Goal: Transaction & Acquisition: Purchase product/service

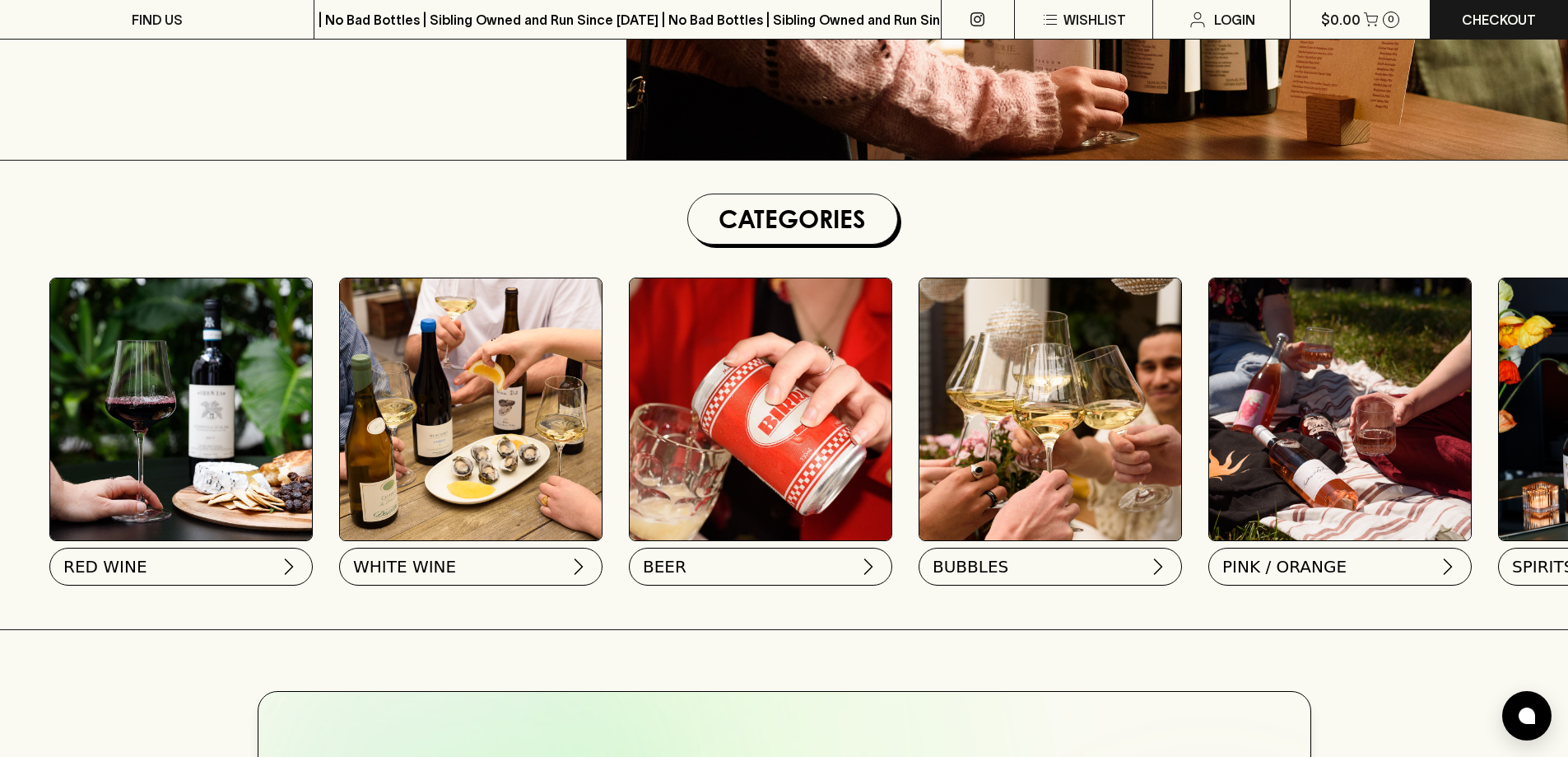
scroll to position [412, 0]
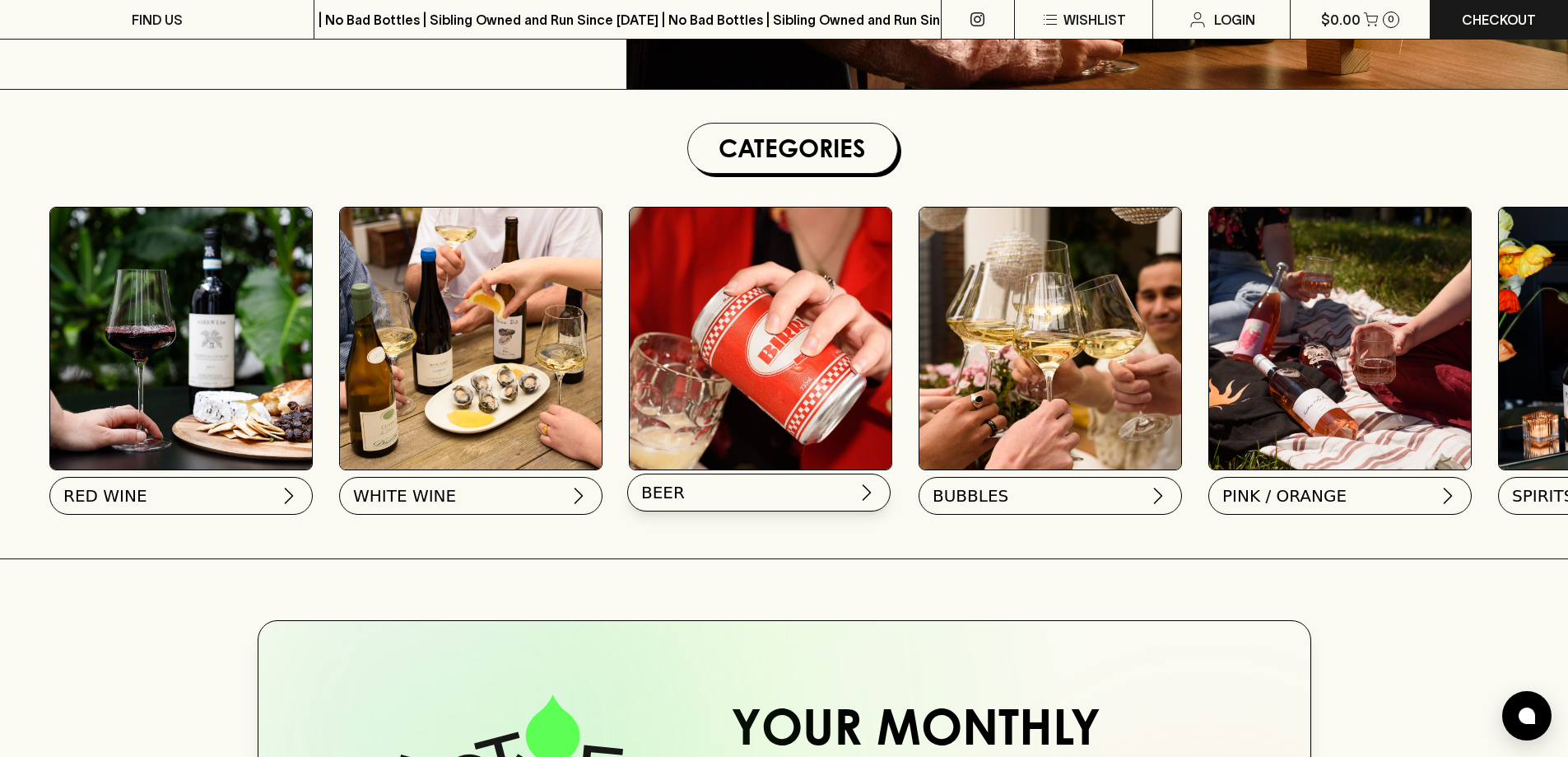
click at [796, 494] on button "BEER" at bounding box center [759, 492] width 263 height 38
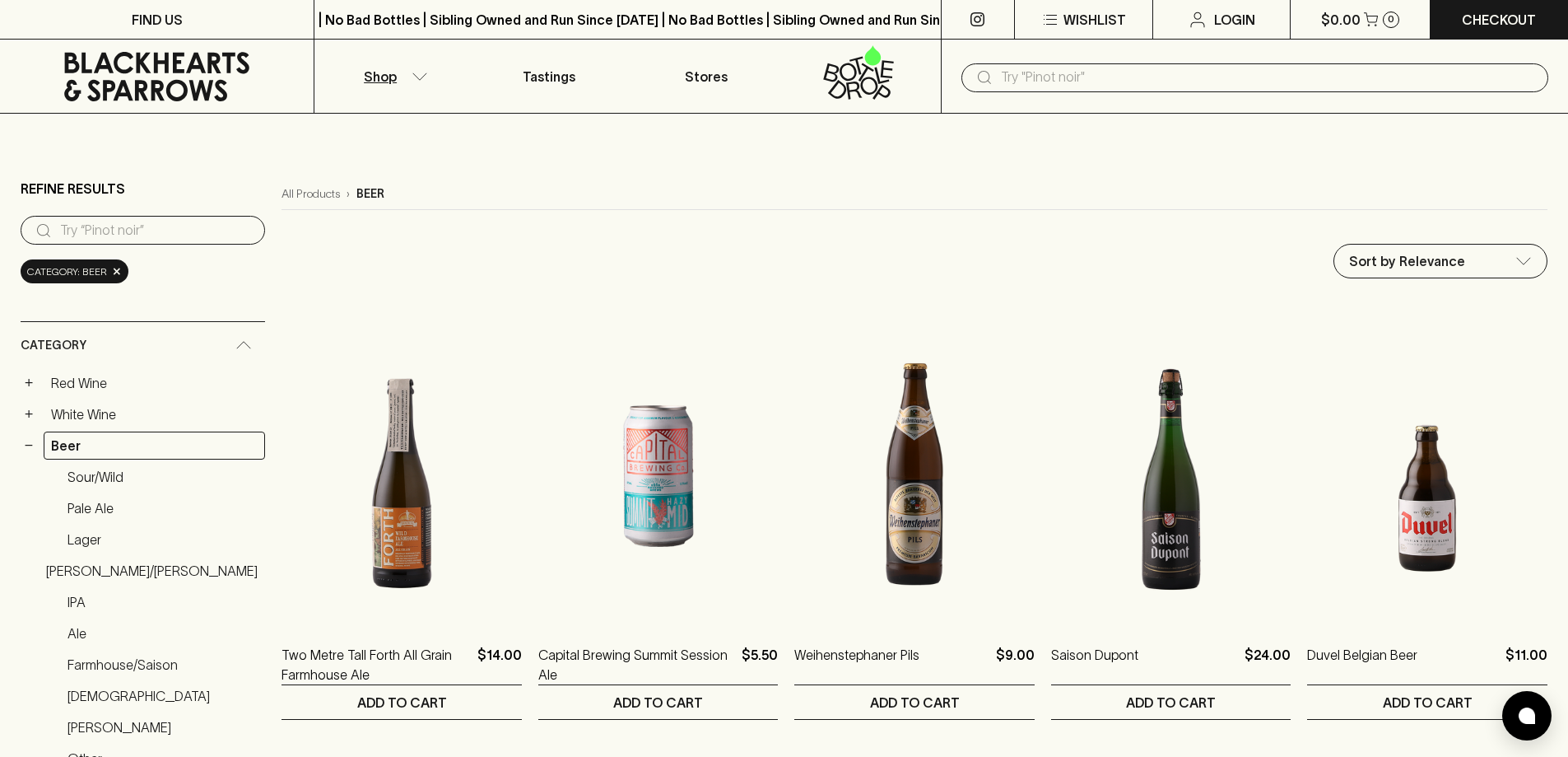
click at [1008, 76] on input "text" at bounding box center [1268, 77] width 534 height 26
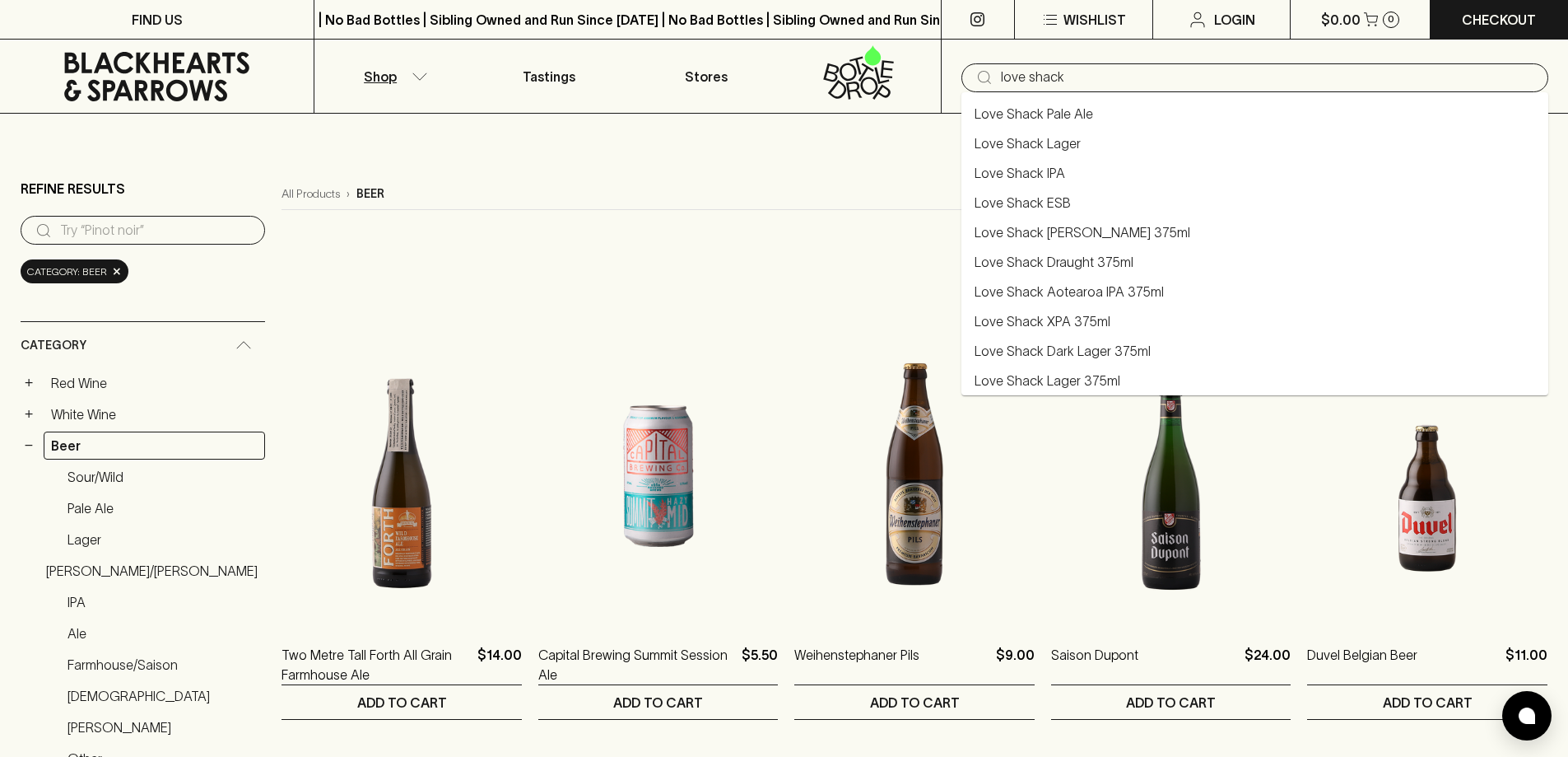
type input "love shack"
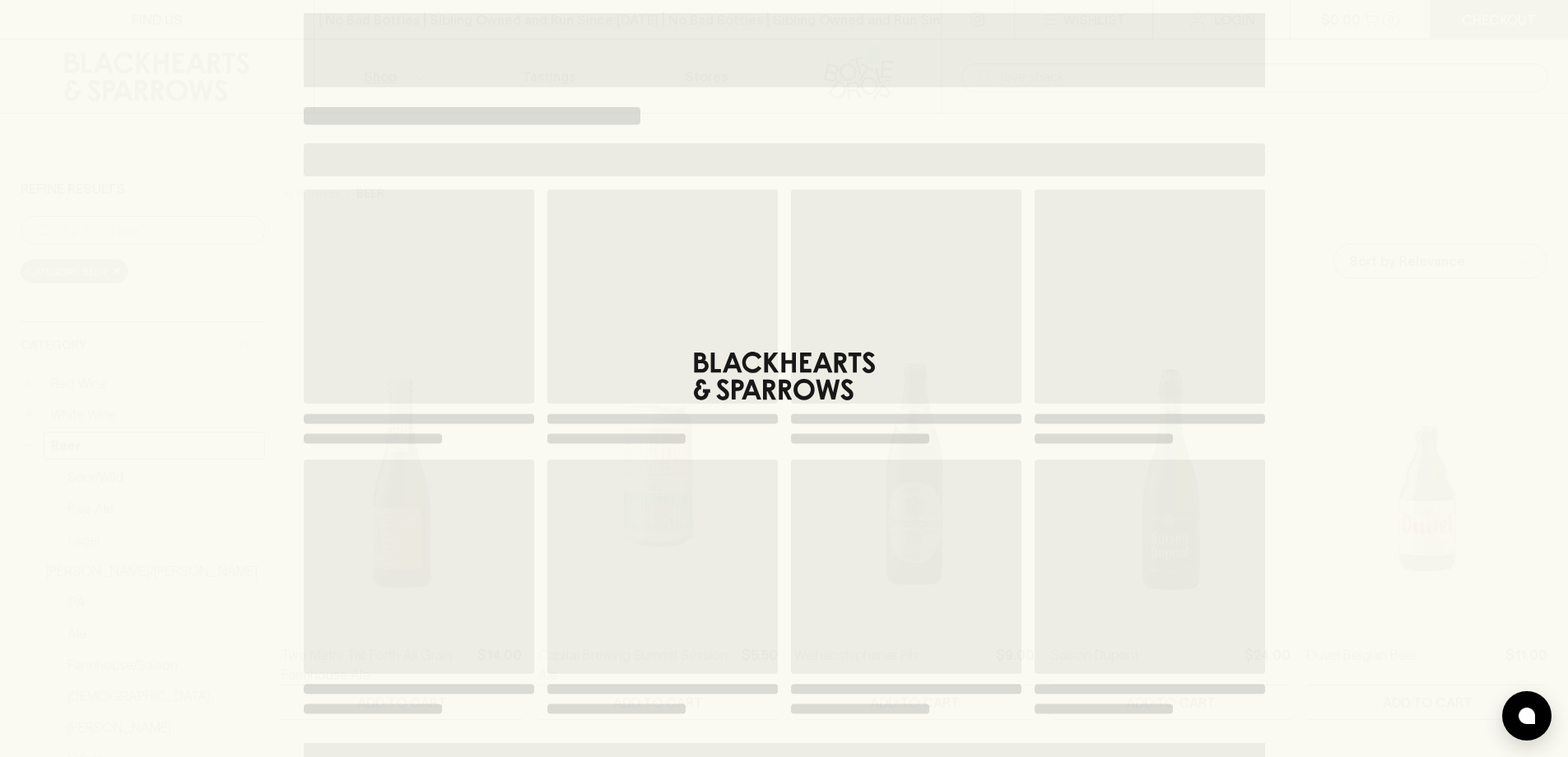
type input "love shack"
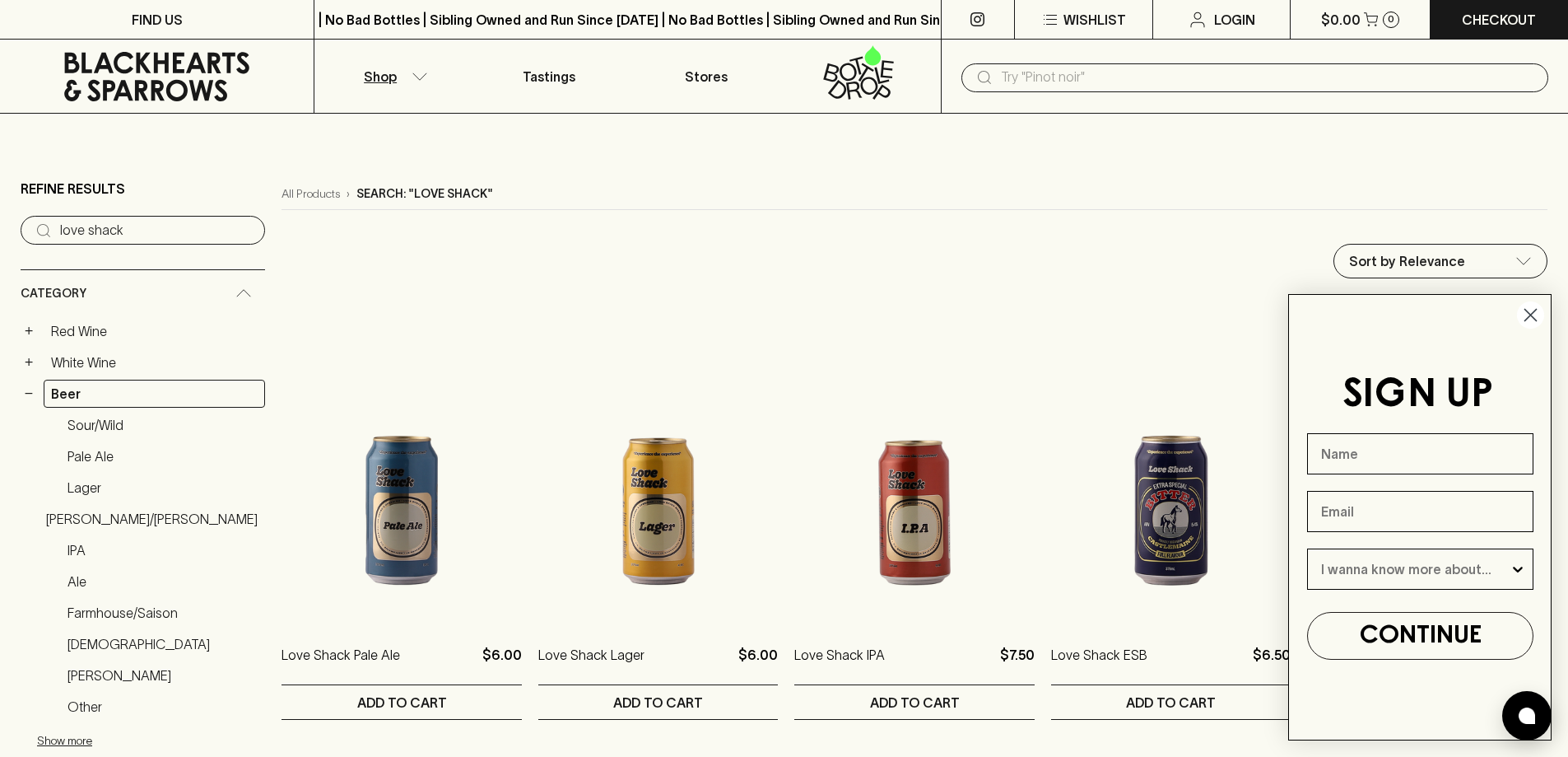
click at [1528, 313] on icon "Close dialog" at bounding box center [1531, 315] width 12 height 12
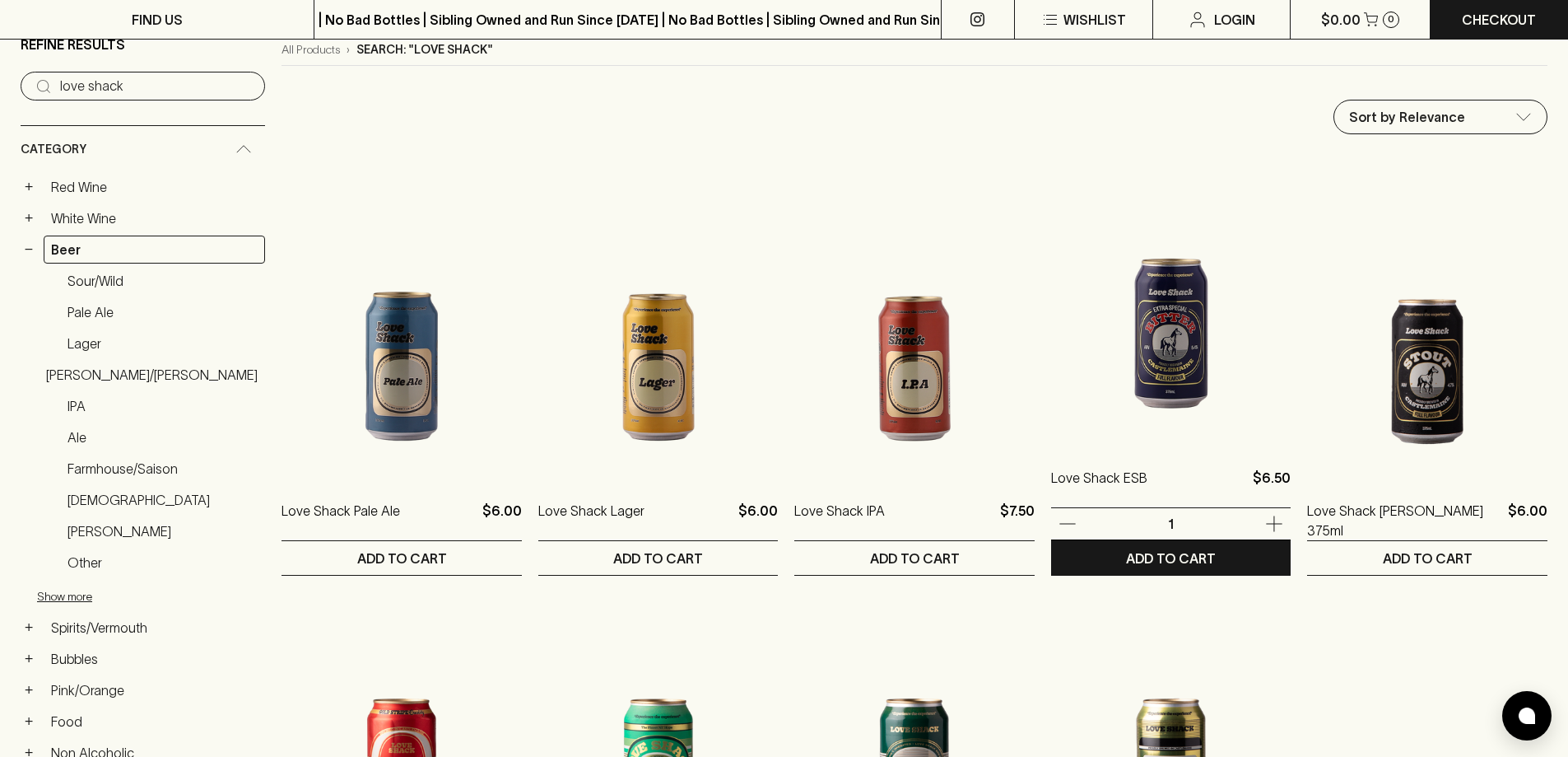
scroll to position [247, 0]
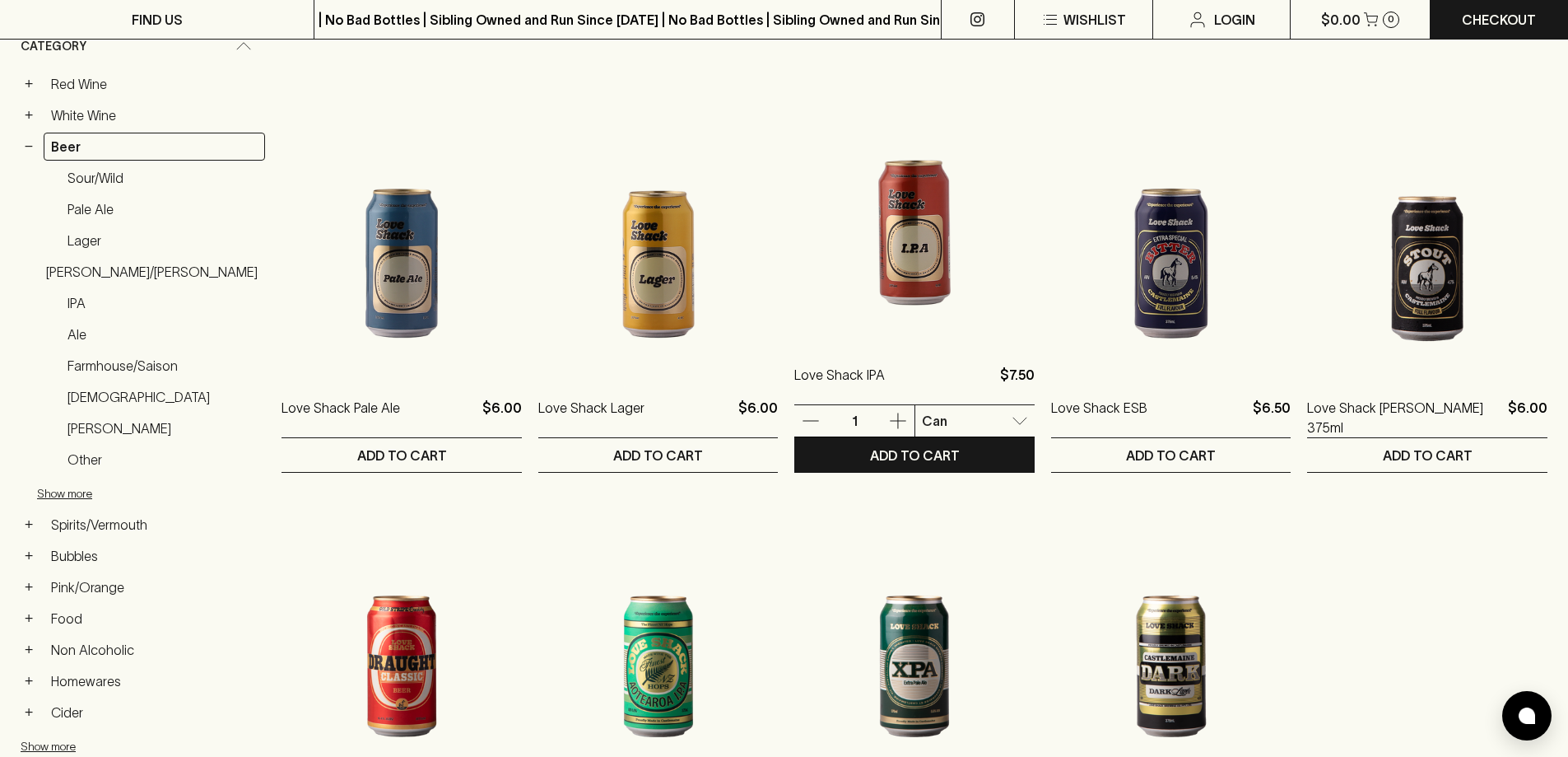
click at [906, 292] on img at bounding box center [915, 195] width 240 height 288
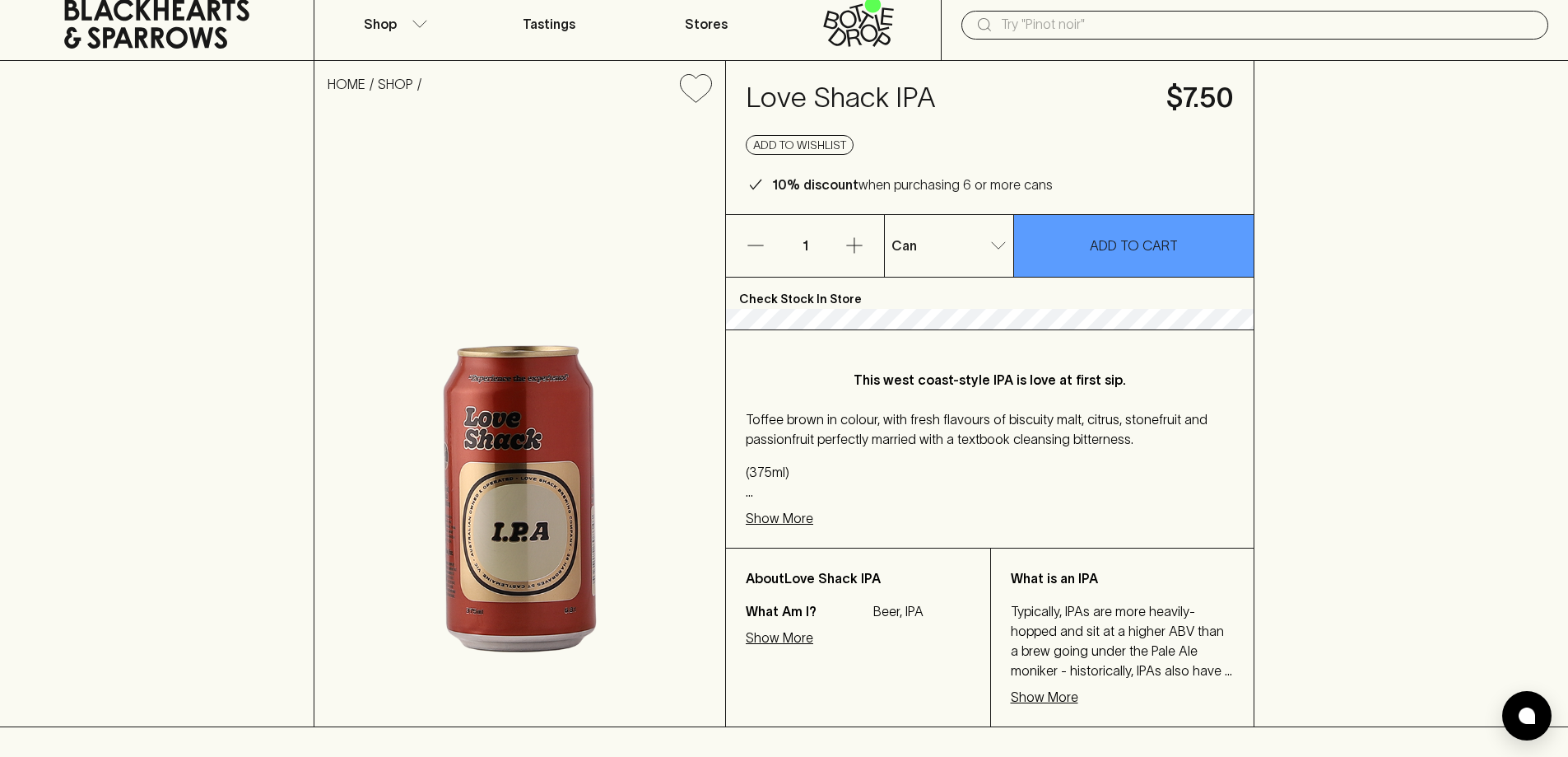
scroll to position [82, 0]
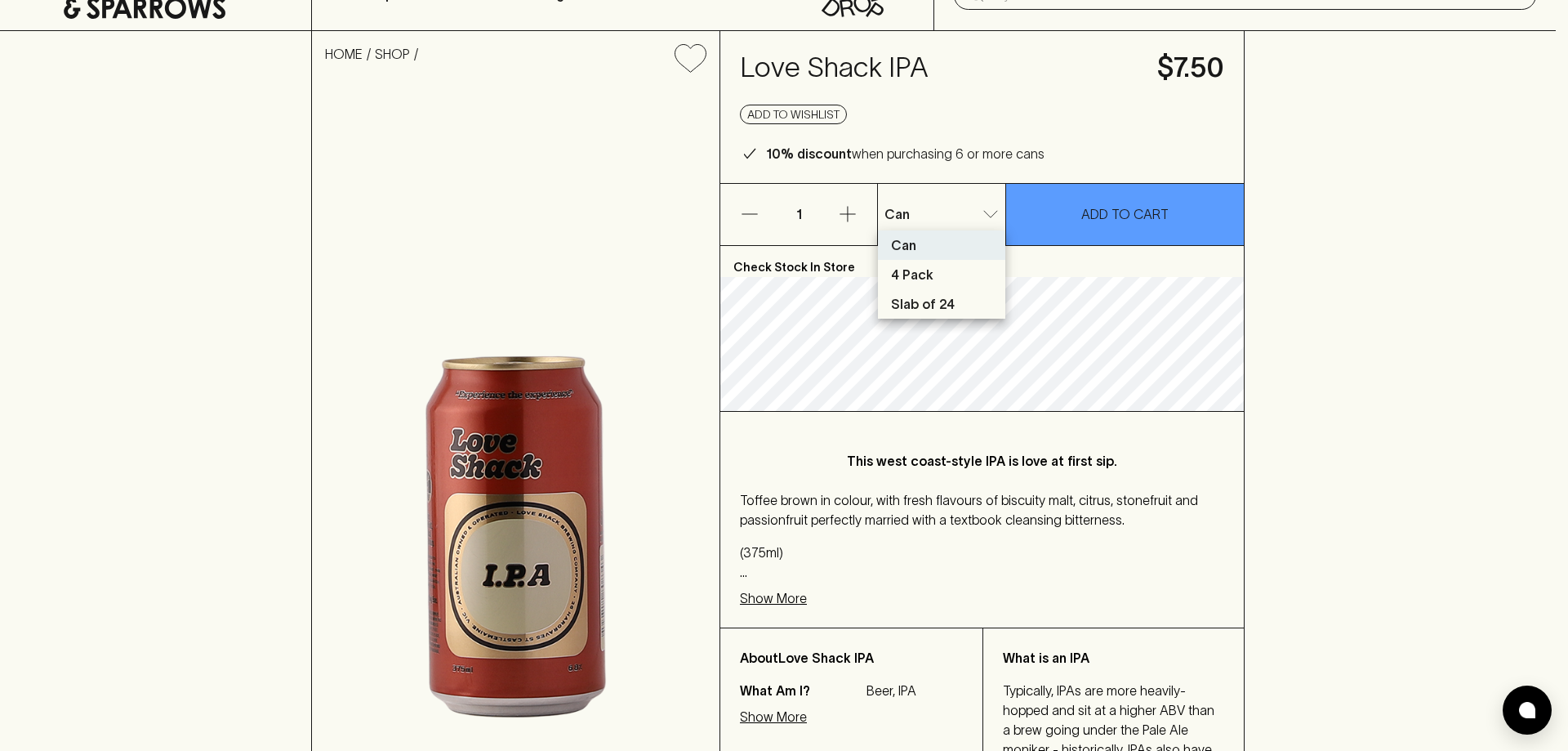
click at [927, 272] on p "4 Pack" at bounding box center [912, 274] width 43 height 19
type input "1"
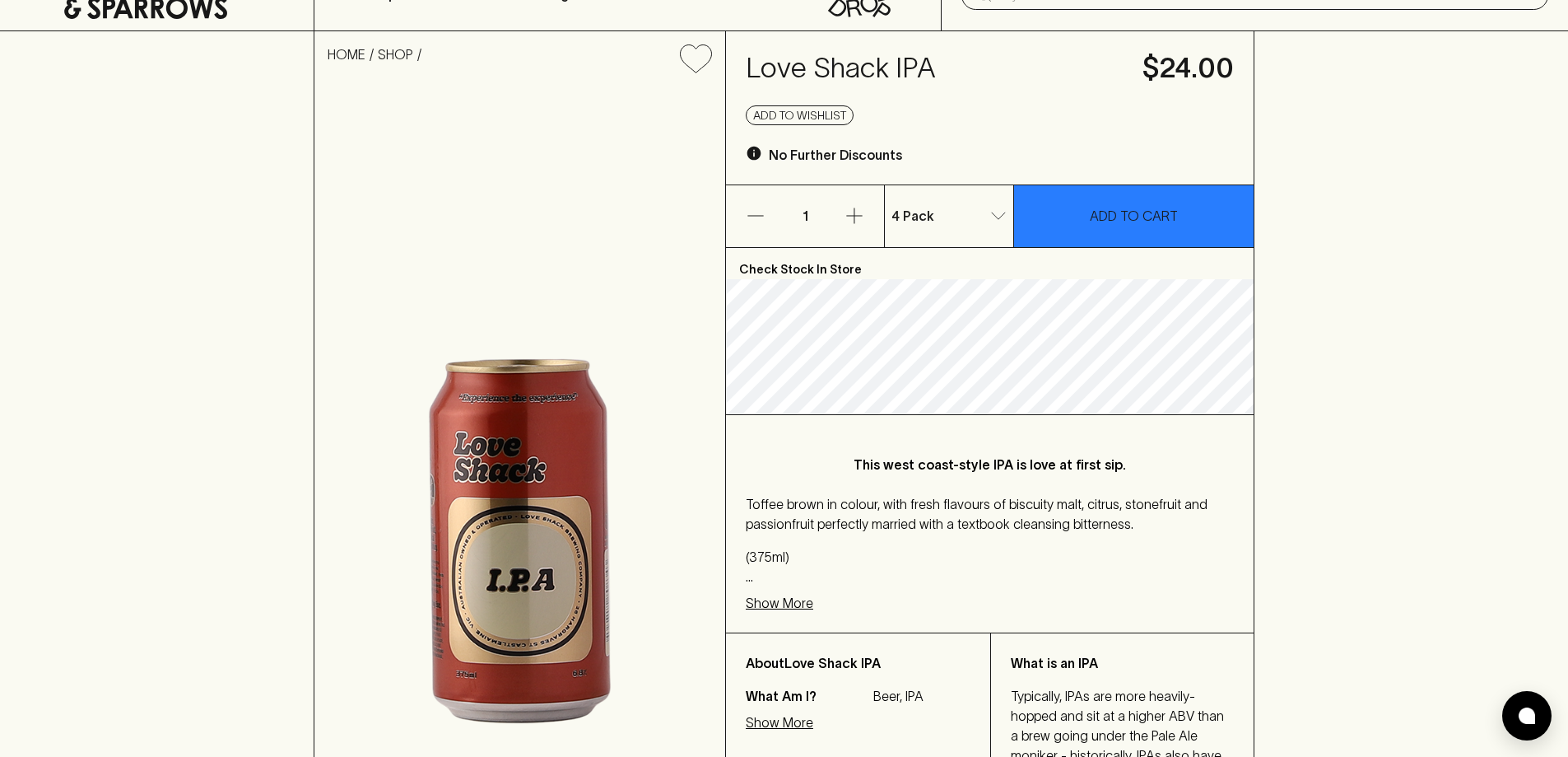
click at [1132, 227] on button "ADD TO CART" at bounding box center [1134, 216] width 240 height 61
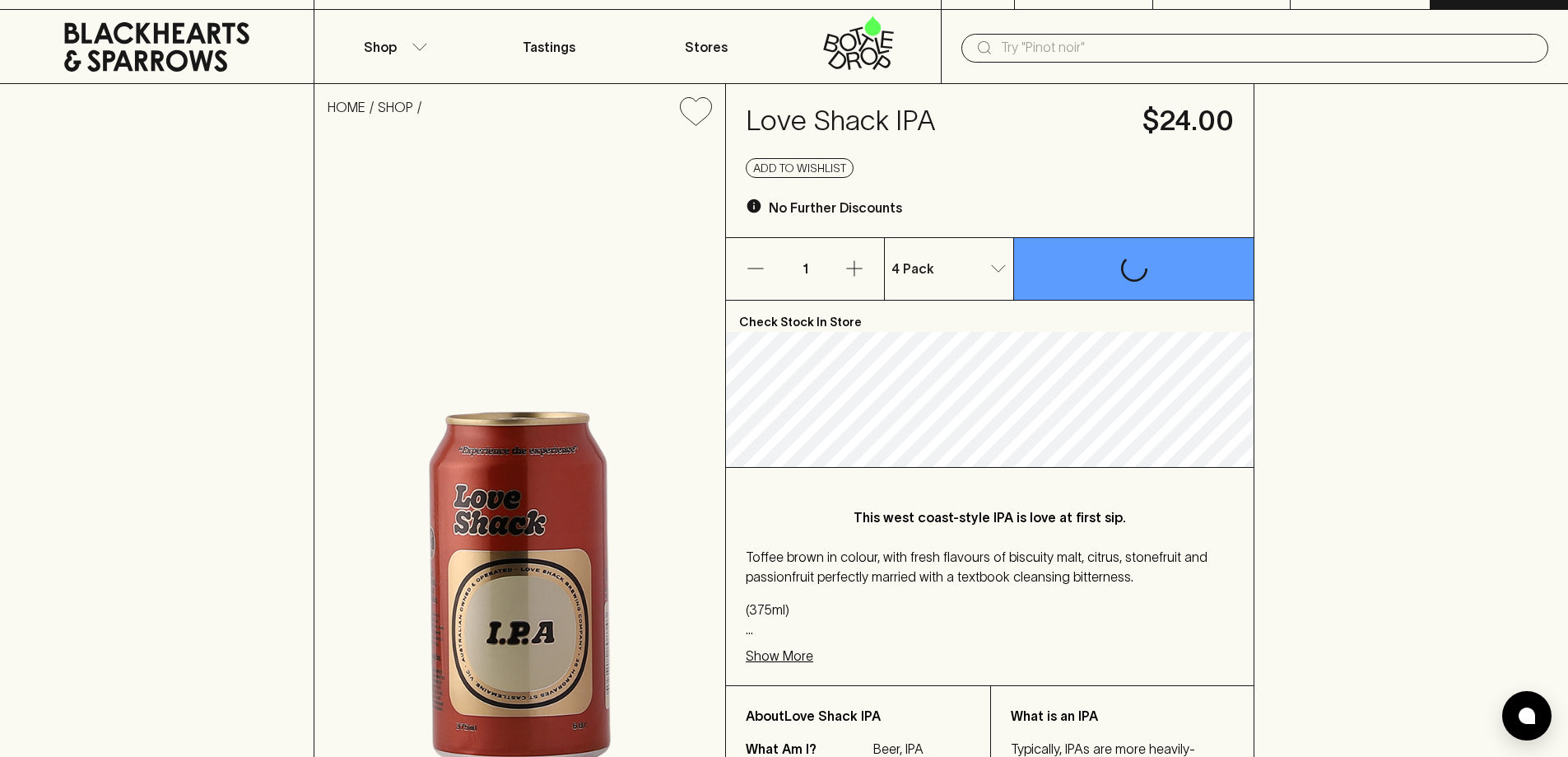
scroll to position [0, 0]
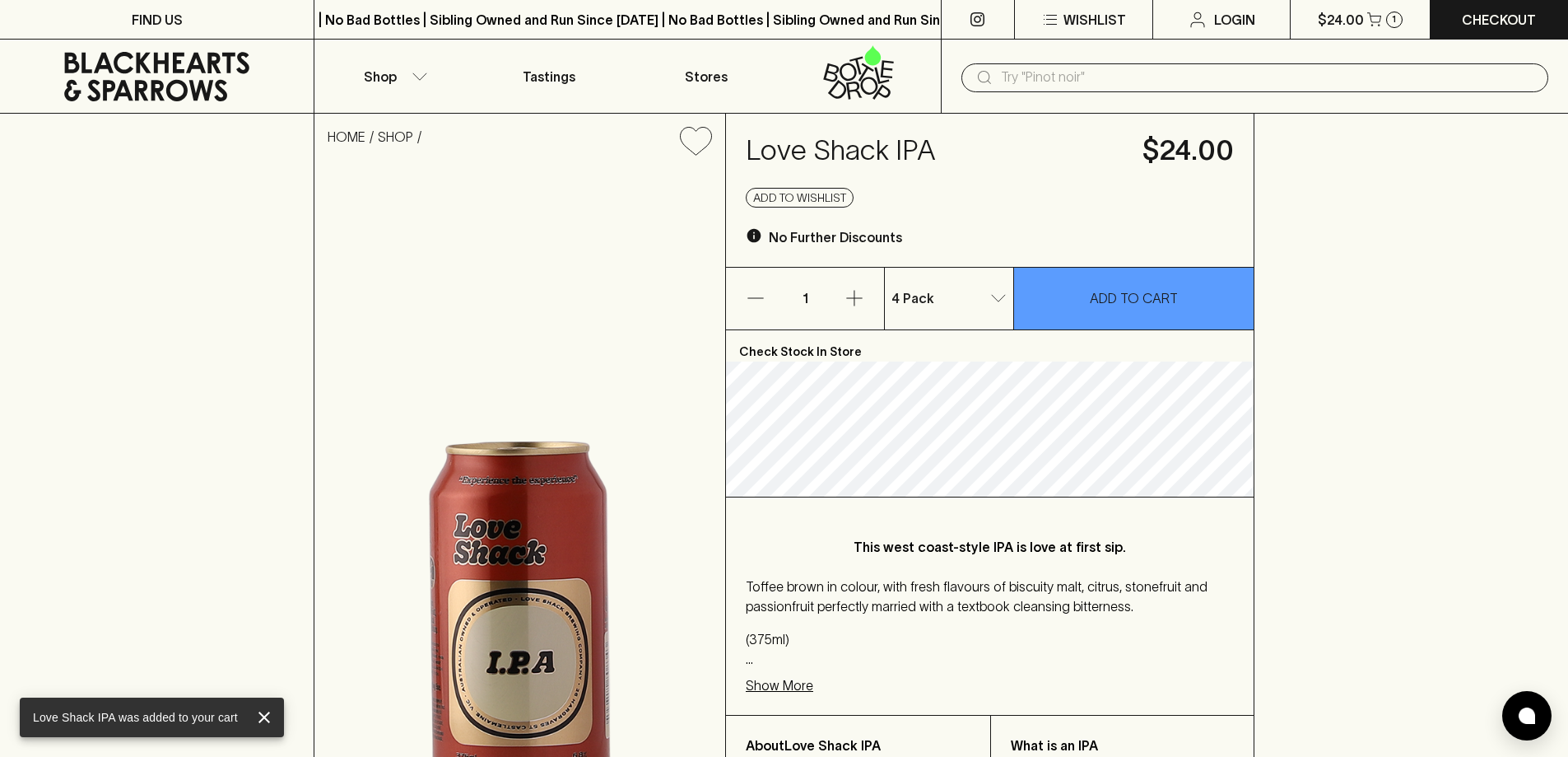
click at [1047, 71] on input "text" at bounding box center [1268, 77] width 534 height 26
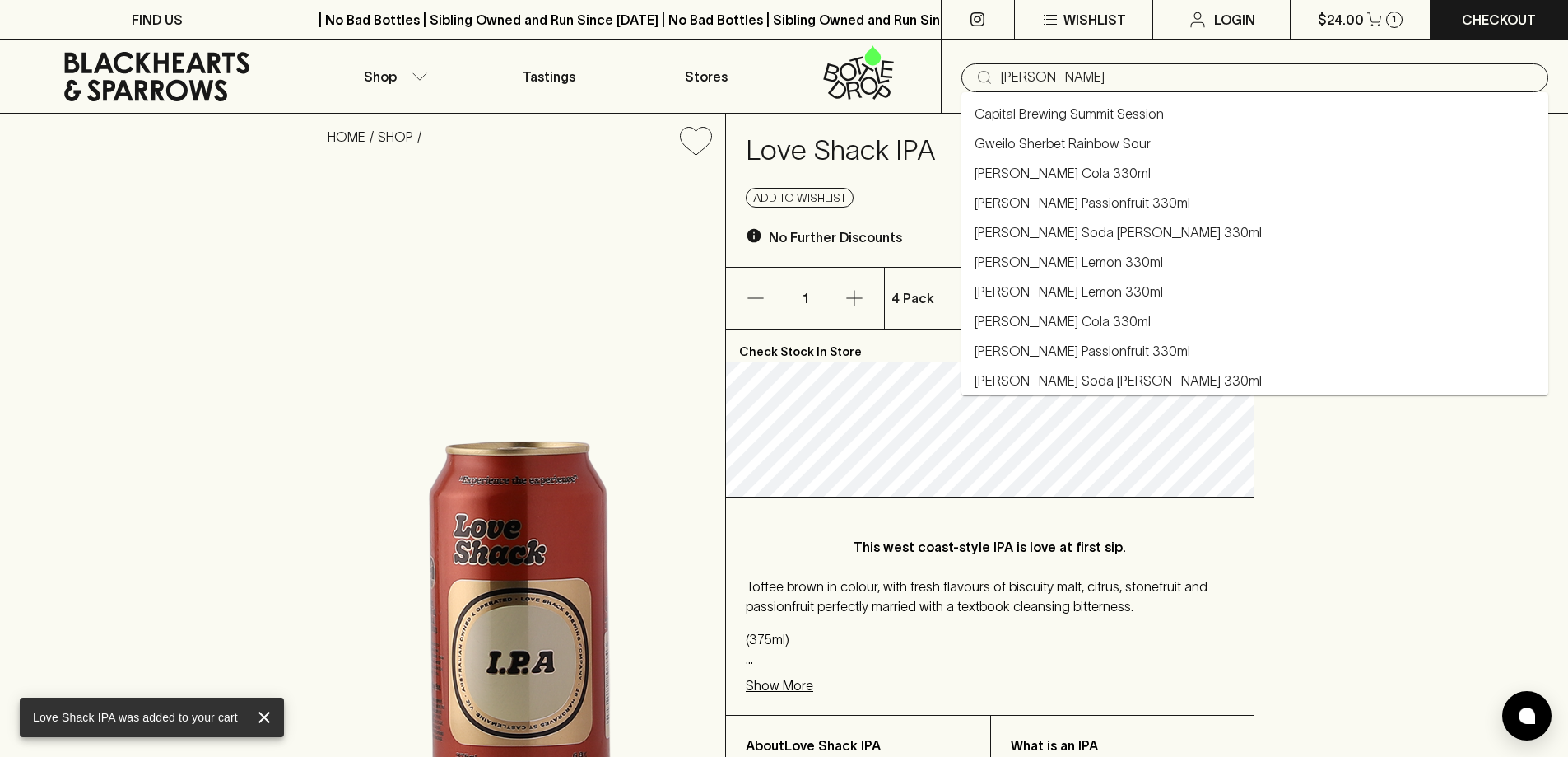
type input "bobby"
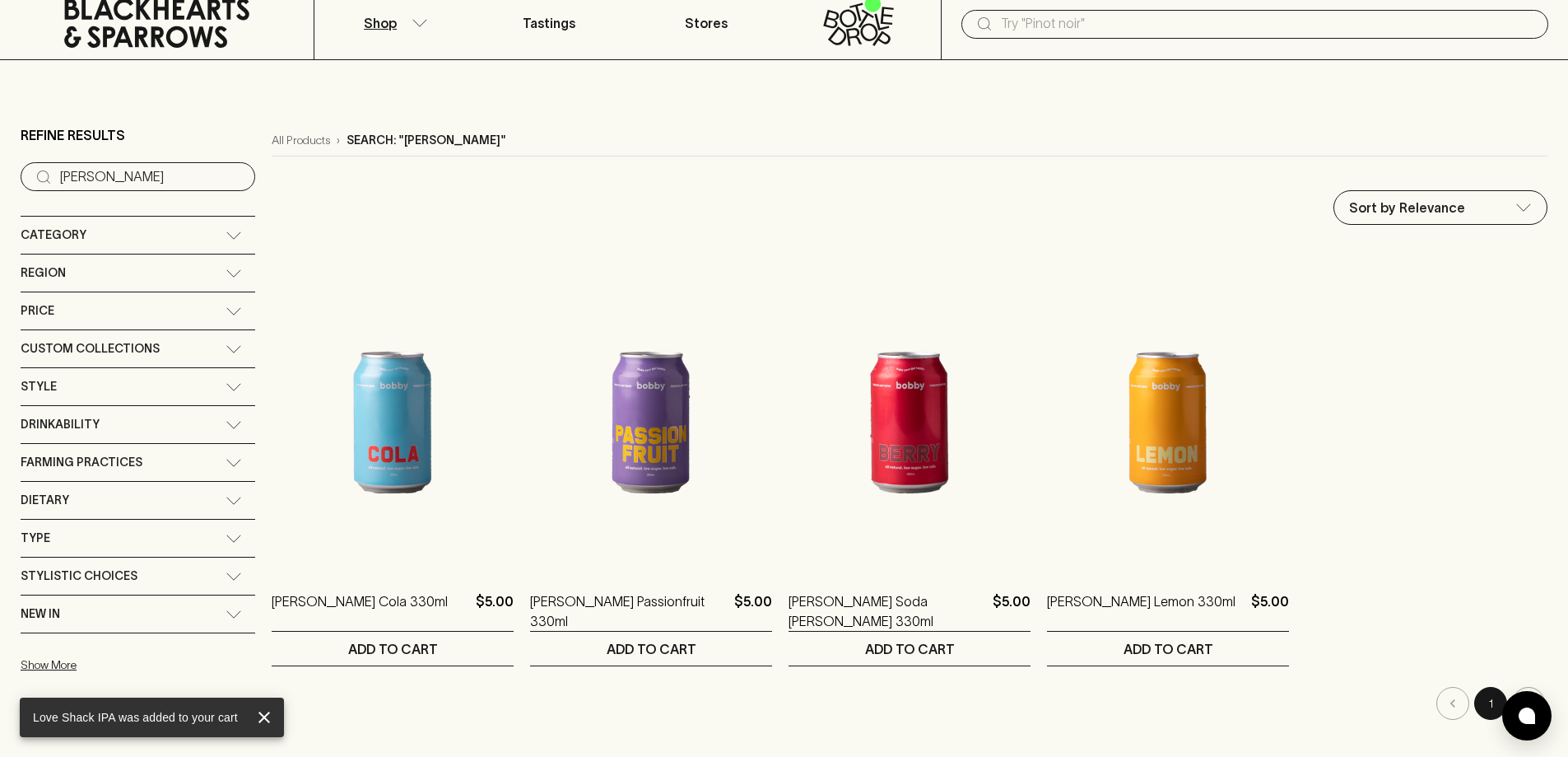
scroll to position [82, 0]
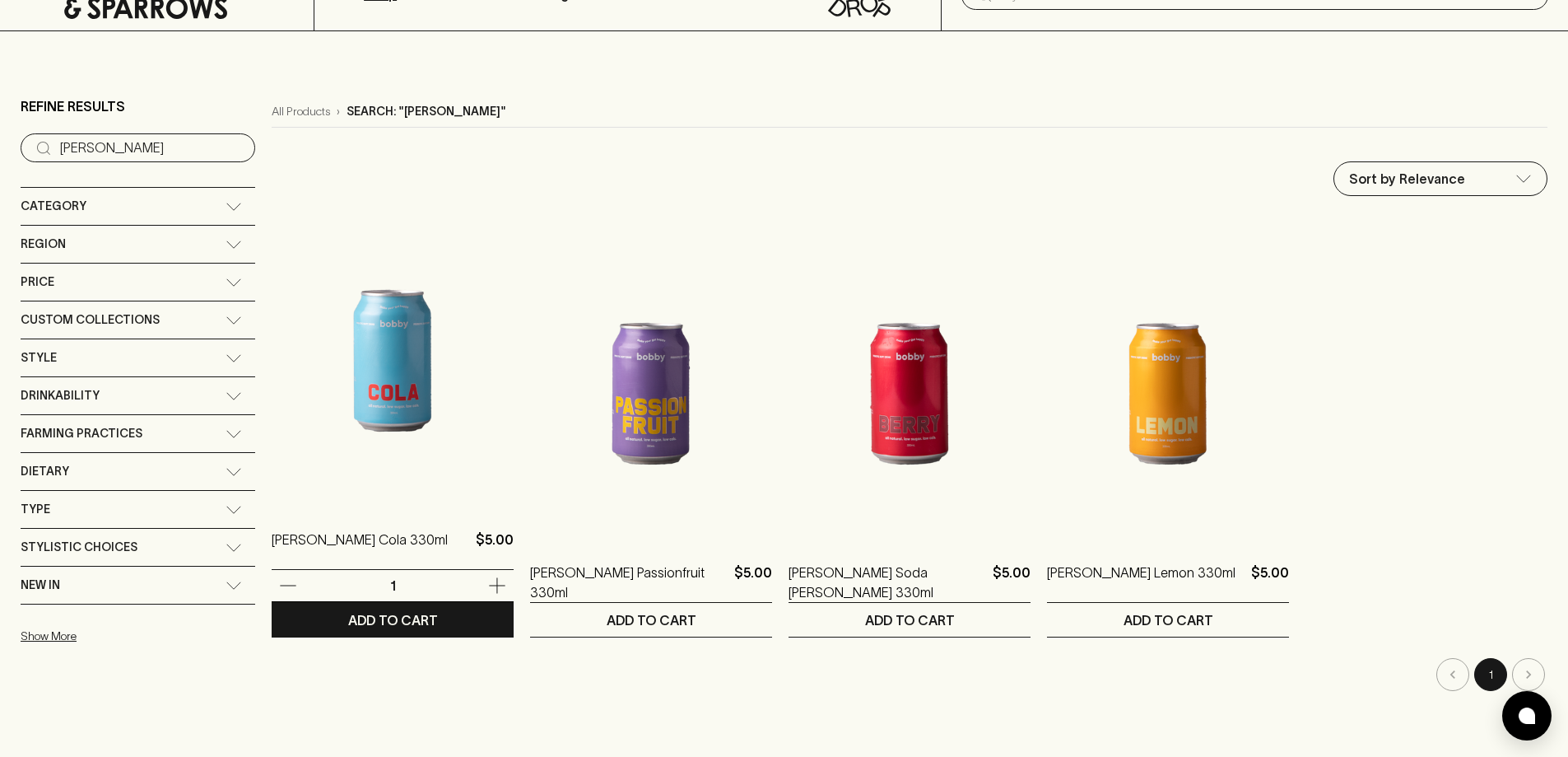
click at [399, 347] on img at bounding box center [393, 360] width 242 height 288
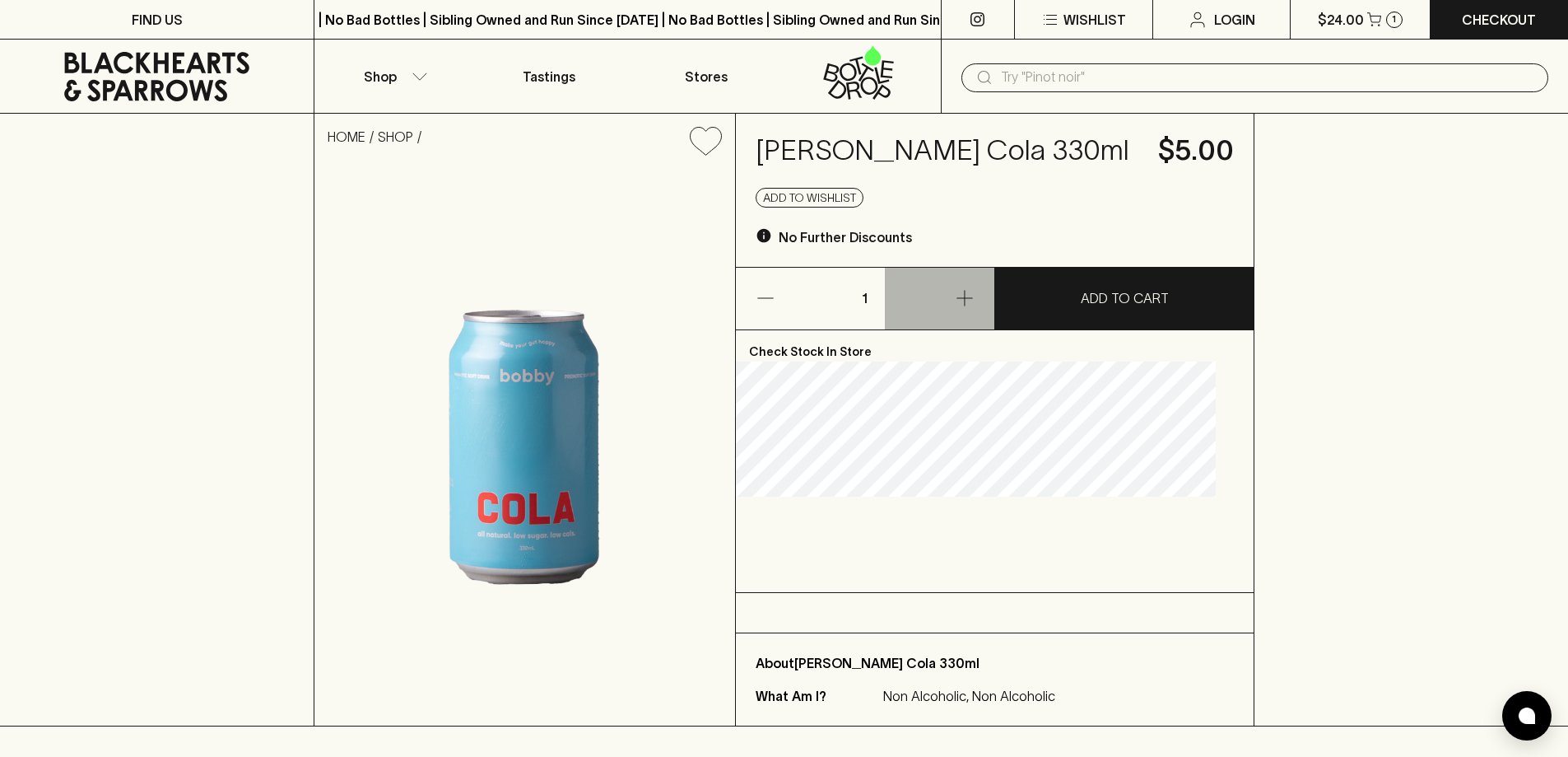
click at [974, 308] on icon "button" at bounding box center [964, 298] width 20 height 20
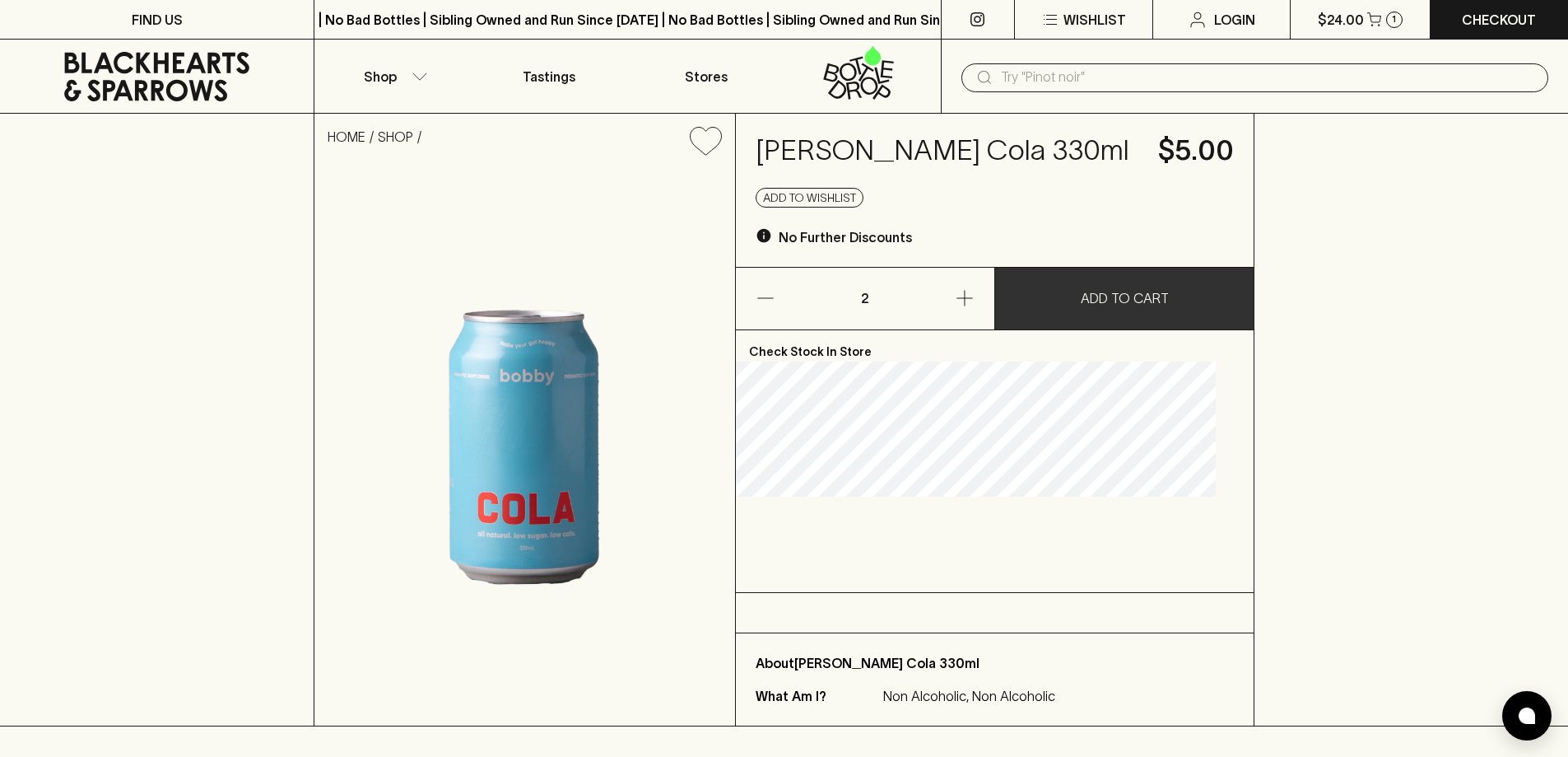
click at [1174, 309] on button "ADD TO CART" at bounding box center [1123, 298] width 258 height 61
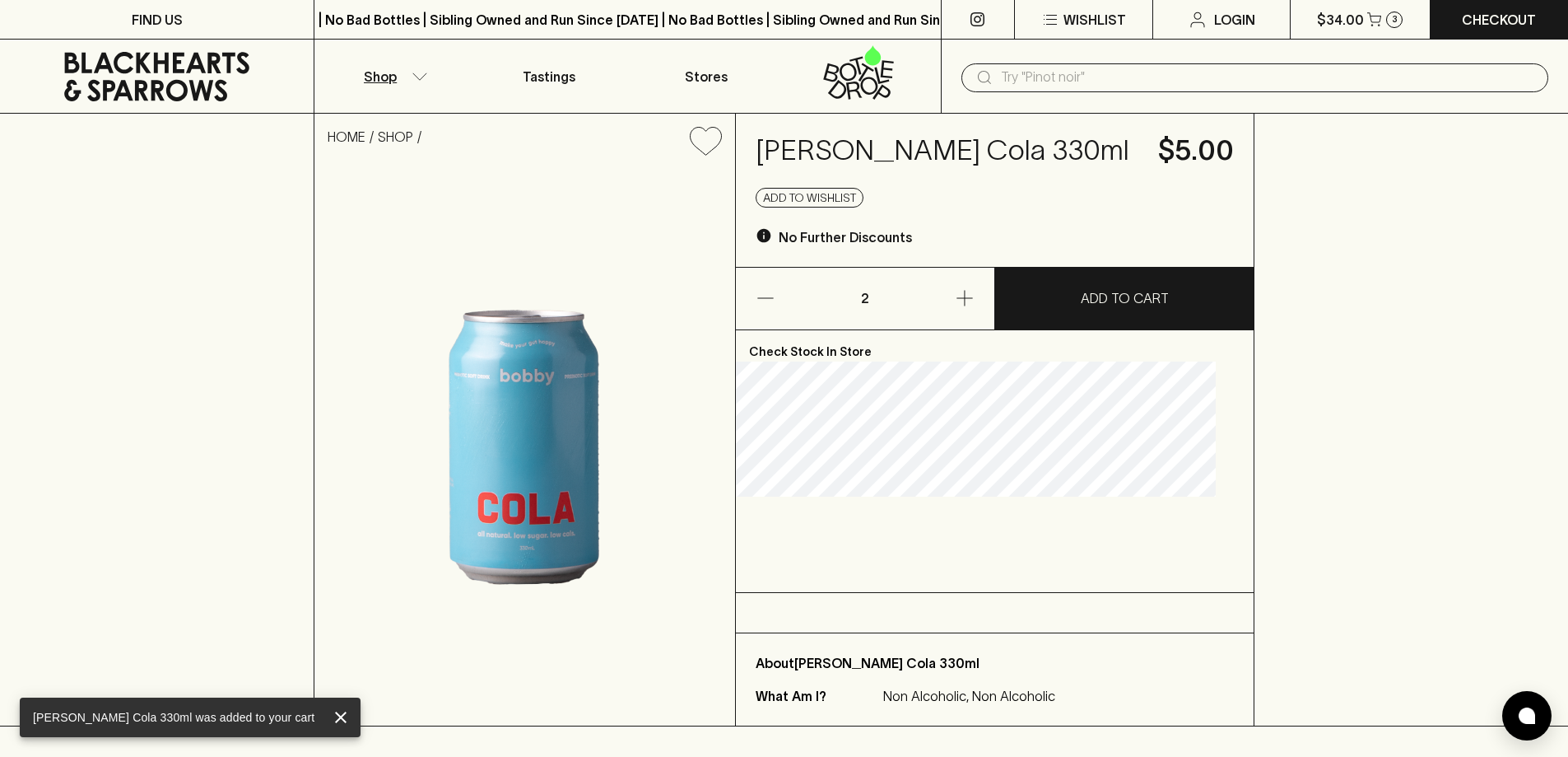
click at [430, 79] on button "Shop" at bounding box center [392, 76] width 156 height 73
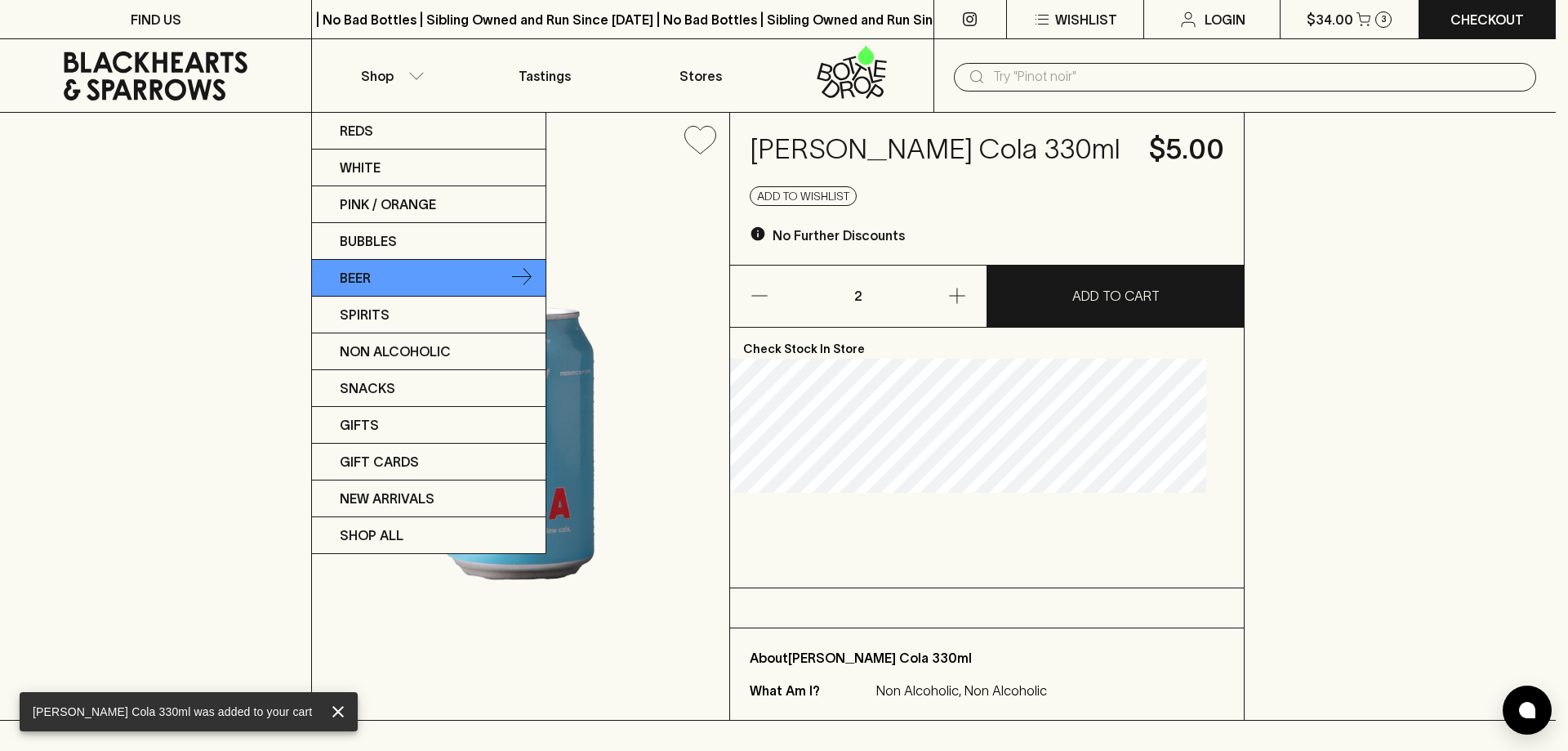
click at [385, 281] on link "Beer" at bounding box center [428, 278] width 233 height 37
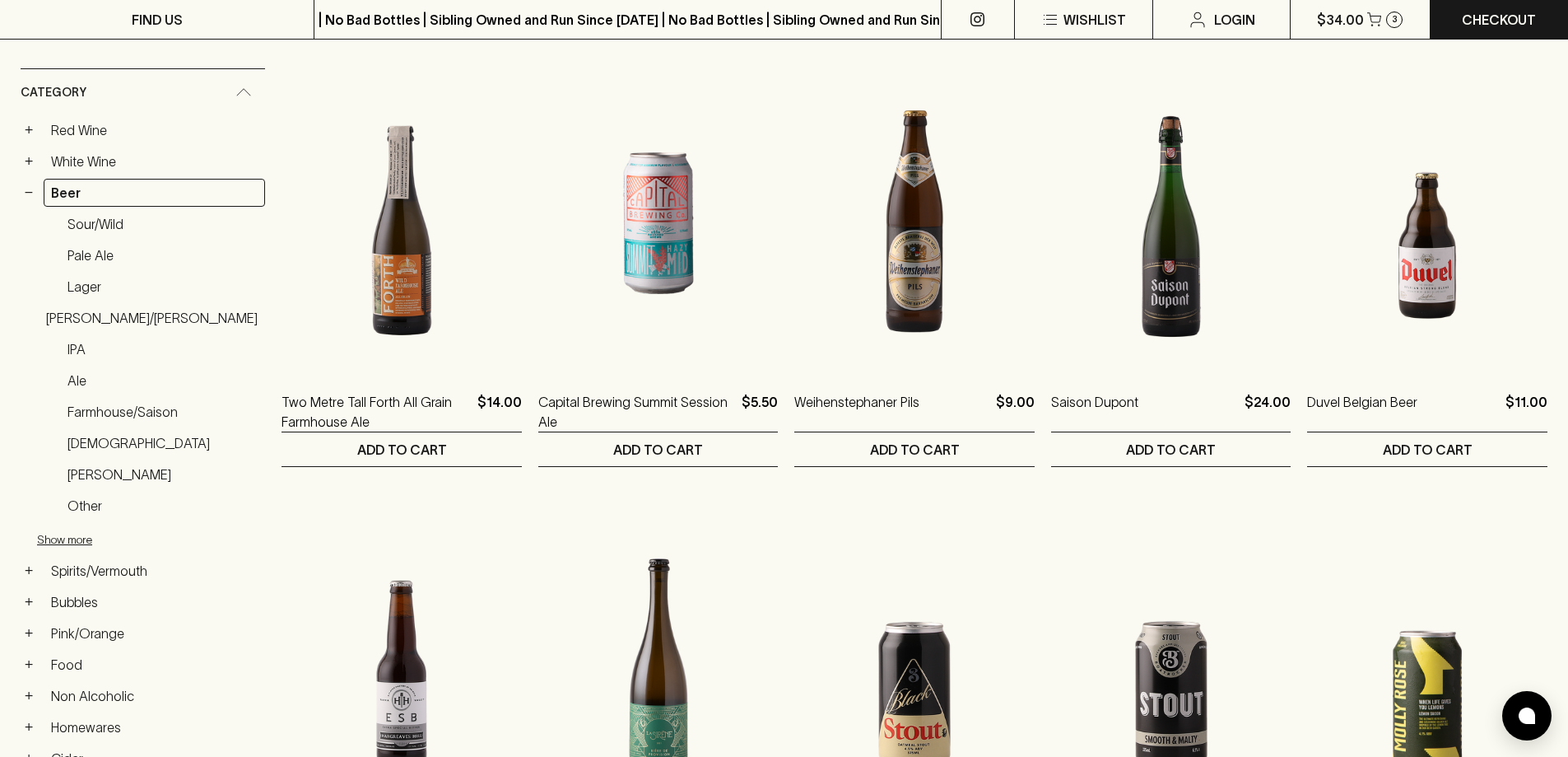
scroll to position [247, 0]
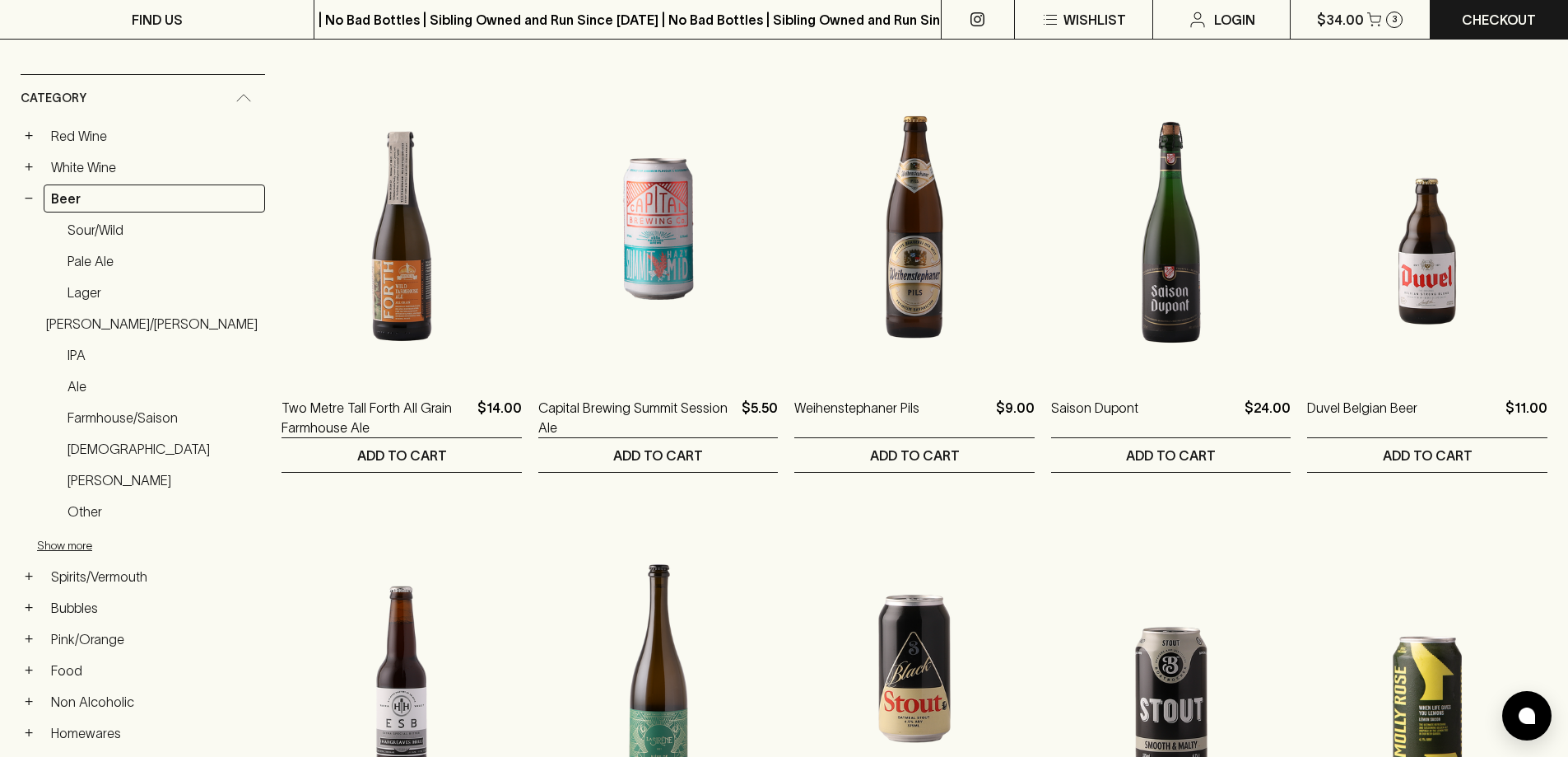
click at [979, 752] on img at bounding box center [915, 632] width 240 height 288
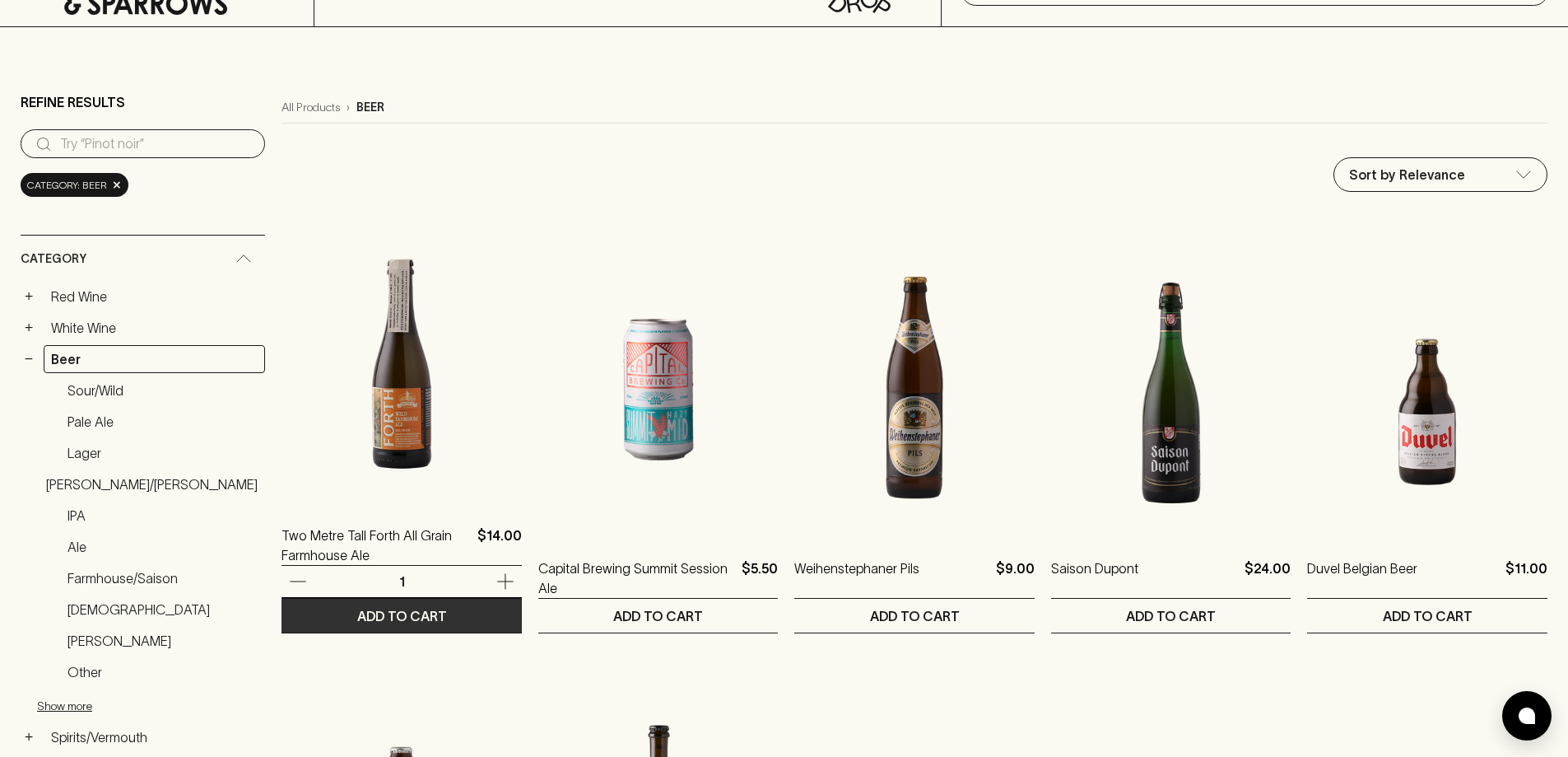
scroll to position [165, 0]
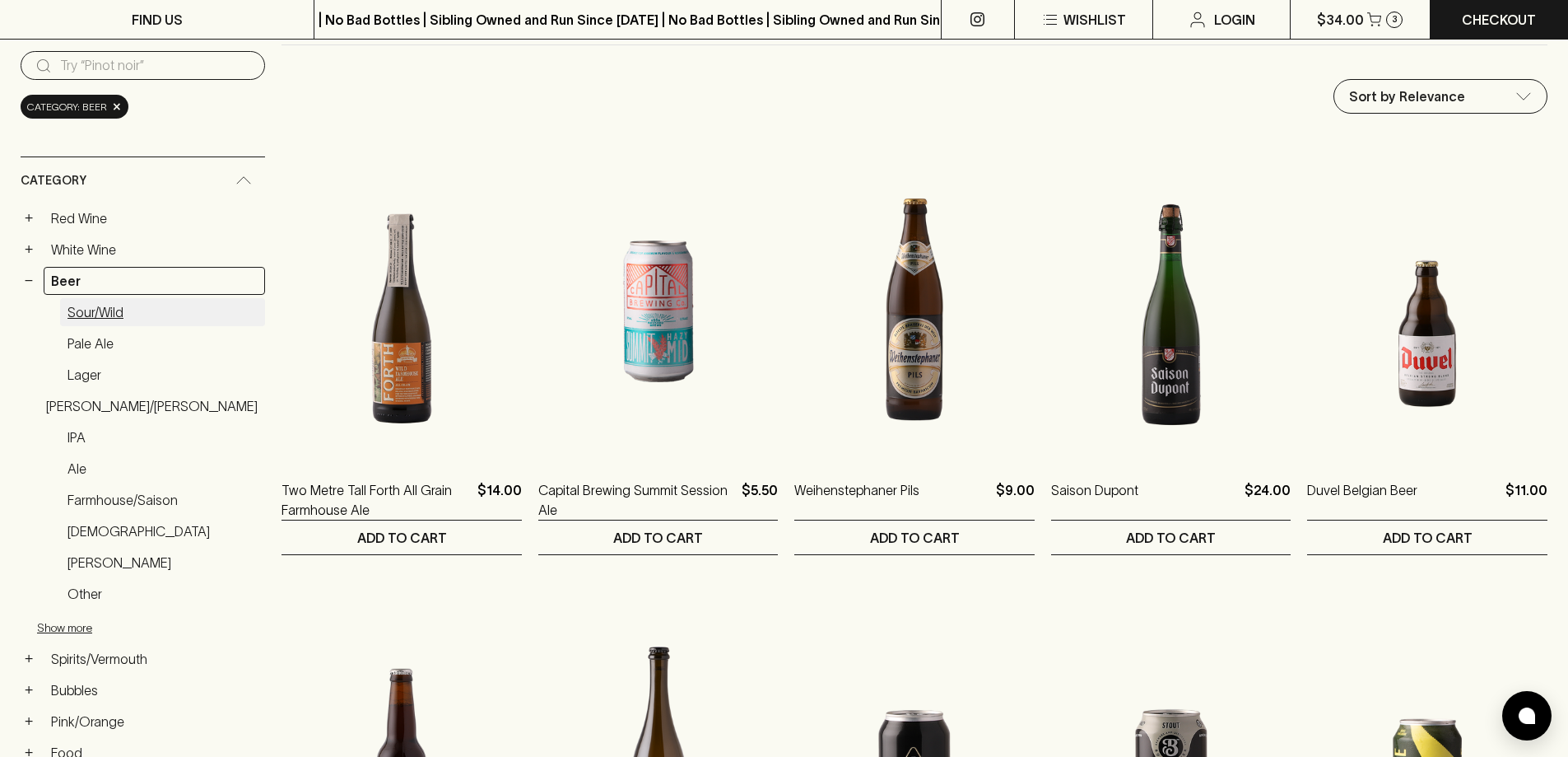
click at [115, 317] on link "Sour/Wild" at bounding box center [163, 312] width 205 height 28
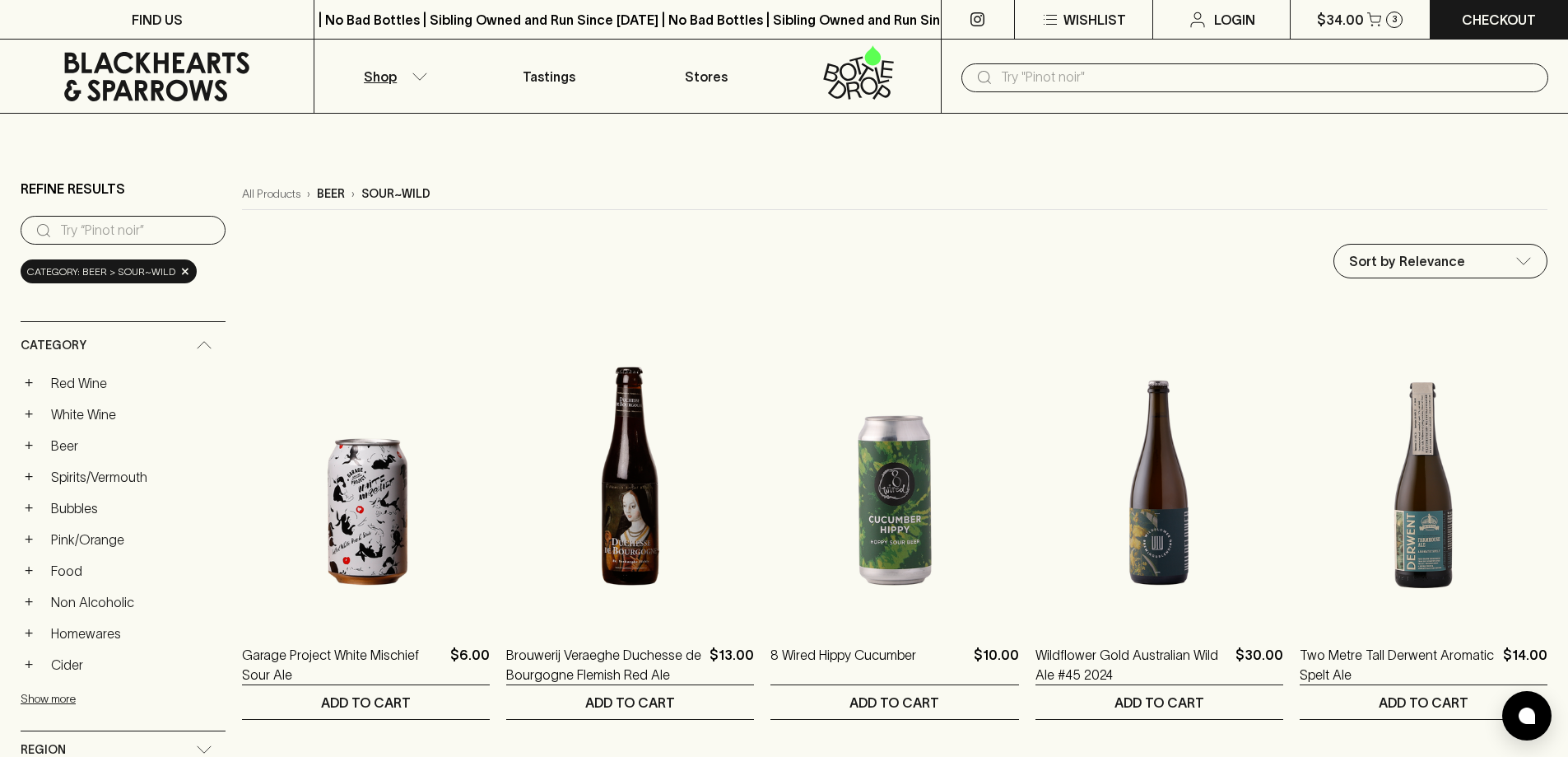
click at [416, 70] on button "Shop" at bounding box center [392, 76] width 156 height 73
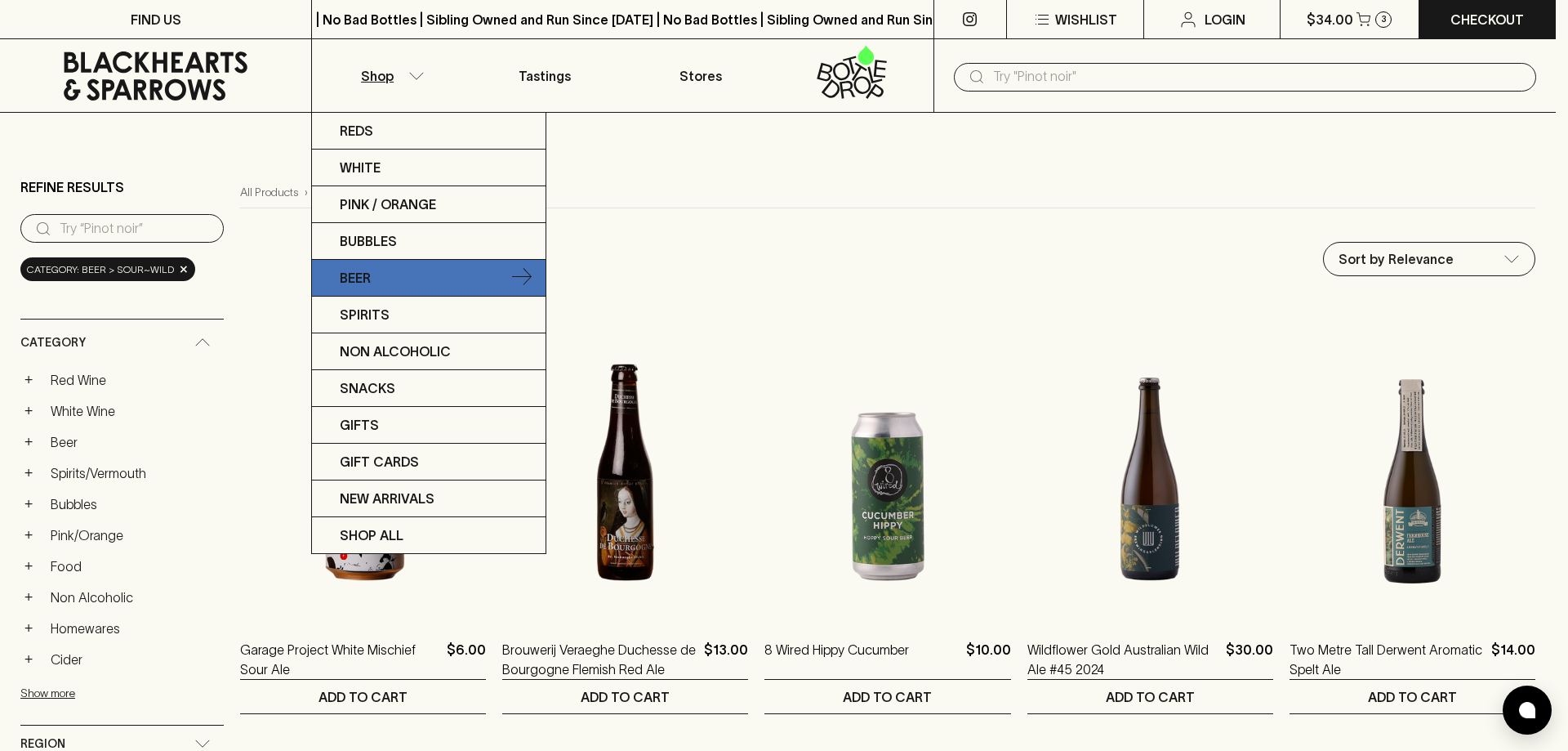
click at [383, 287] on link "Beer" at bounding box center [428, 278] width 233 height 37
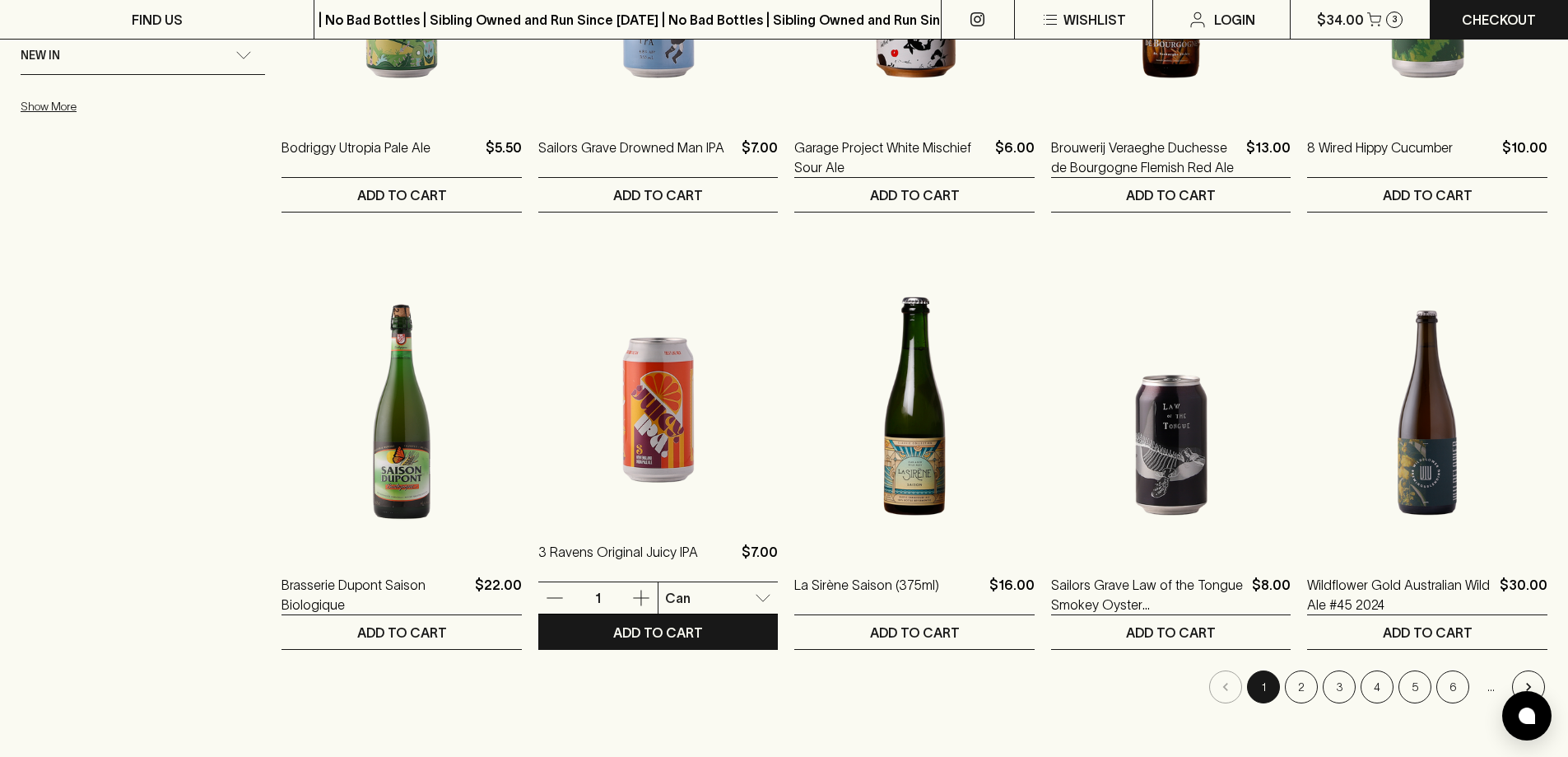
scroll to position [1565, 0]
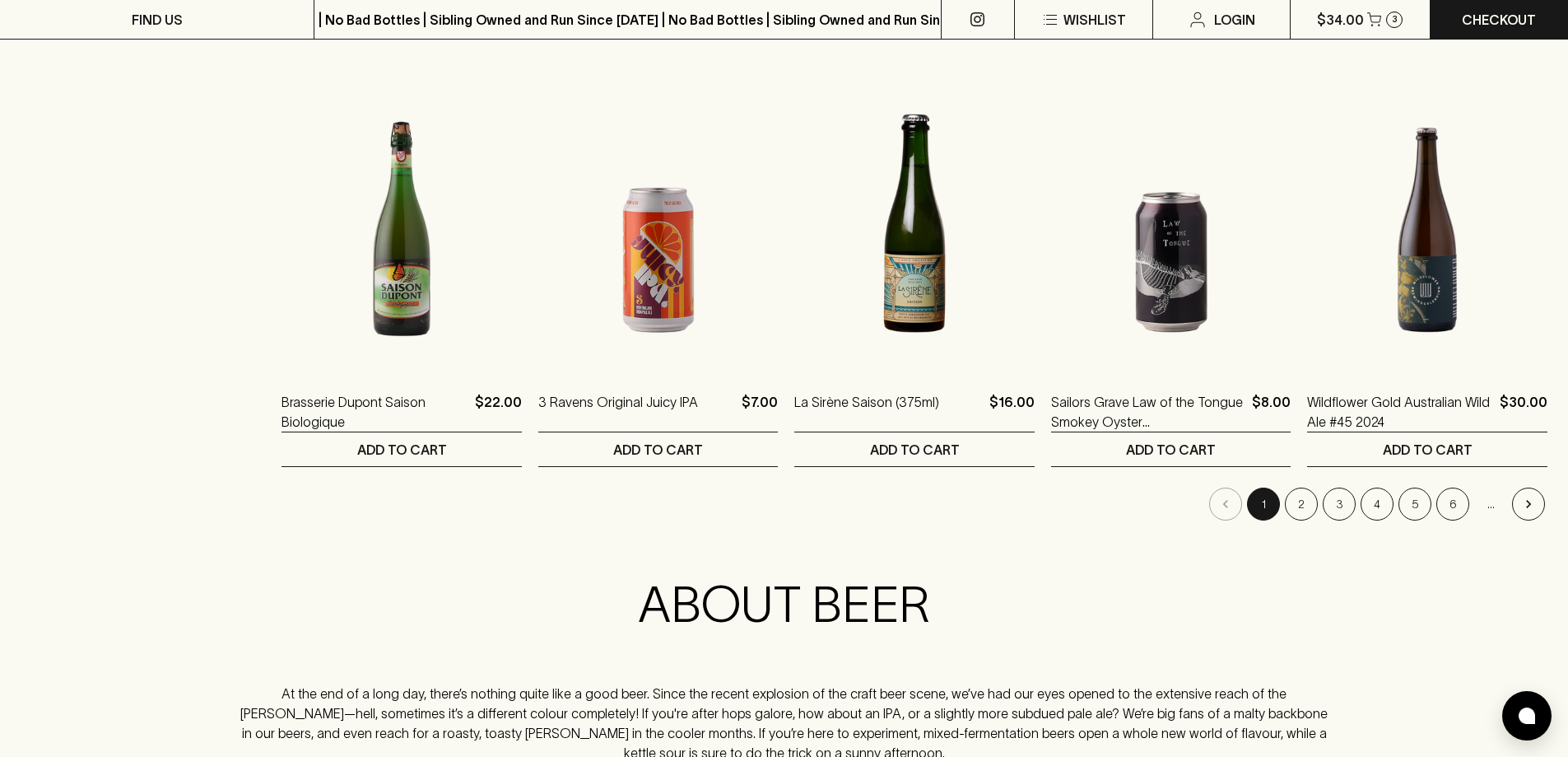
click at [1316, 513] on li "2" at bounding box center [1301, 504] width 38 height 33
click at [1313, 512] on button "2" at bounding box center [1302, 504] width 33 height 33
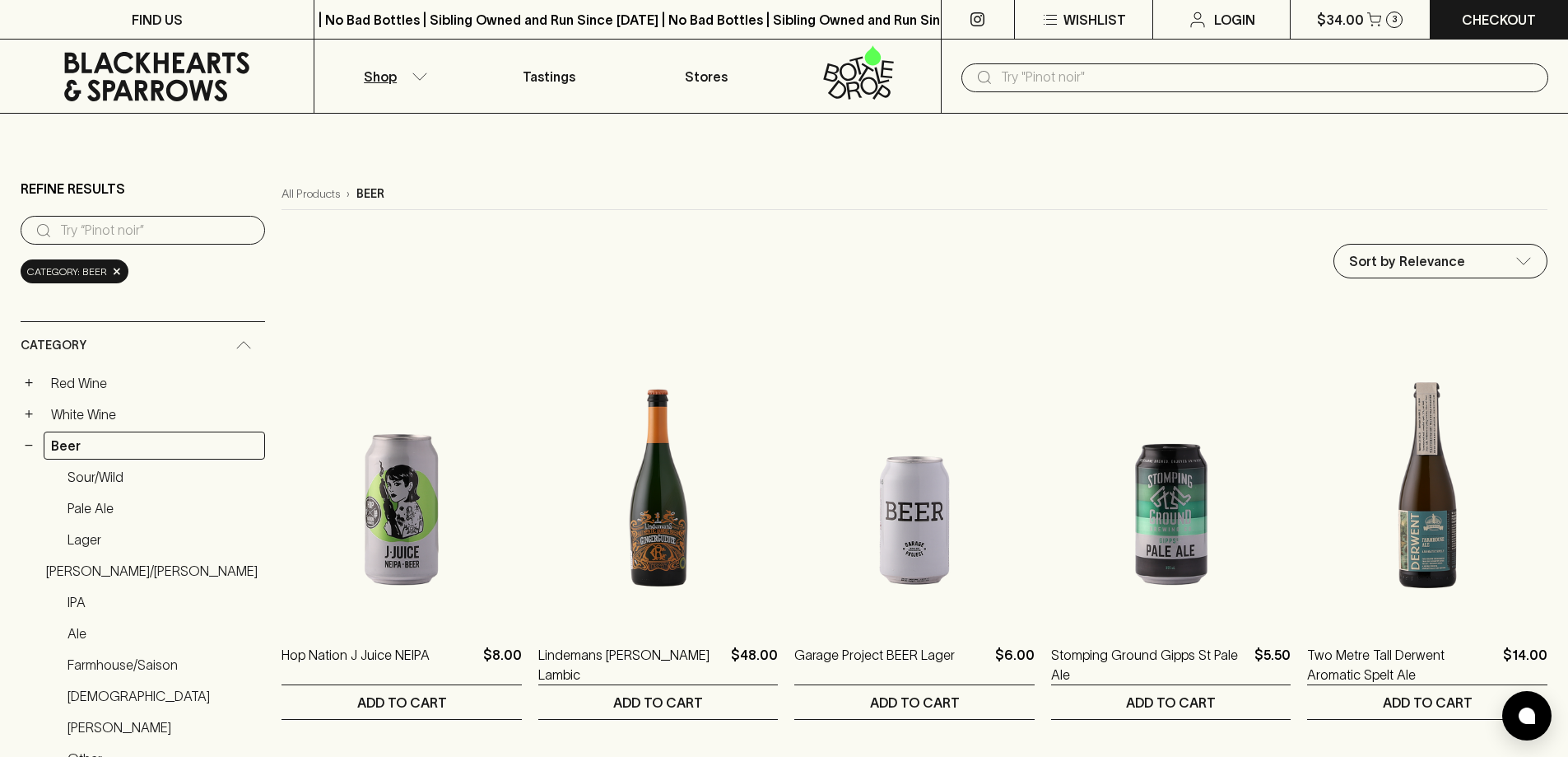
click at [1323, 83] on input "text" at bounding box center [1268, 77] width 534 height 26
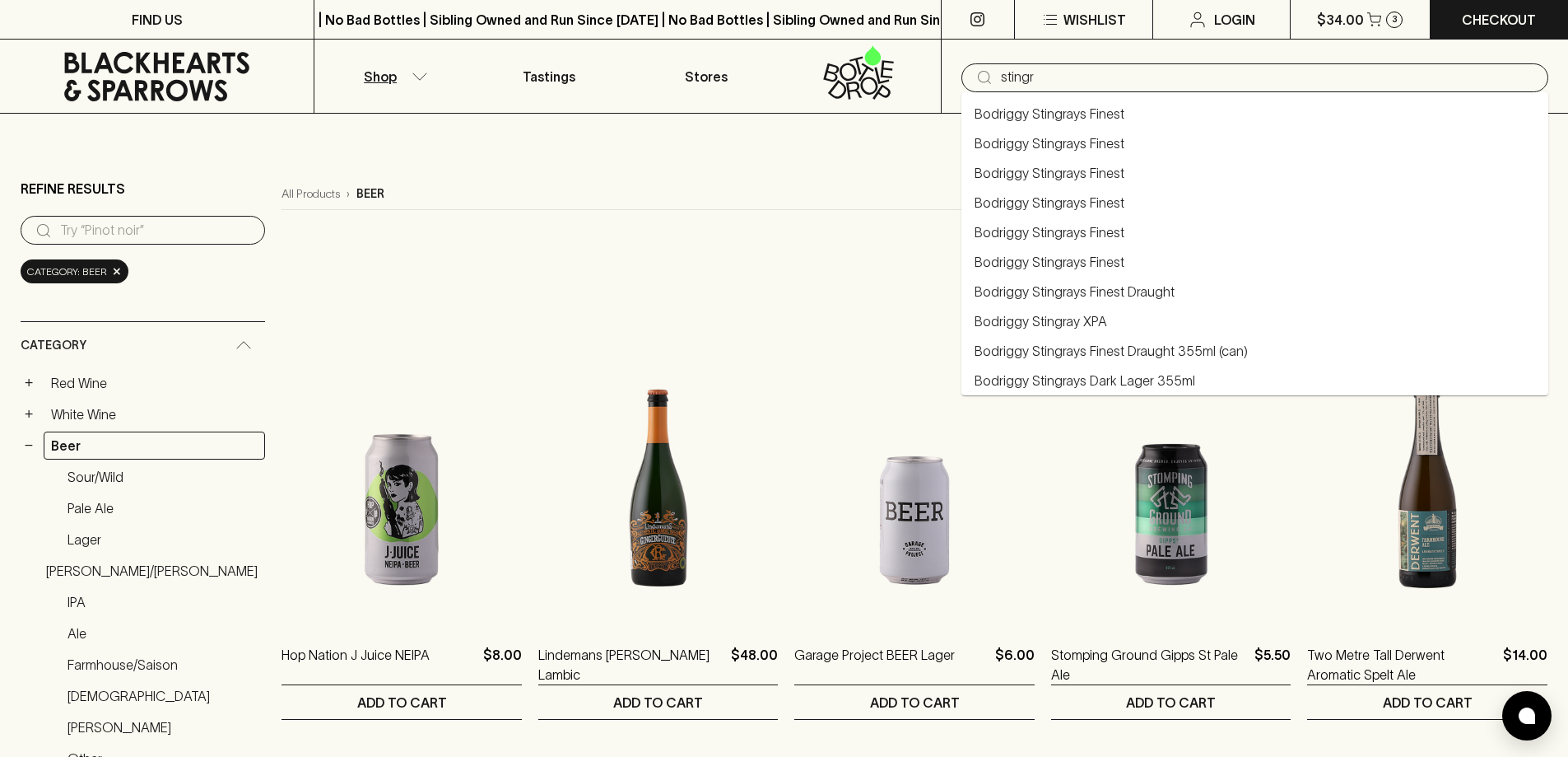
click at [1101, 103] on li "Bodriggy Stingrays Finest" at bounding box center [1255, 113] width 587 height 29
type input "Bodriggy Stingrays Finest"
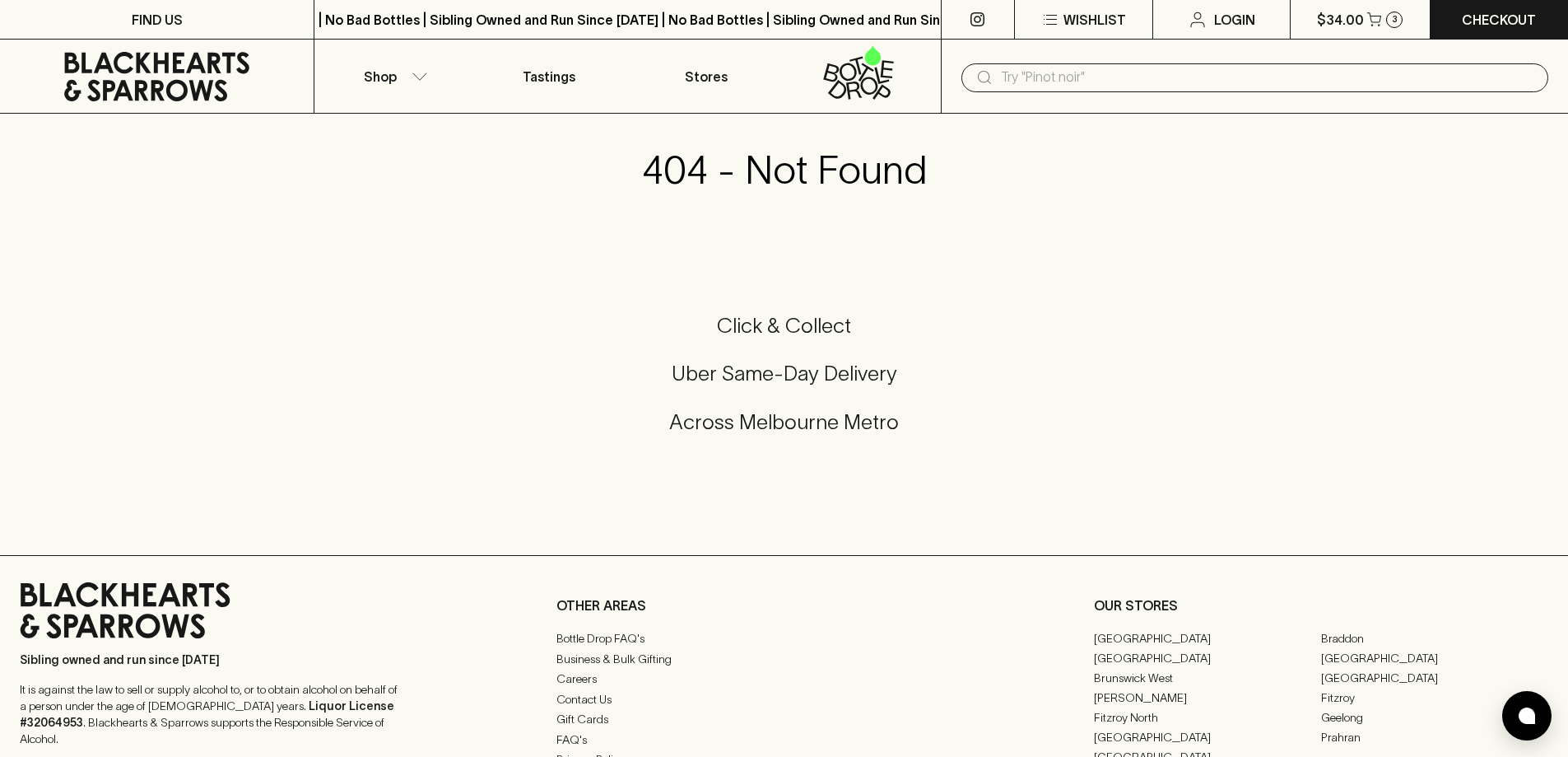
click at [1154, 78] on input "text" at bounding box center [1268, 77] width 534 height 26
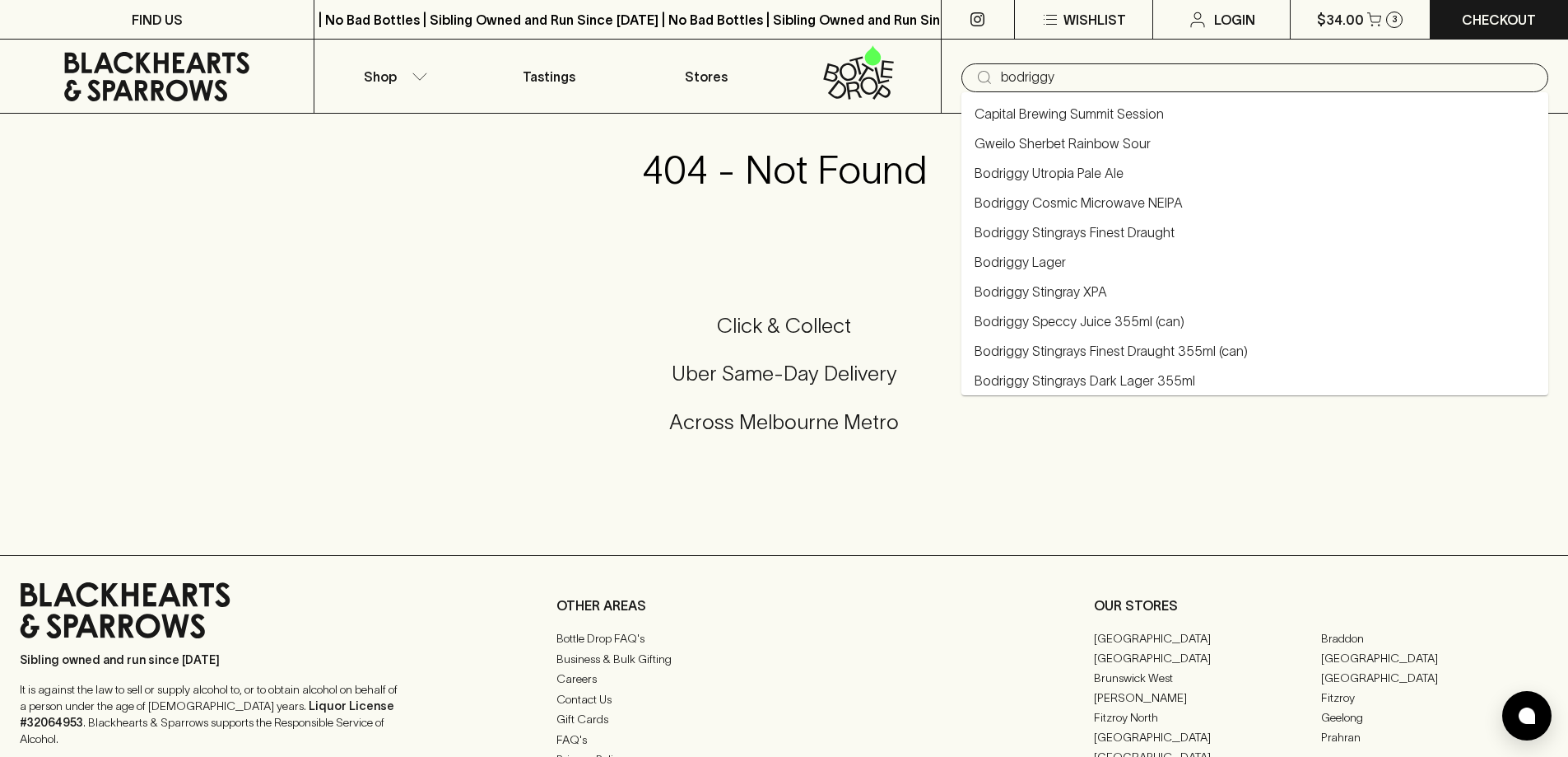
type input "bodriggy"
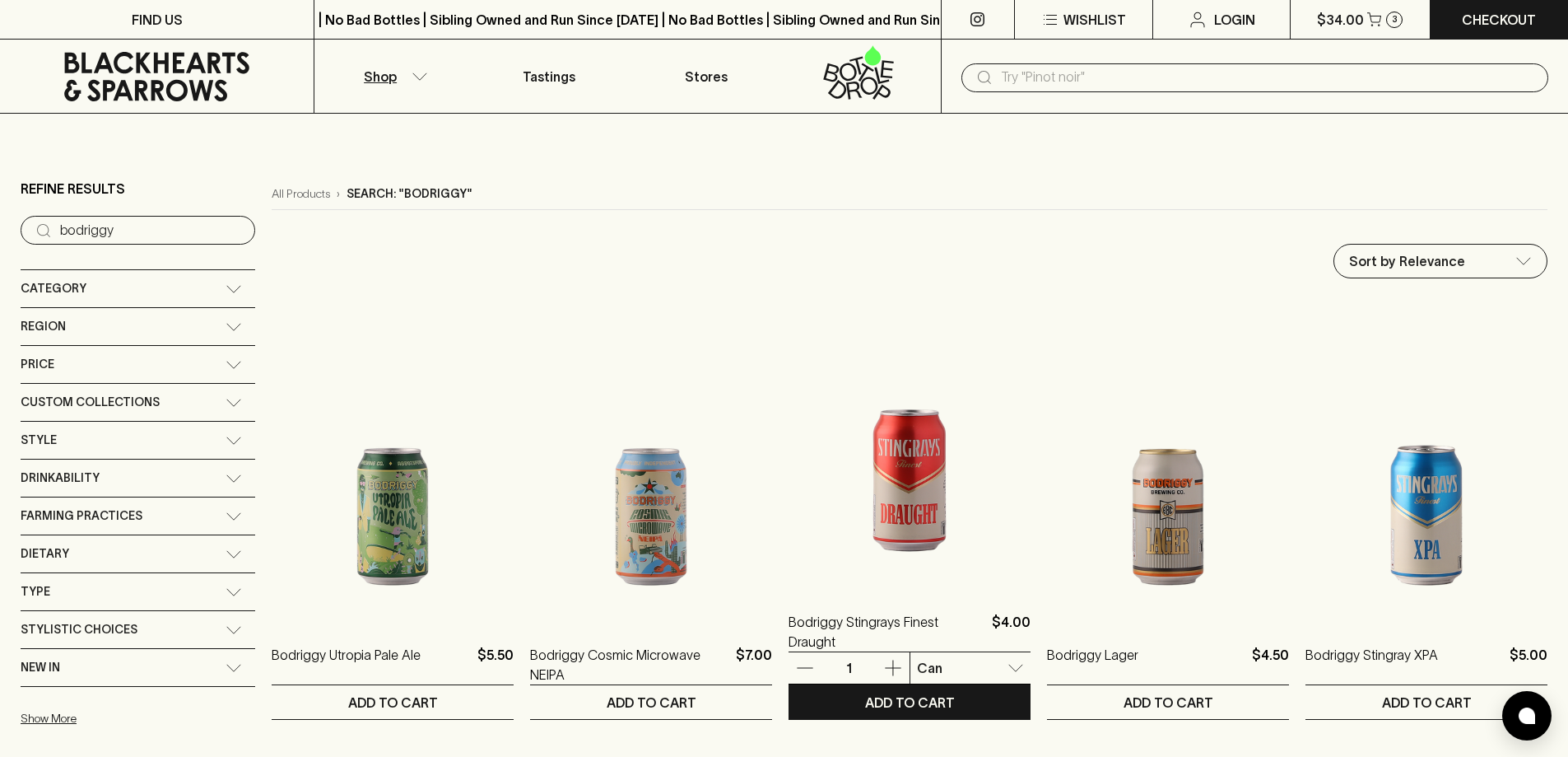
click at [878, 513] on img at bounding box center [910, 442] width 242 height 288
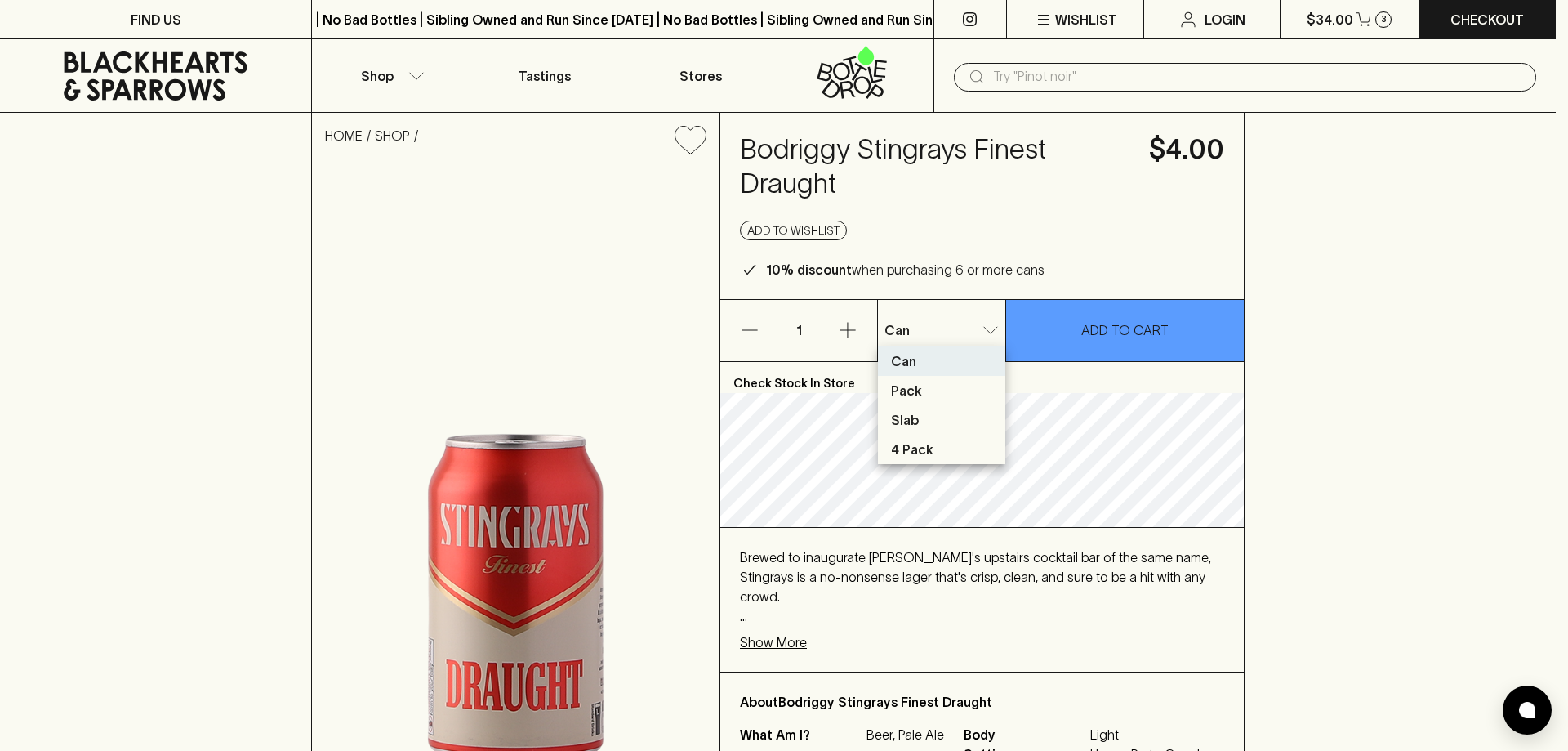
click at [938, 392] on li "Pack" at bounding box center [941, 390] width 128 height 29
type input "1"
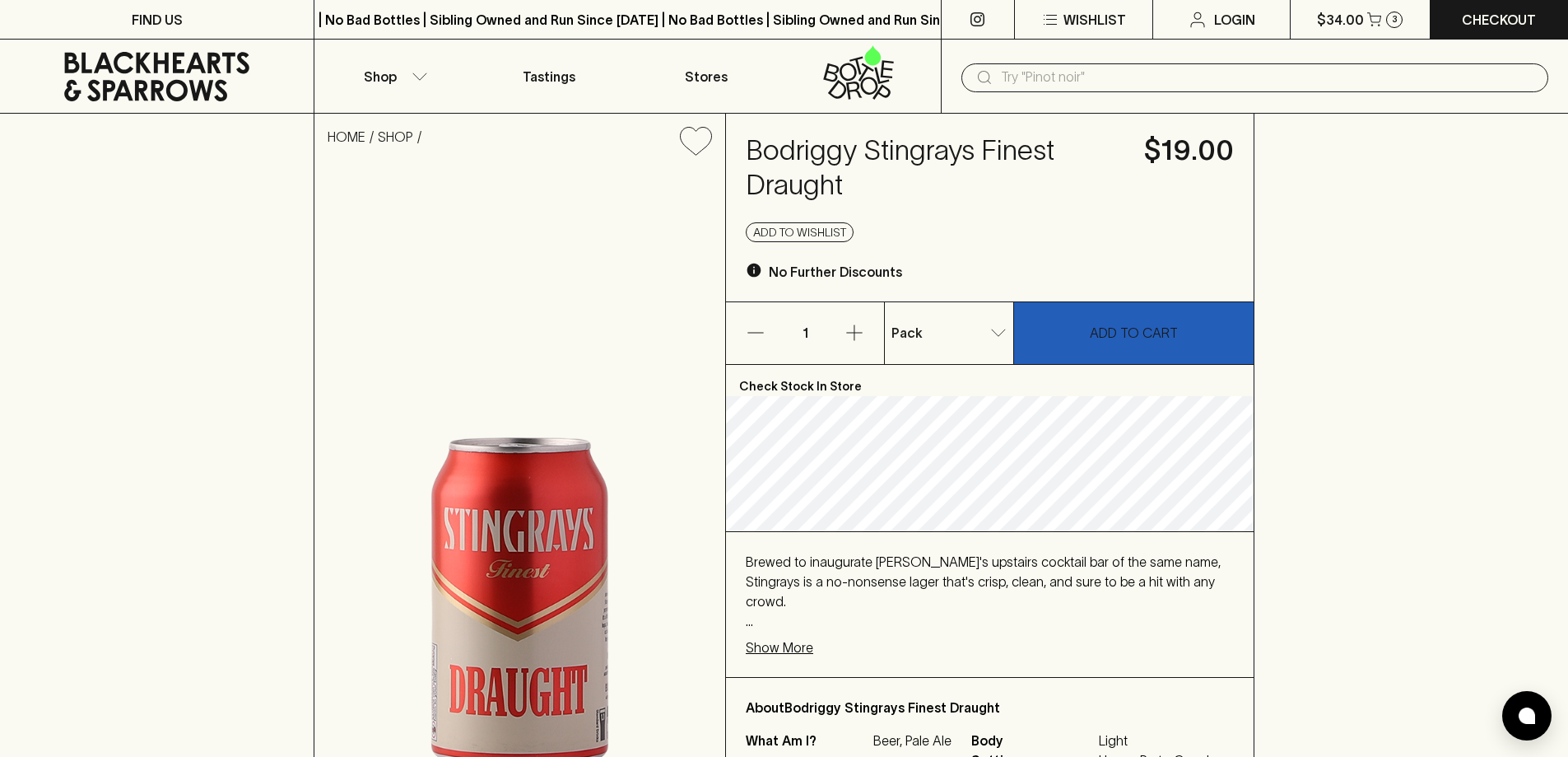
click at [1143, 329] on p "ADD TO CART" at bounding box center [1134, 333] width 88 height 20
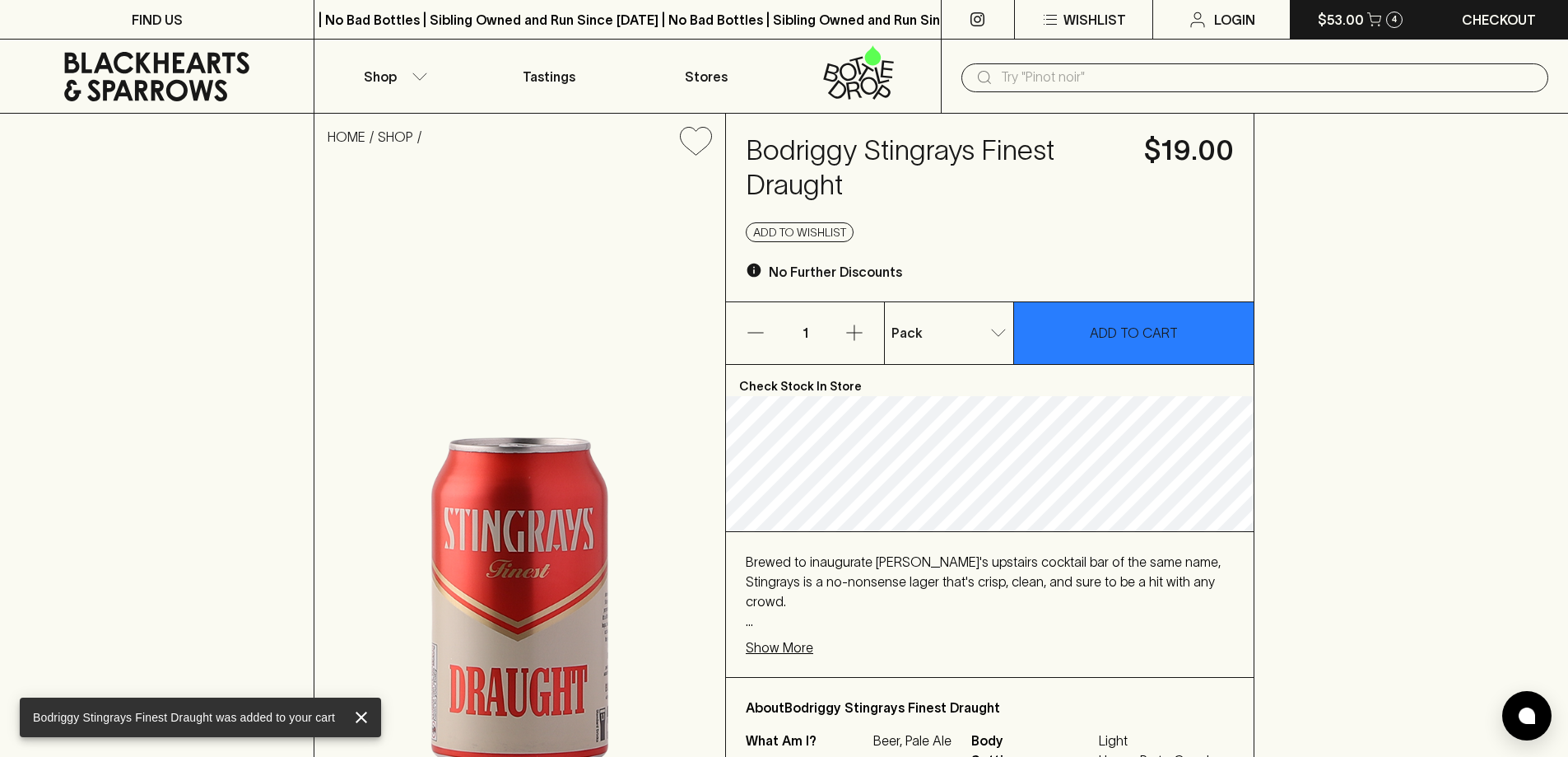
click at [1337, 22] on p "$53.00" at bounding box center [1340, 20] width 46 height 20
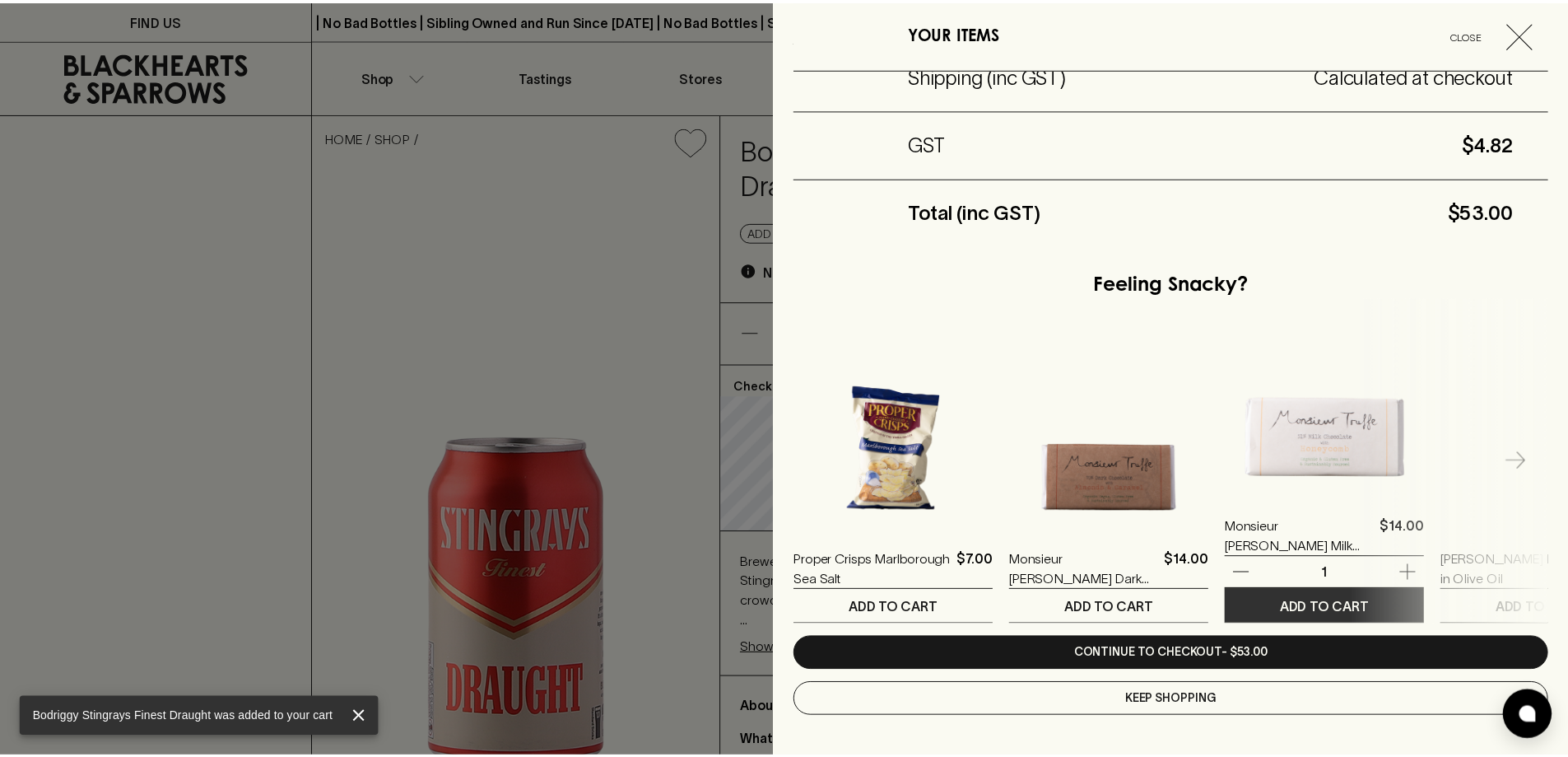
scroll to position [482, 0]
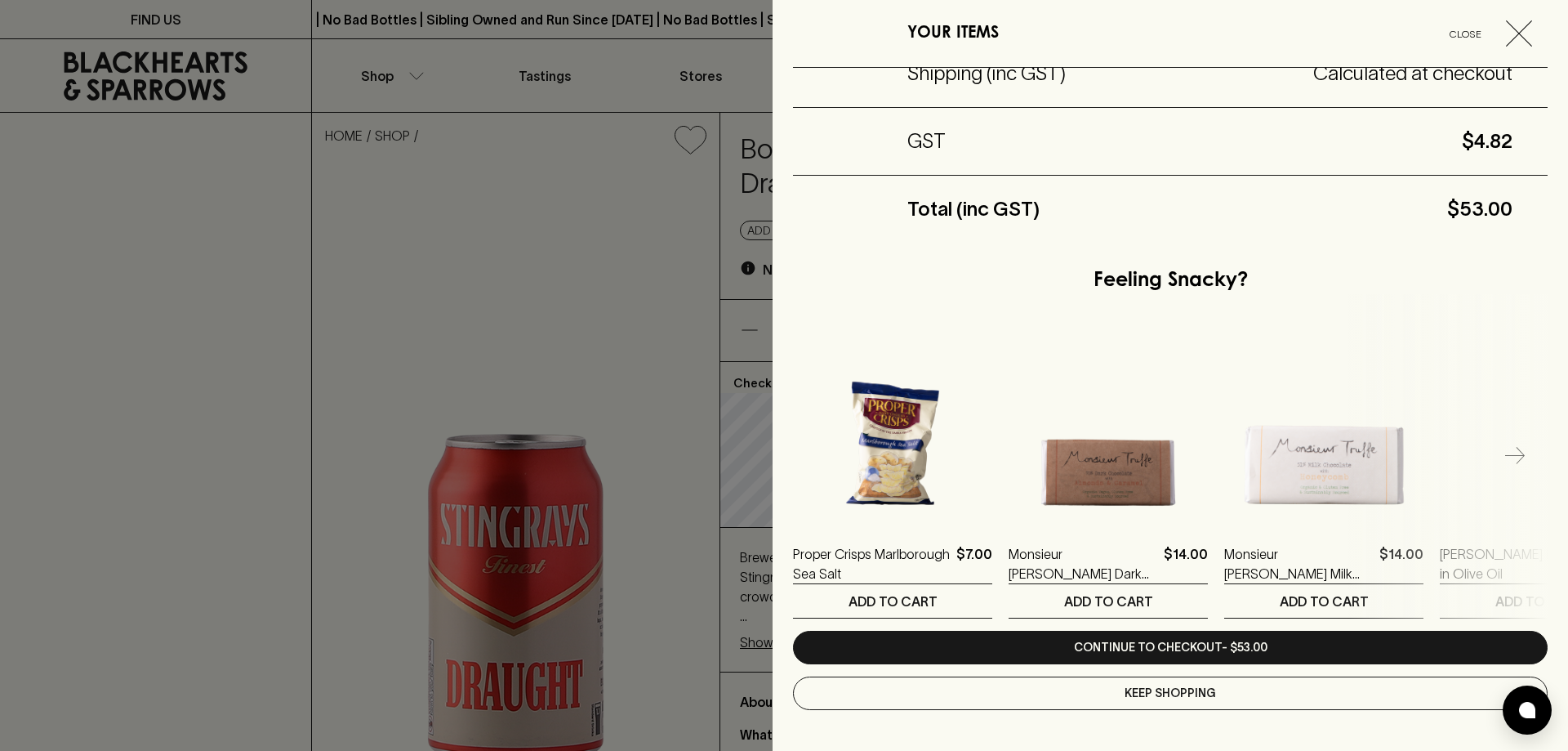
click at [148, 186] on div at bounding box center [784, 376] width 1568 height 751
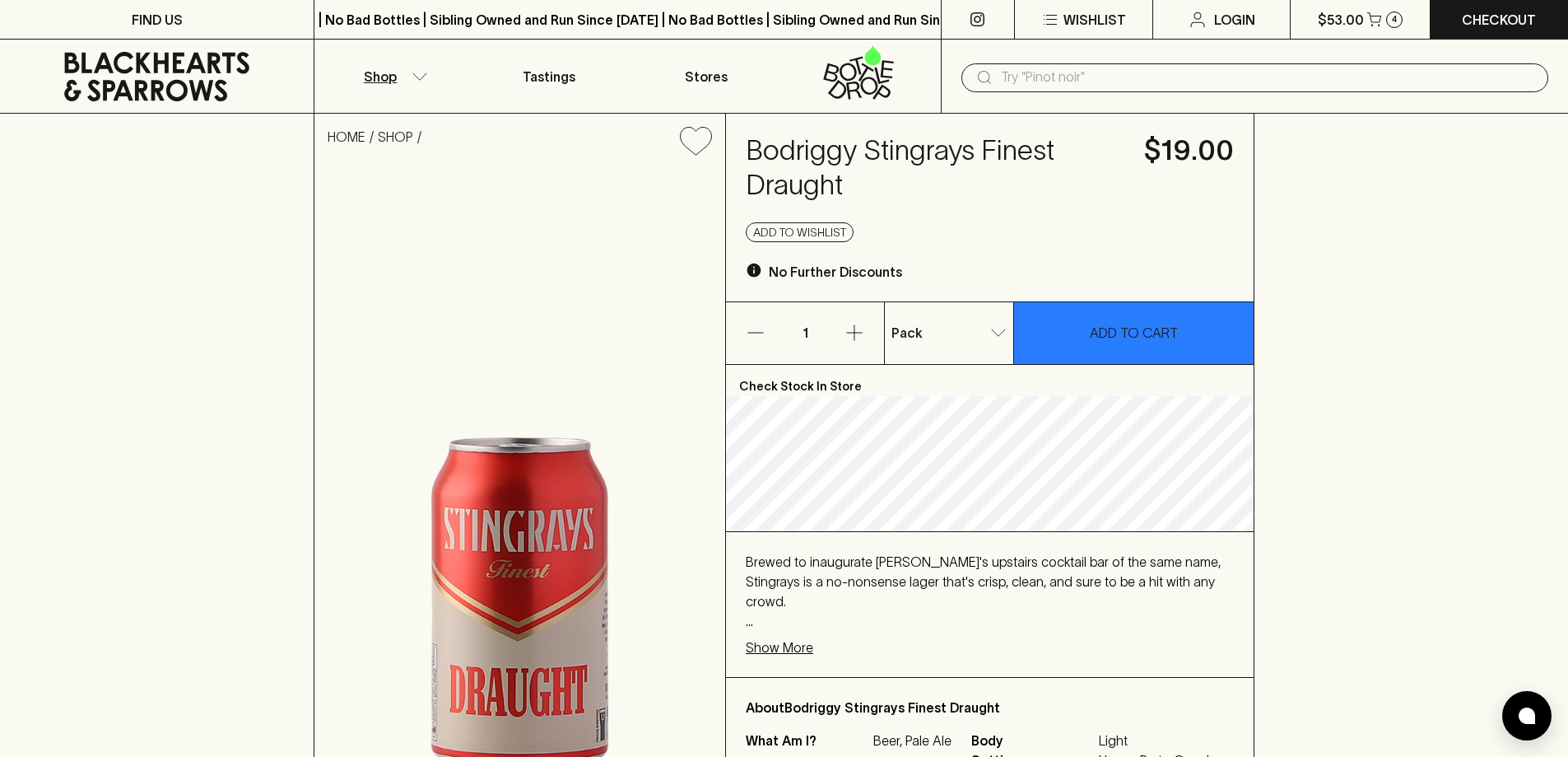
click at [413, 82] on button "Shop" at bounding box center [392, 76] width 156 height 73
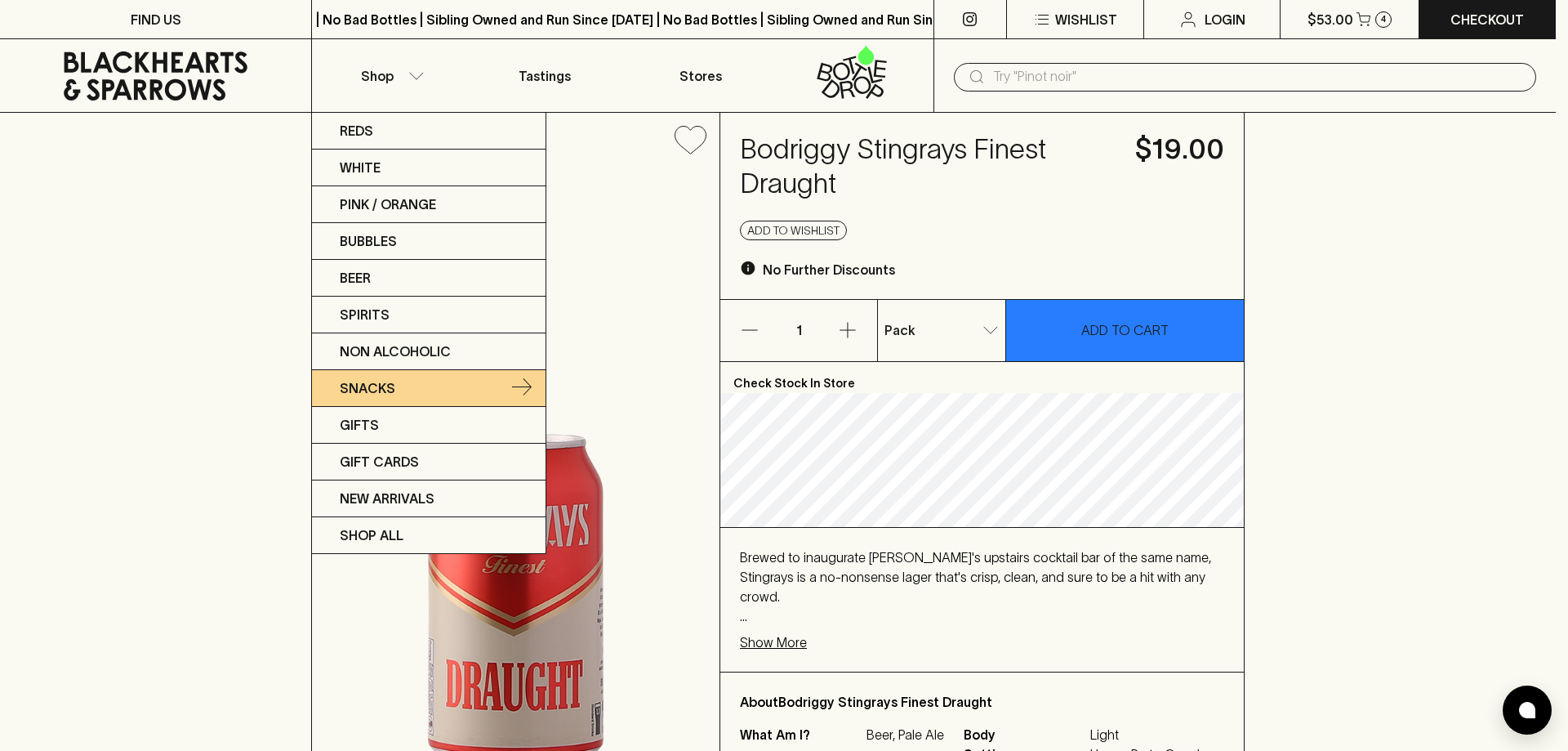
click at [388, 387] on p "Snacks" at bounding box center [367, 388] width 55 height 19
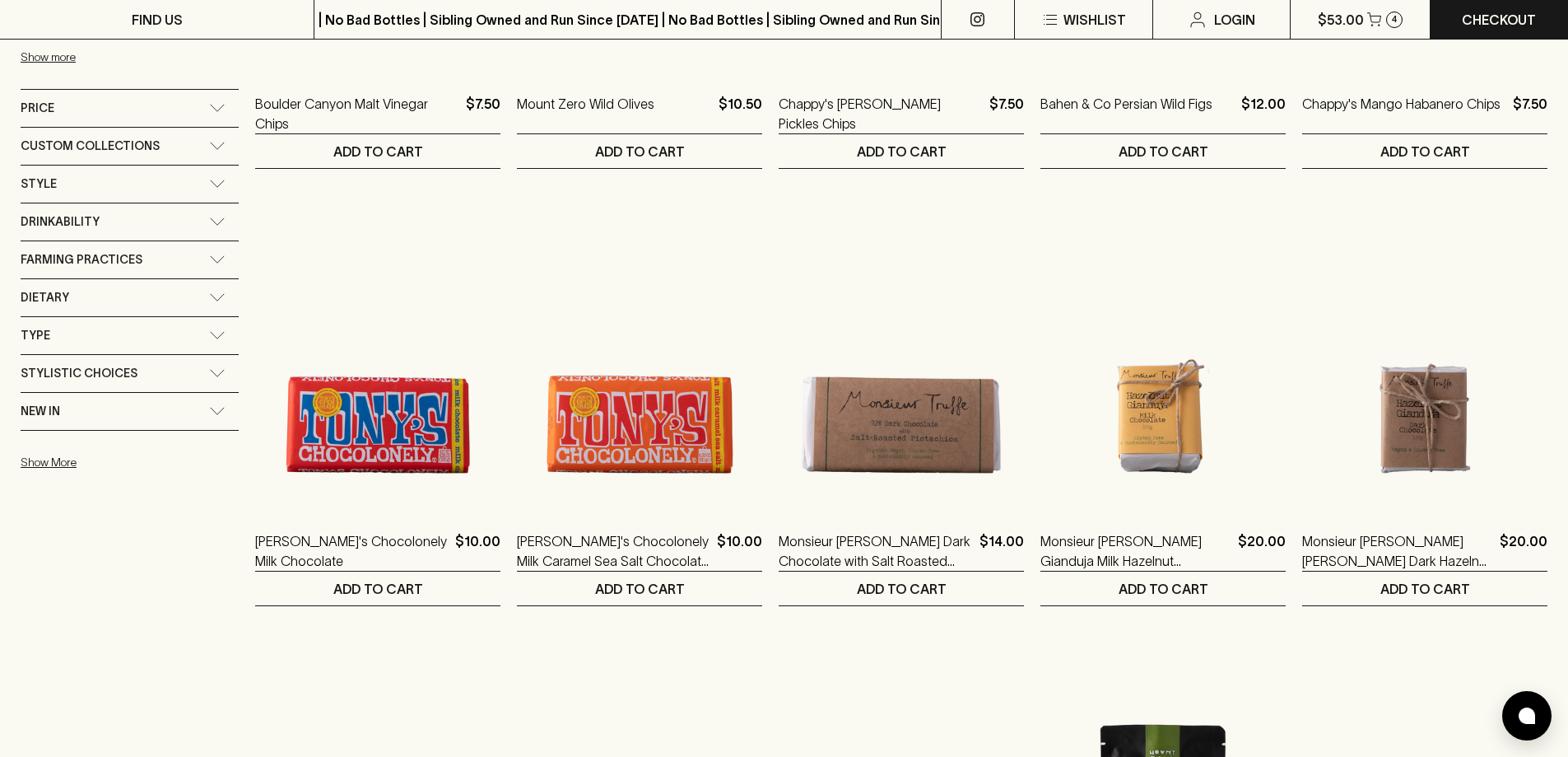
scroll to position [1482, 0]
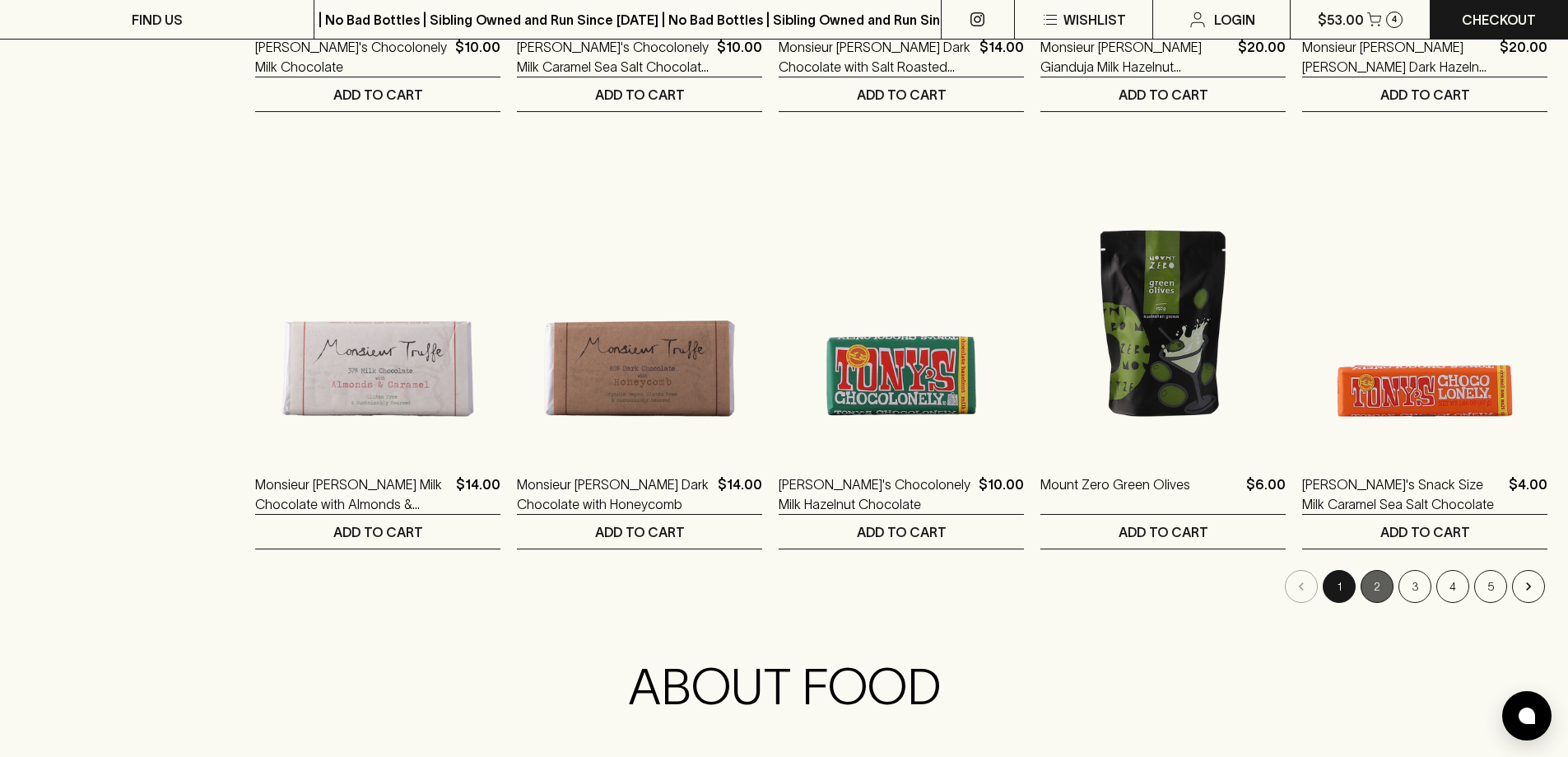
click at [1381, 594] on button "2" at bounding box center [1377, 586] width 33 height 33
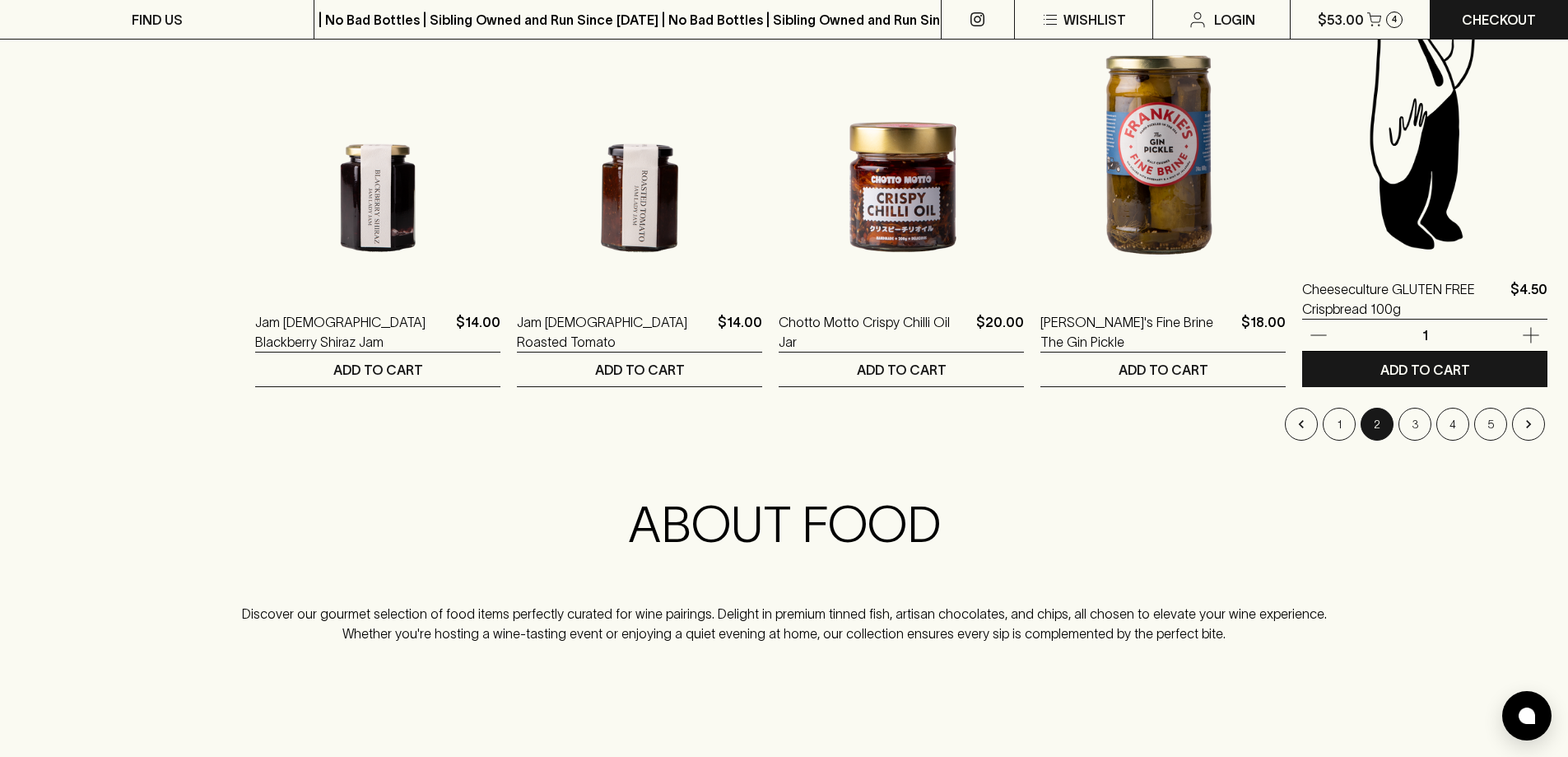
scroll to position [1647, 0]
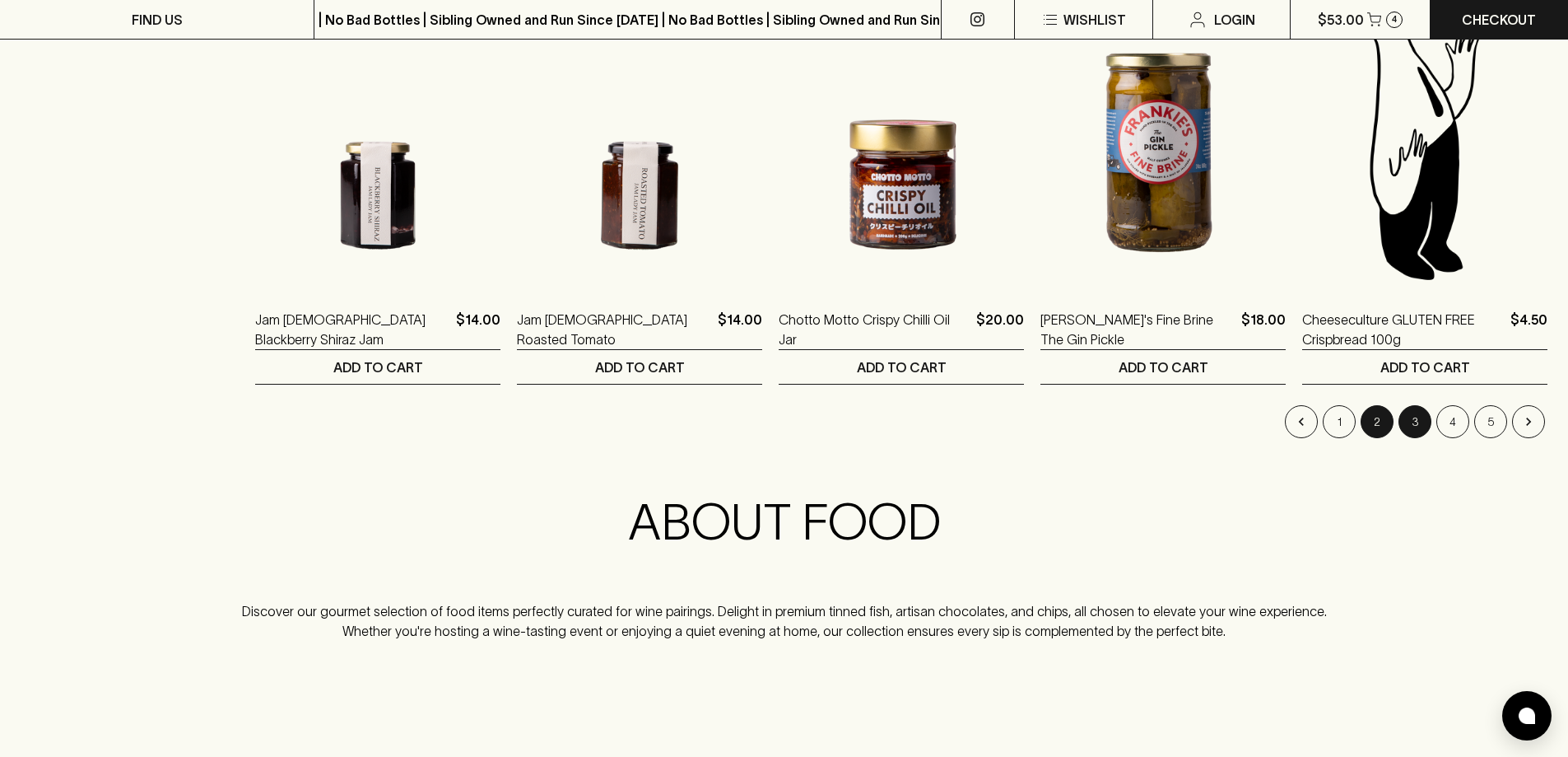
click at [1403, 418] on button "3" at bounding box center [1415, 421] width 33 height 33
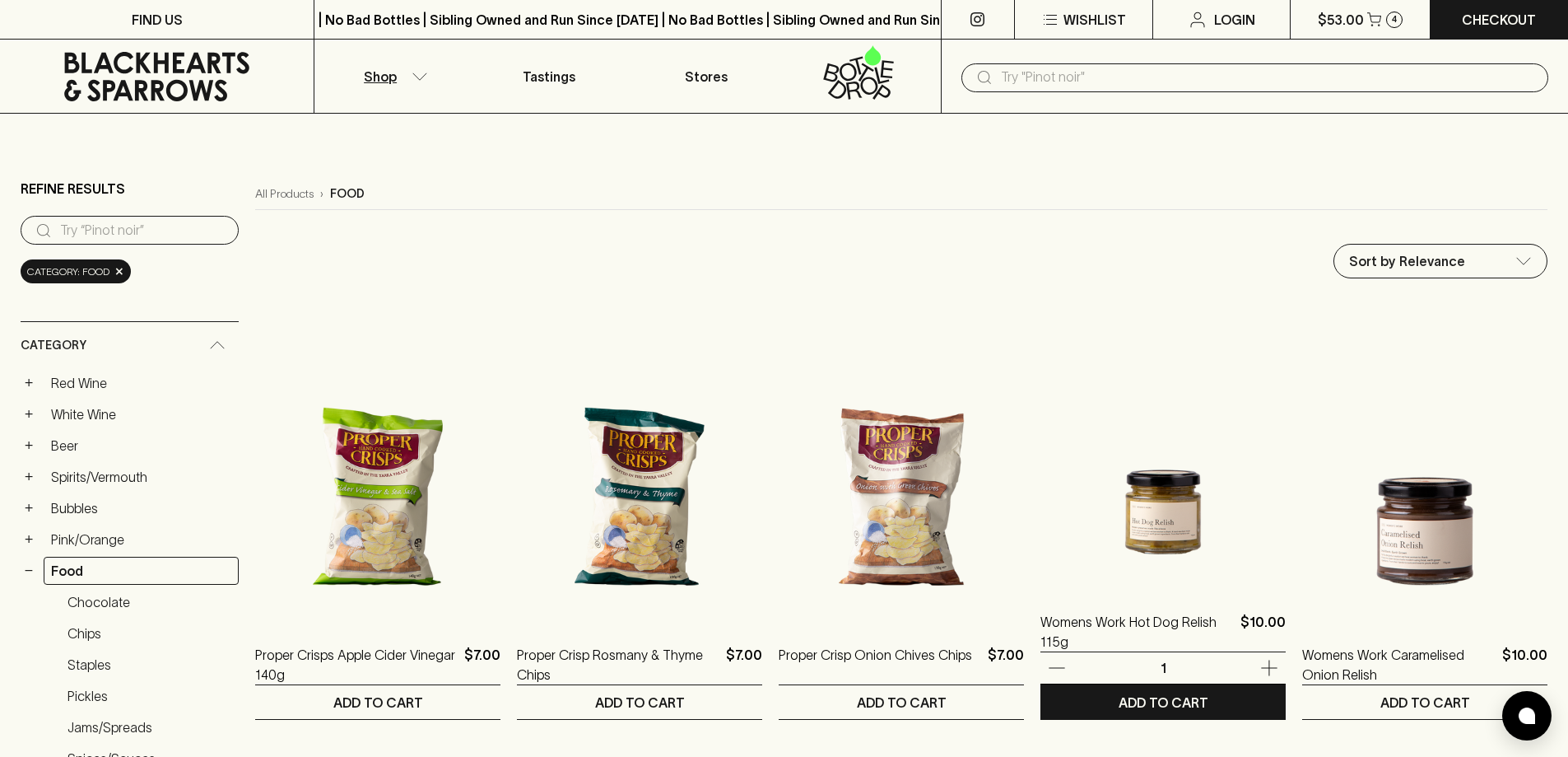
scroll to position [82, 0]
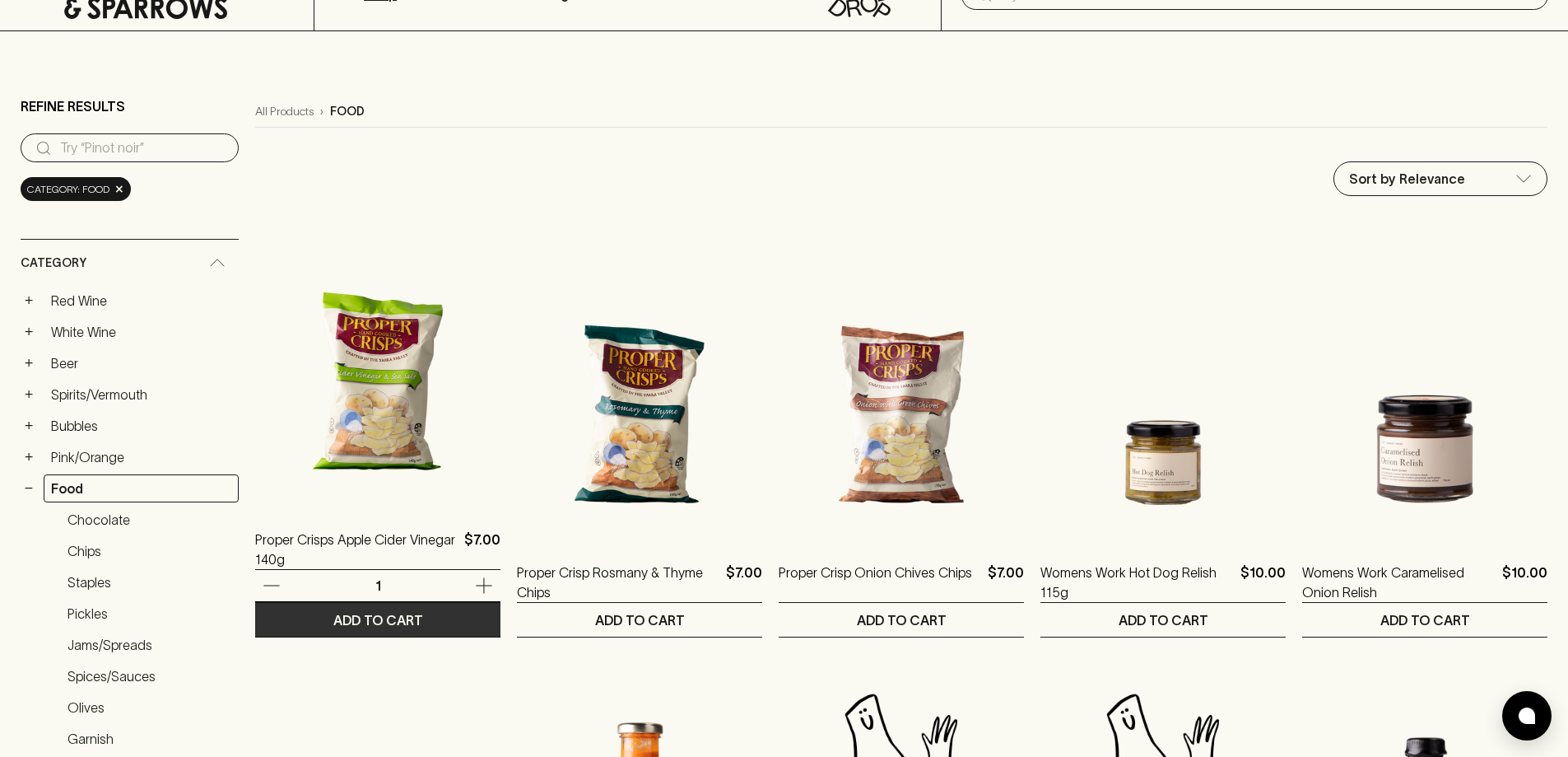
click at [379, 625] on p "ADD TO CART" at bounding box center [378, 619] width 90 height 20
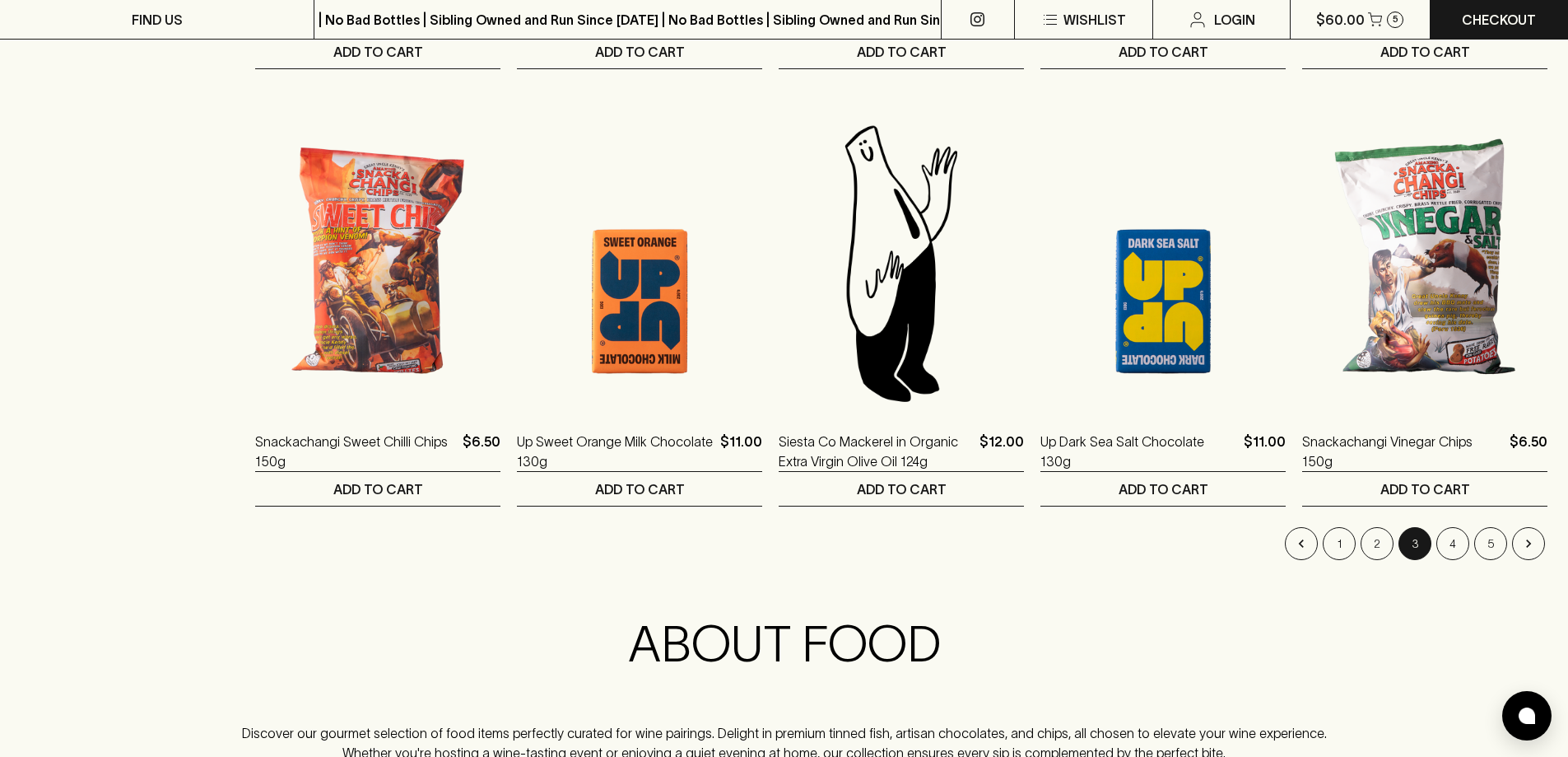
scroll to position [1812, 0]
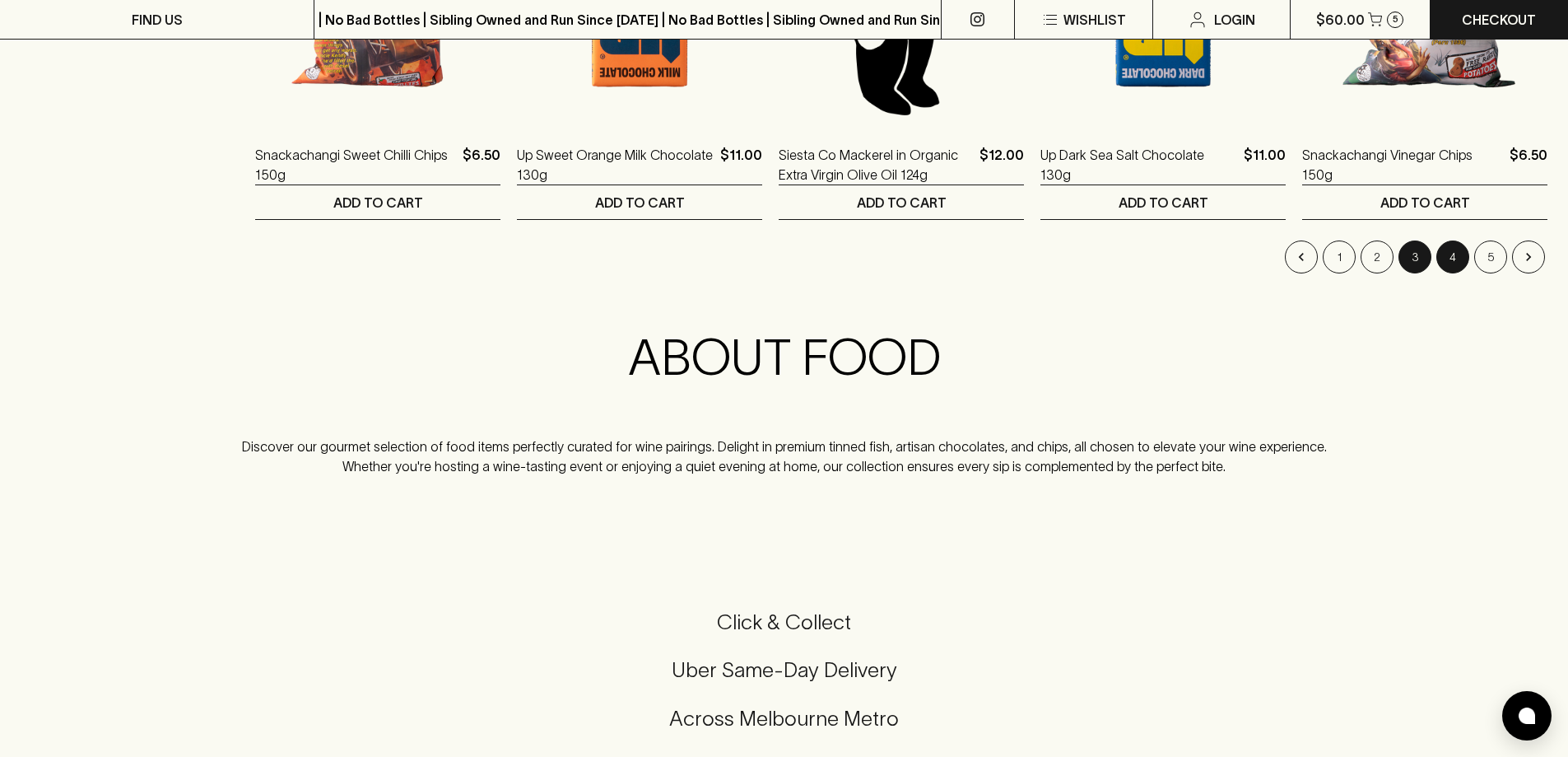
click at [1443, 259] on button "4" at bounding box center [1453, 257] width 33 height 33
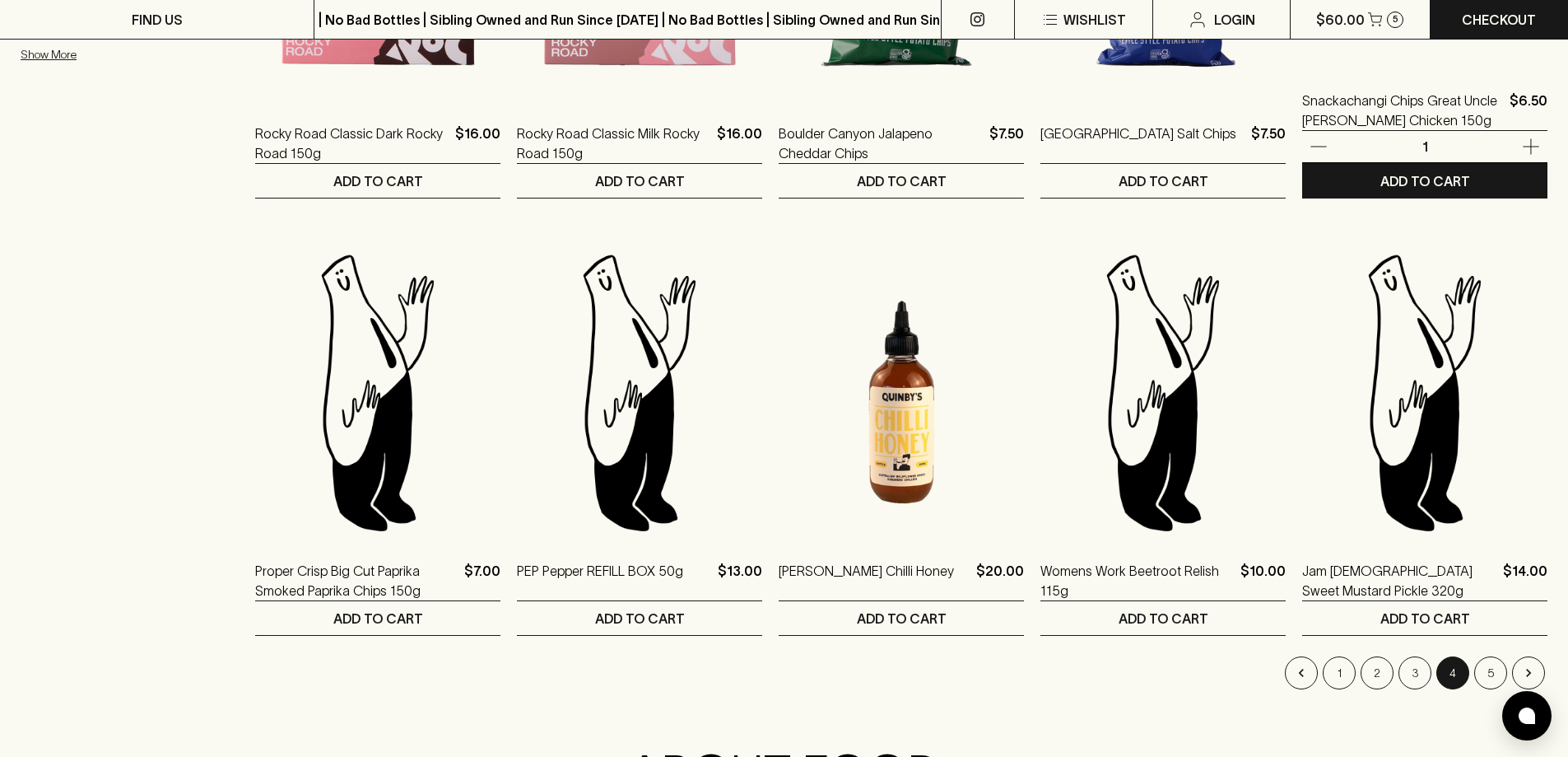
scroll to position [1400, 0]
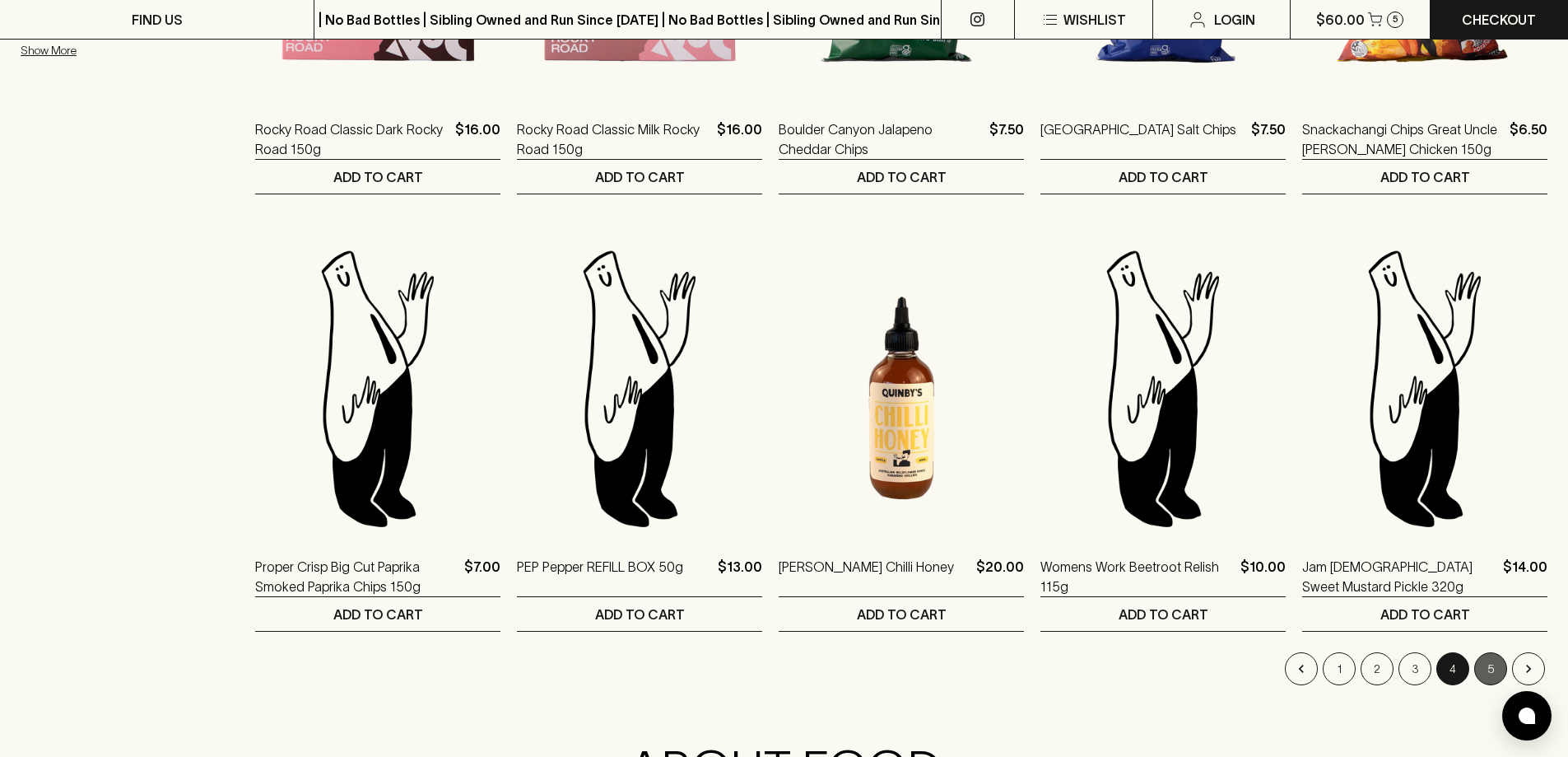
click at [1481, 666] on button "5" at bounding box center [1491, 668] width 33 height 33
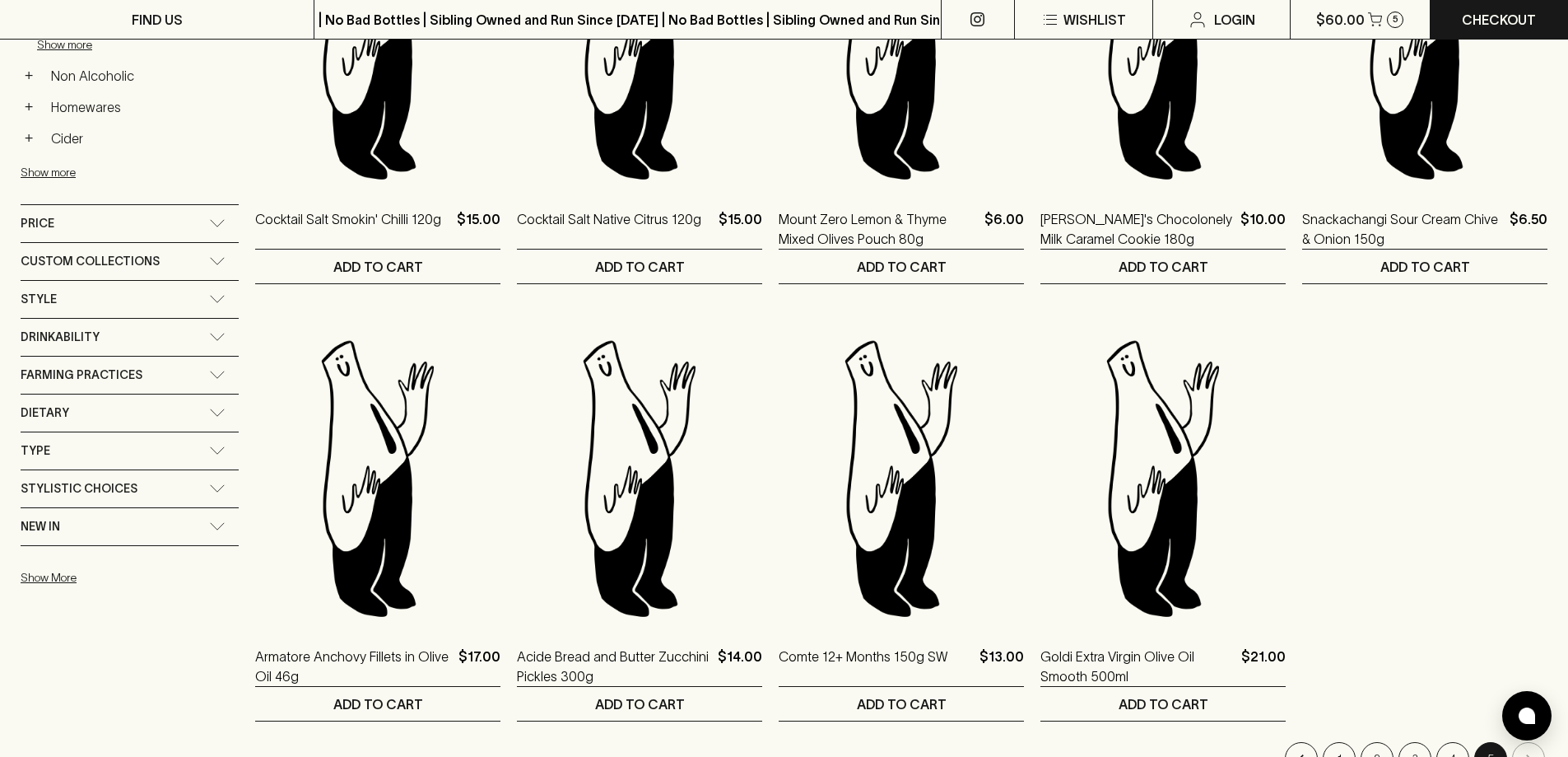
scroll to position [1153, 0]
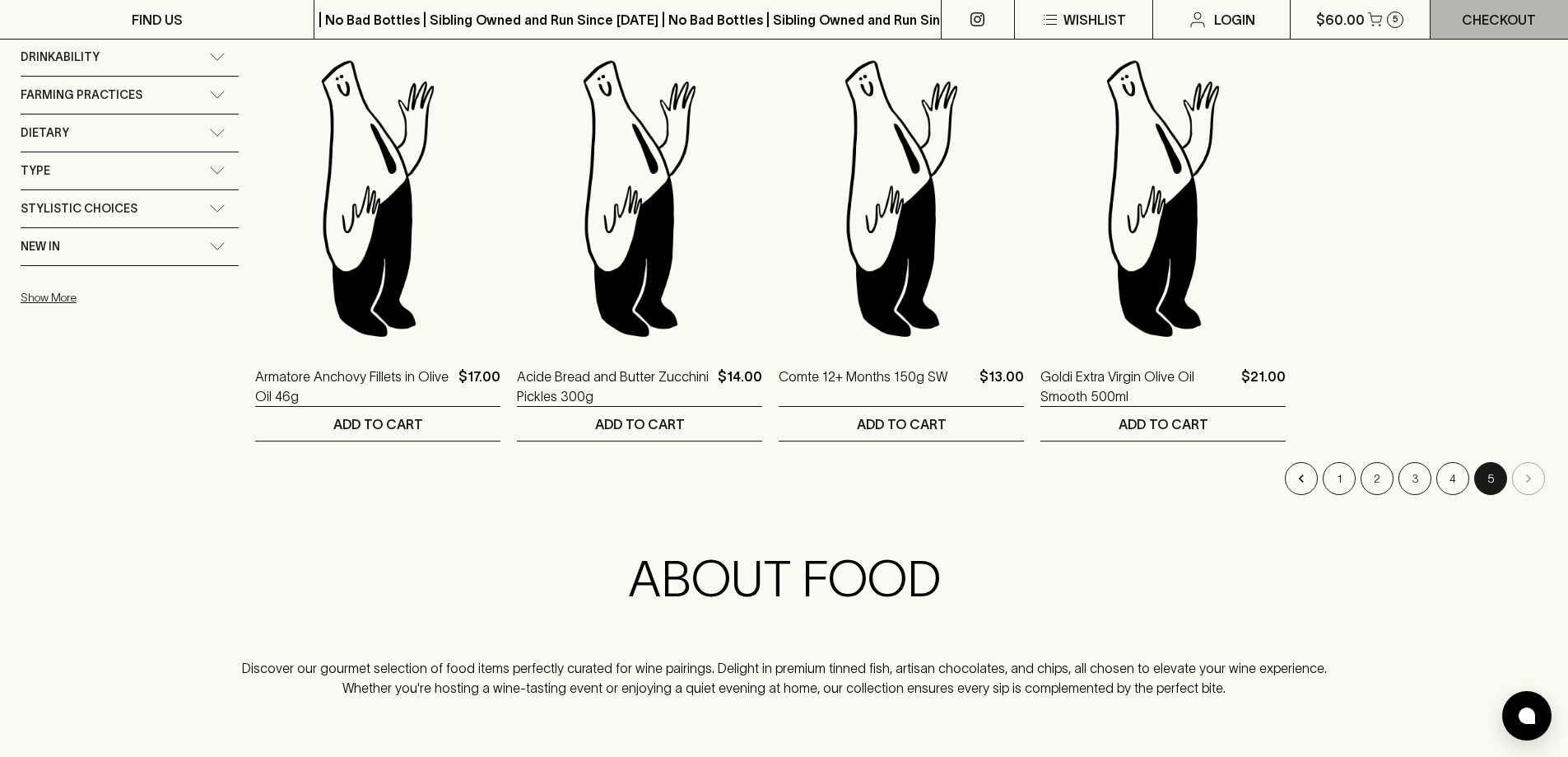
click at [1497, 16] on p "Checkout" at bounding box center [1499, 20] width 74 height 20
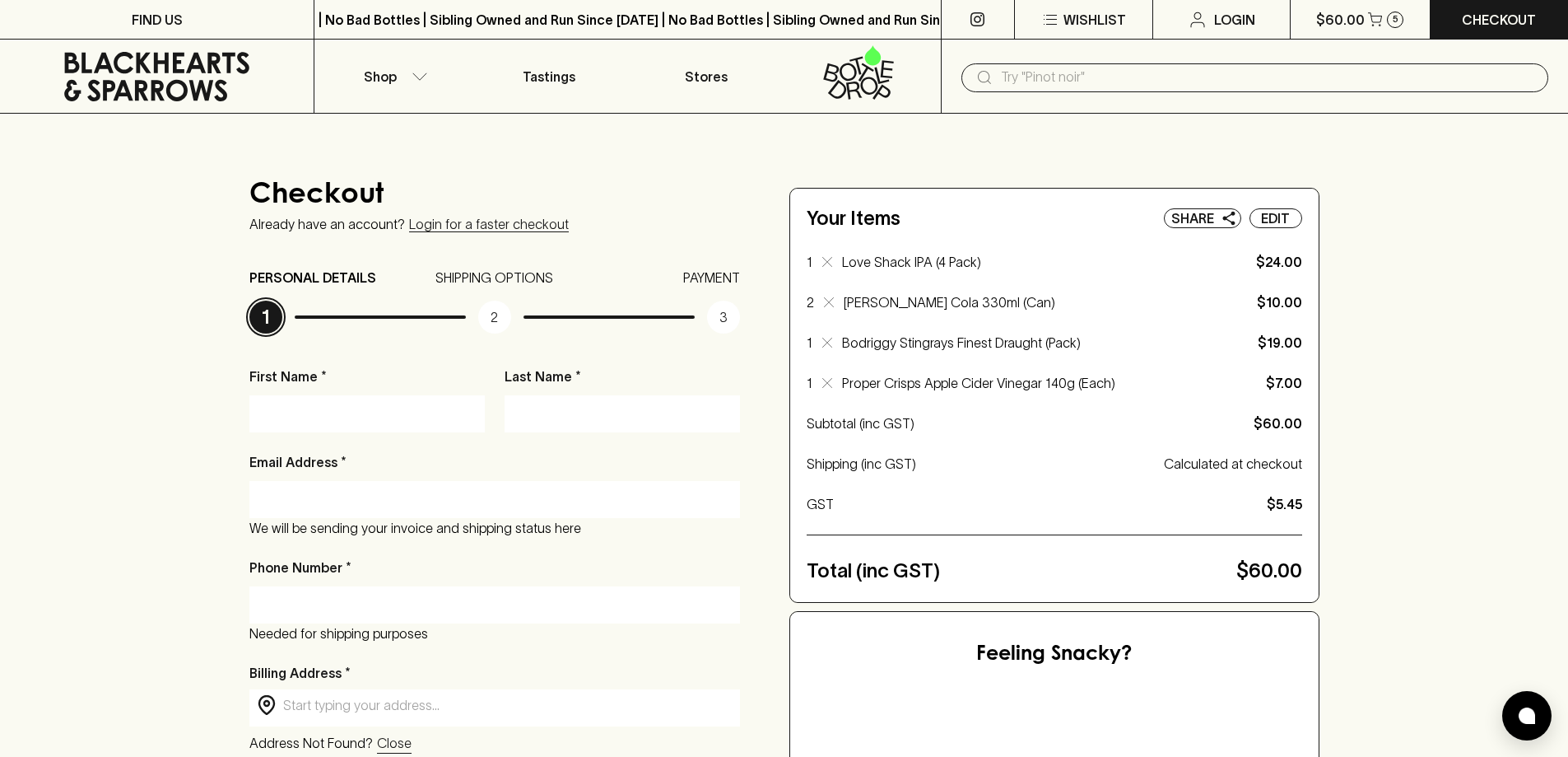
click at [371, 402] on input "First Name *" at bounding box center [367, 413] width 211 height 26
click at [367, 411] on input "First Name *" at bounding box center [367, 413] width 211 height 26
type input "Elise"
type input "Northover"
type input "elise.n@mala.net.au"
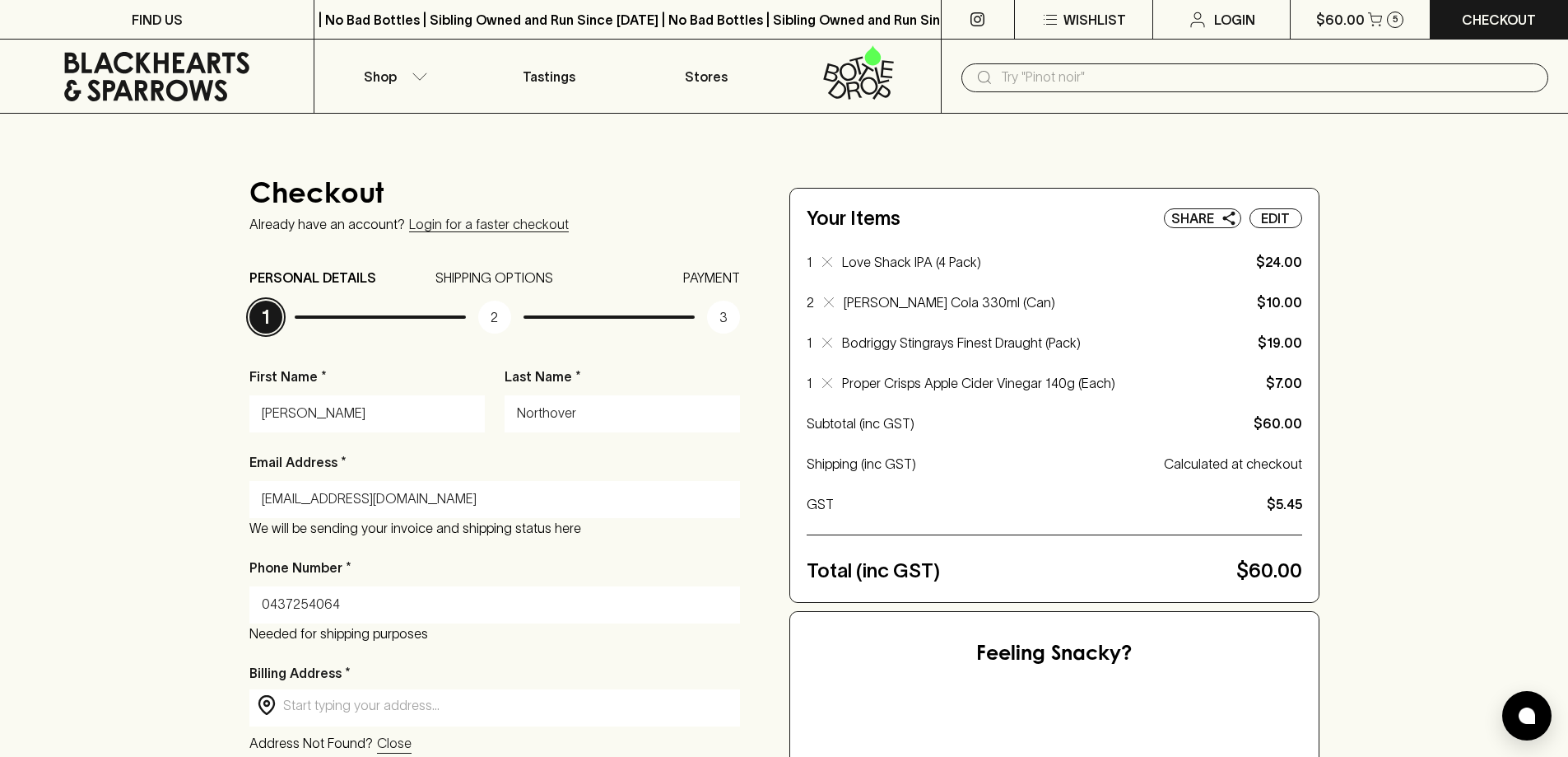
type input "0437254064"
click at [224, 549] on div "Checkout Already have an account? Login for a faster checkout PERSONAL DETAILS …" at bounding box center [784, 765] width 1568 height 1304
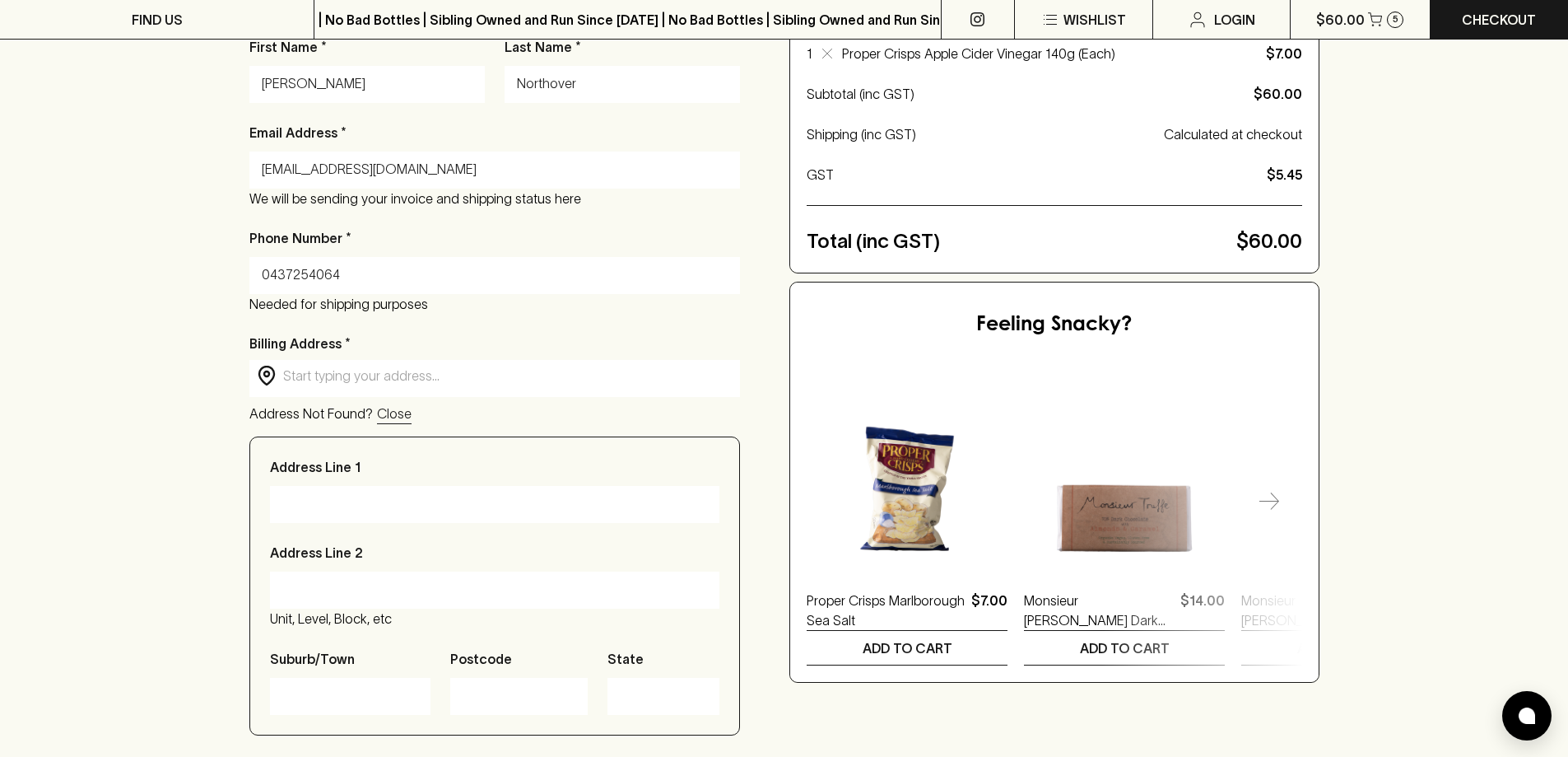
click at [451, 382] on input "text" at bounding box center [508, 376] width 451 height 19
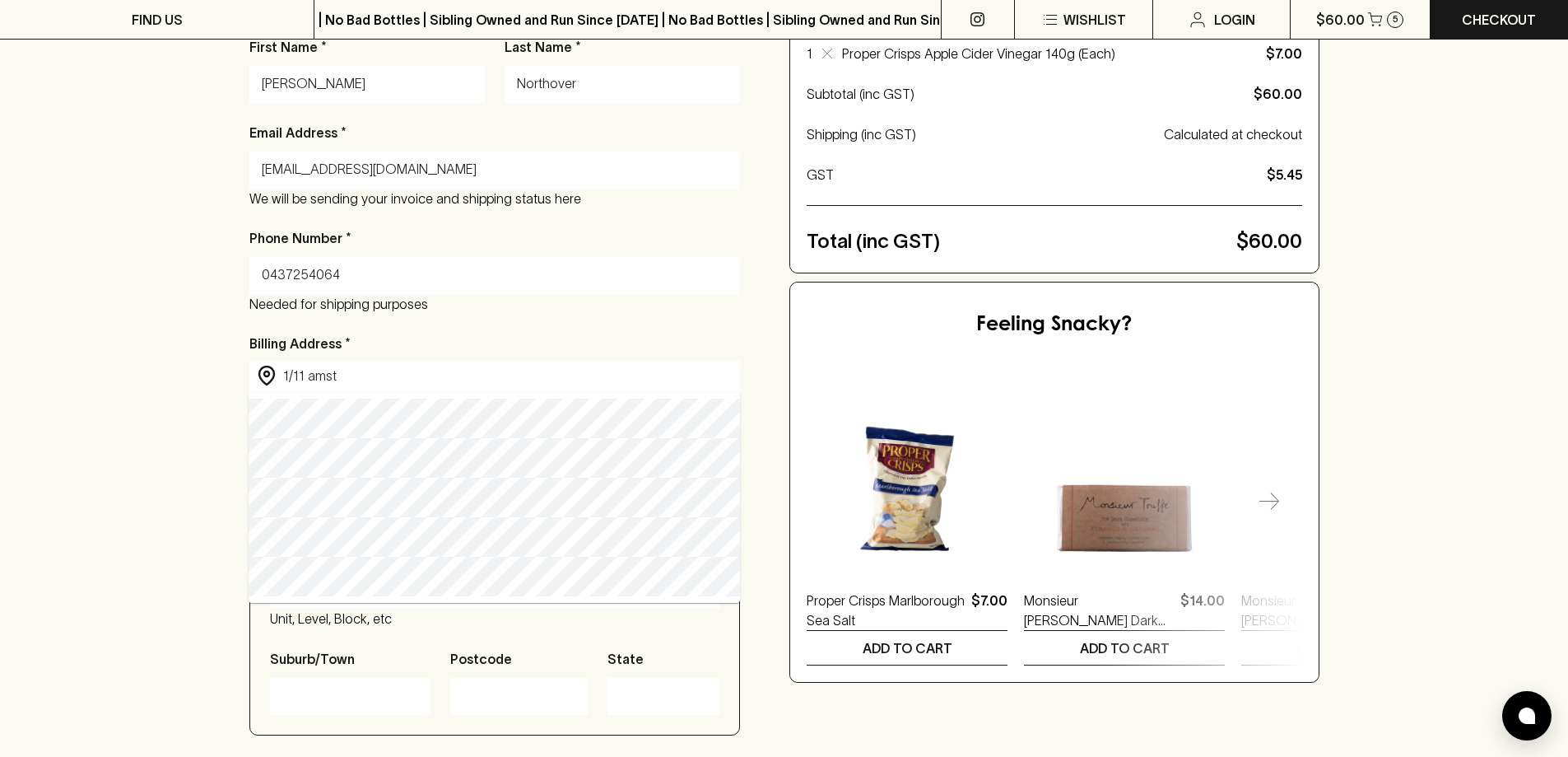
type input "1-11 Amsterdam Street, Richmond VIC, Australia"
type input "1-11 Amsterdam Street"
type input "[GEOGRAPHIC_DATA]"
type input "3121"
type input "Victoria"
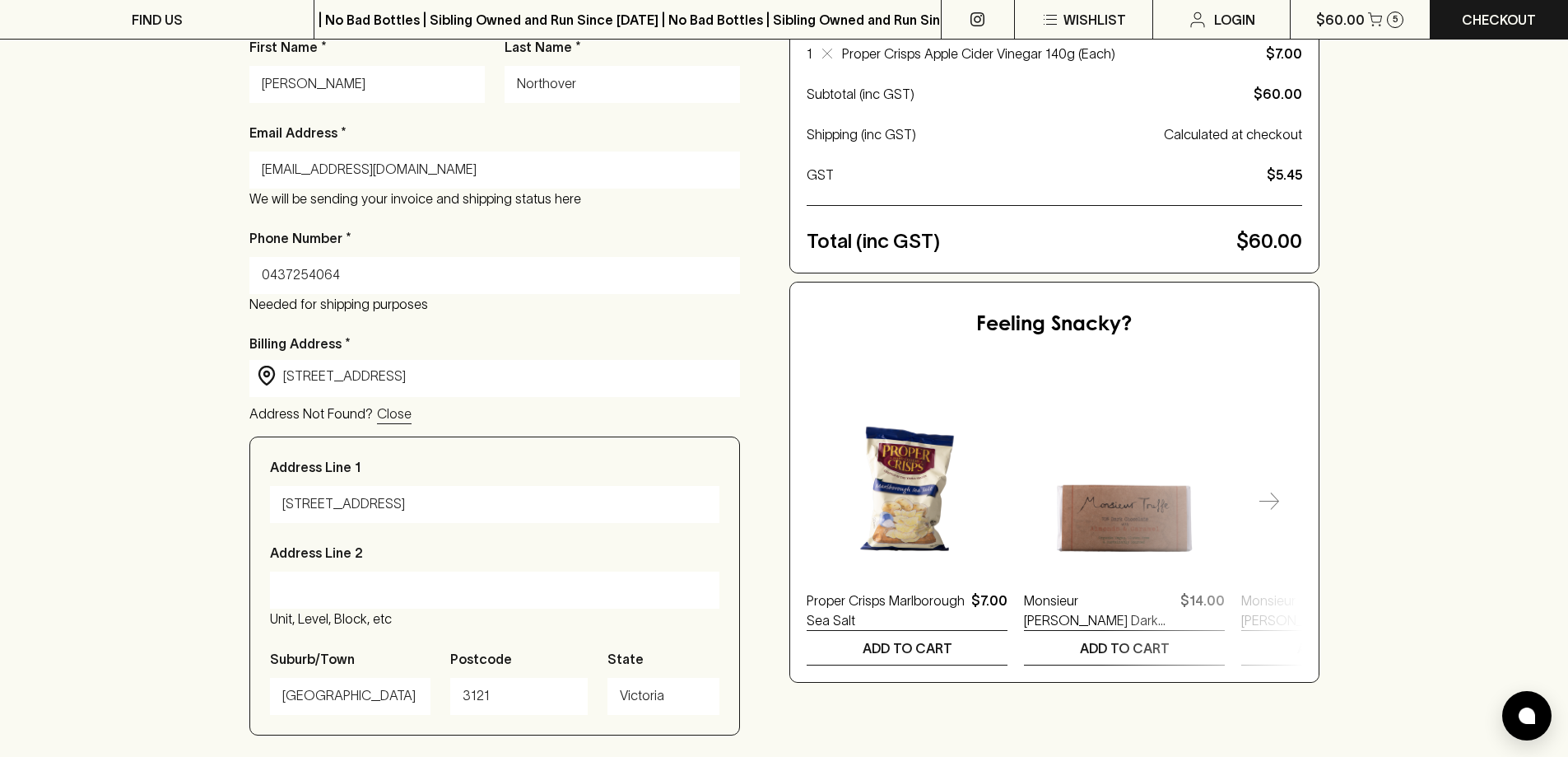
type input "1-11 Amsterdam Street, Richmond VIC, Australia"
click at [366, 594] on input "Address Line 2" at bounding box center [495, 589] width 425 height 26
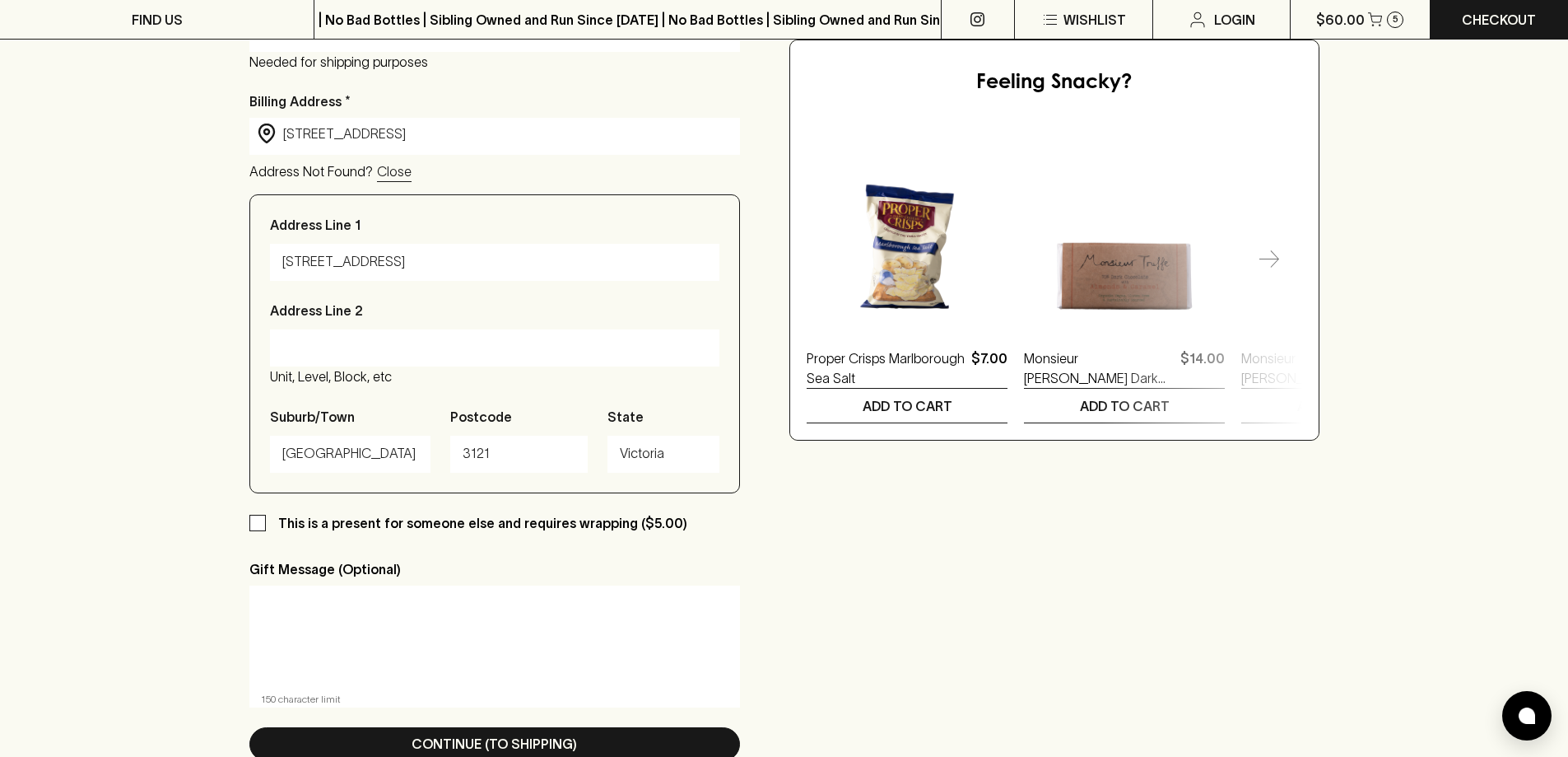
scroll to position [741, 0]
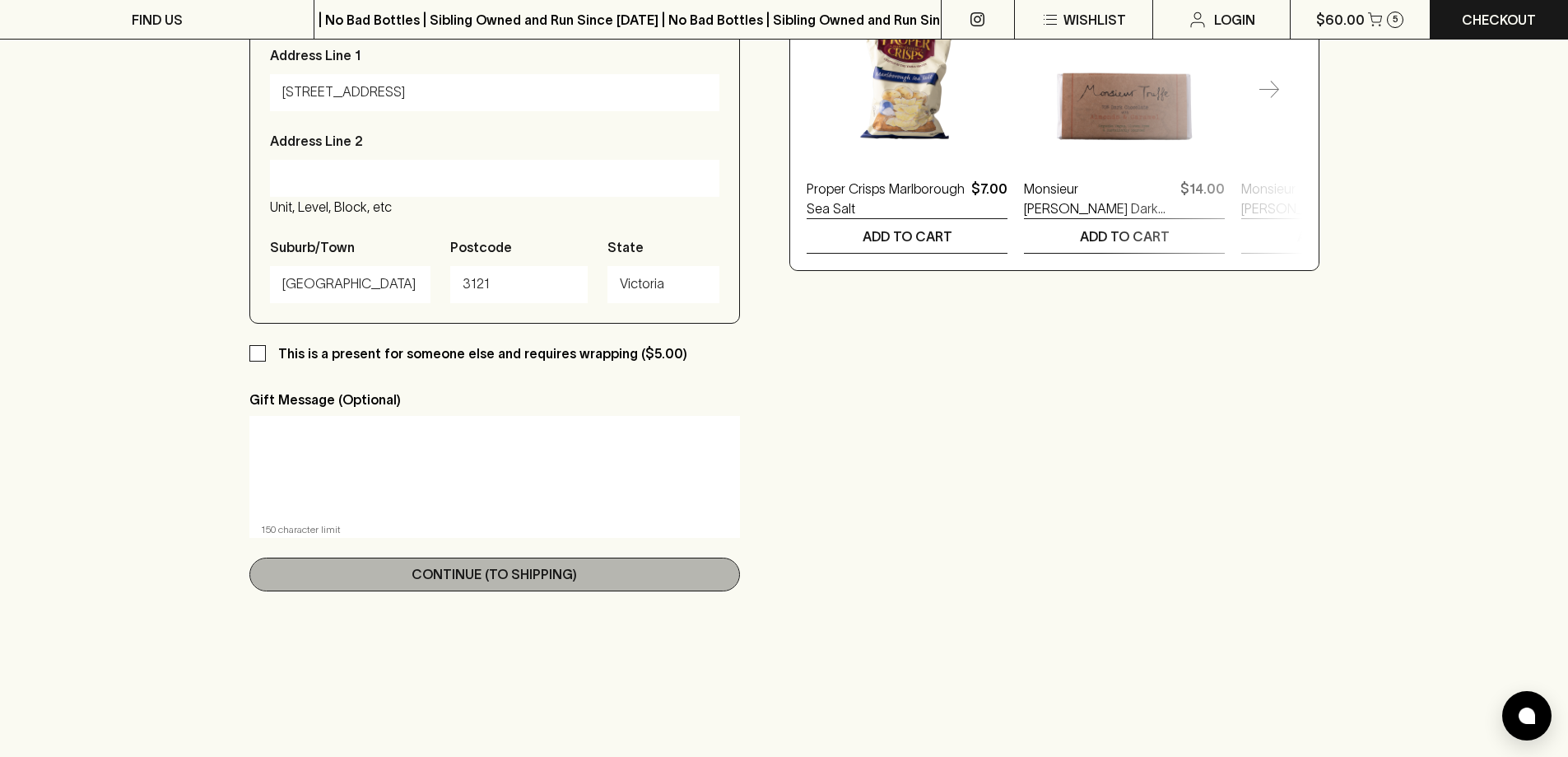
click at [496, 575] on p "Continue (To Shipping)" at bounding box center [494, 574] width 166 height 20
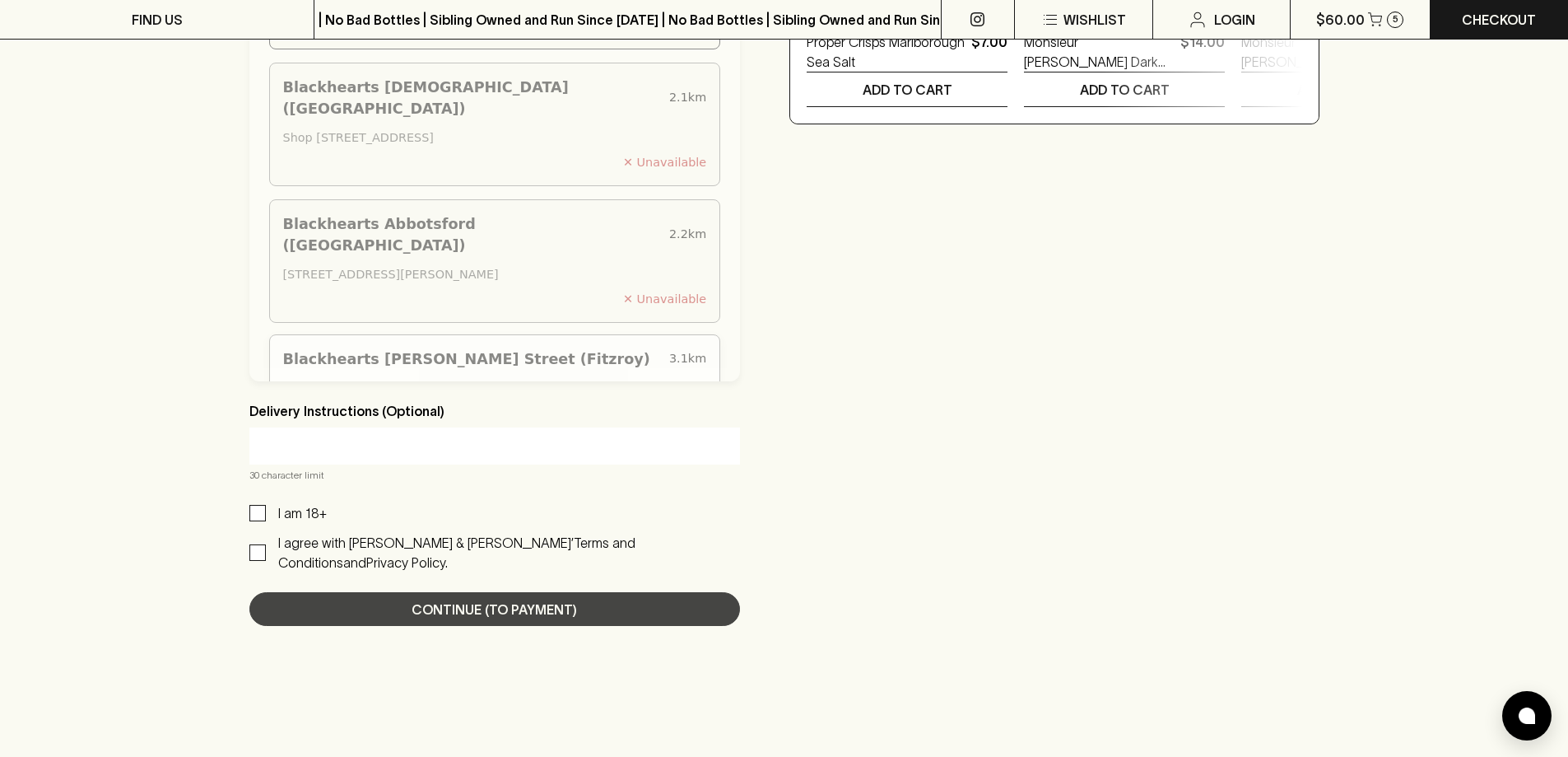
scroll to position [412, 0]
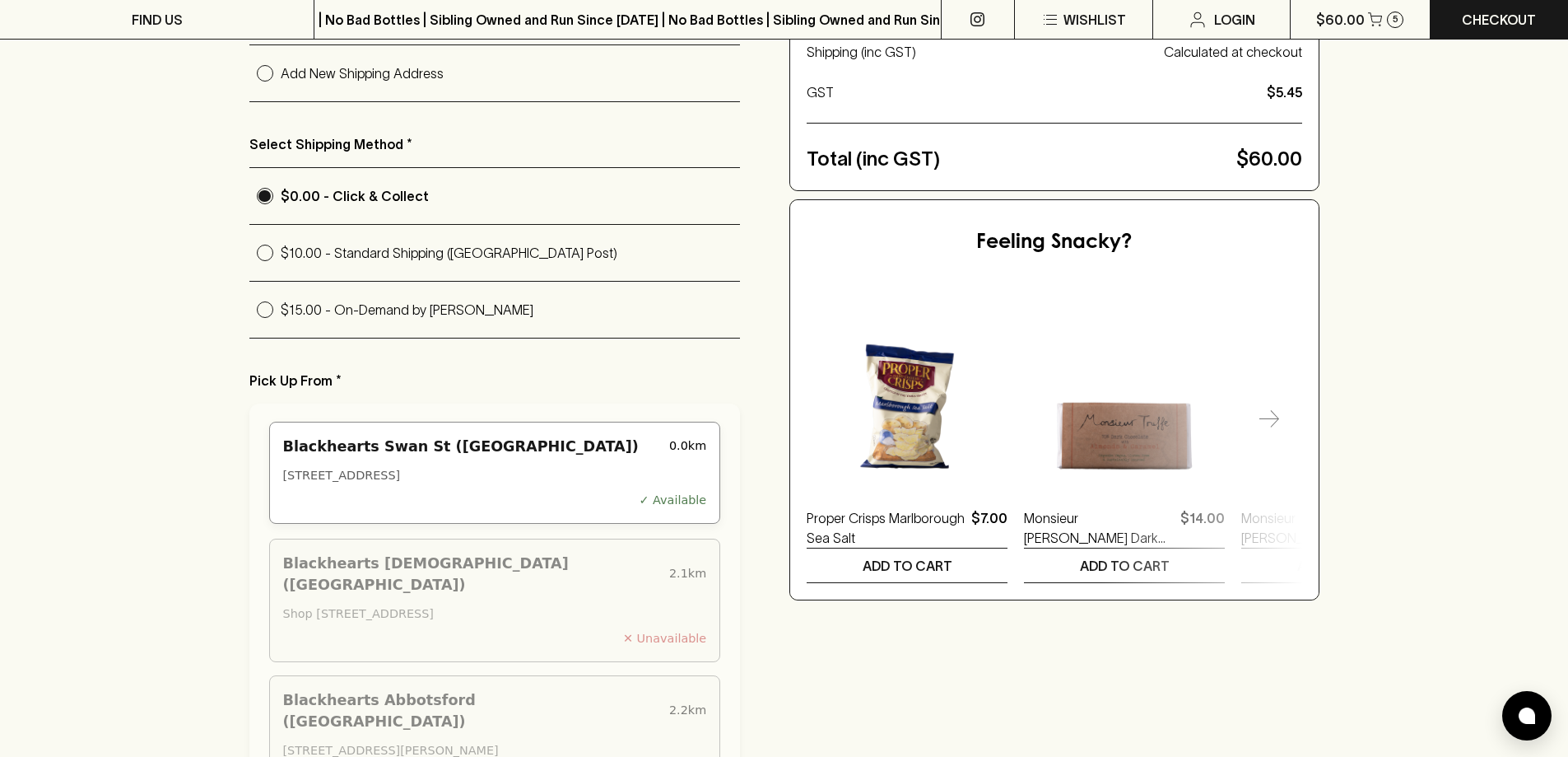
click at [633, 441] on div "Blackhearts Swan St (Richmond) 0.0 km 202 Swan Street, Richmond VIC 3121, Austr…" at bounding box center [494, 472] width 451 height 102
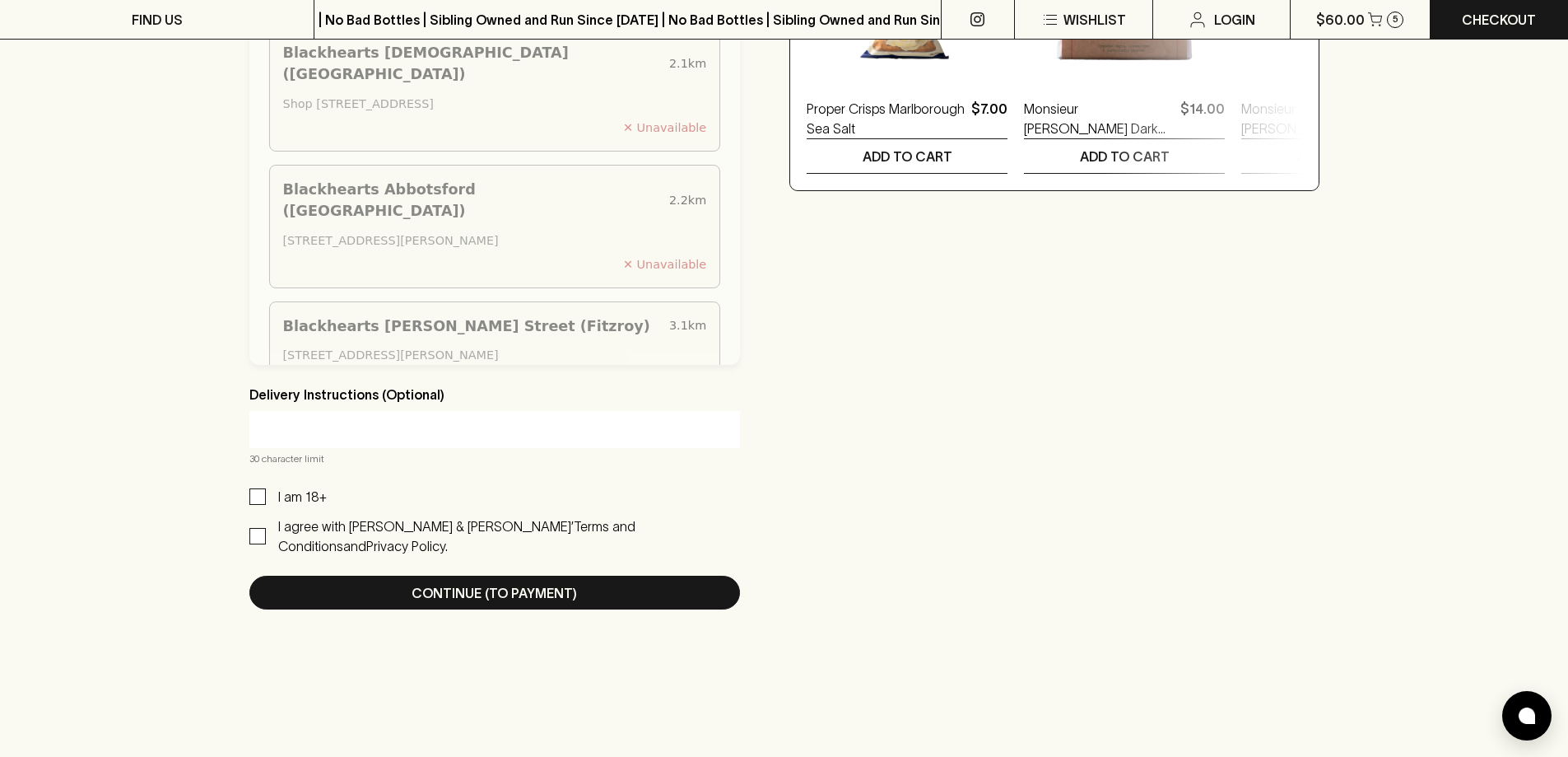
scroll to position [905, 0]
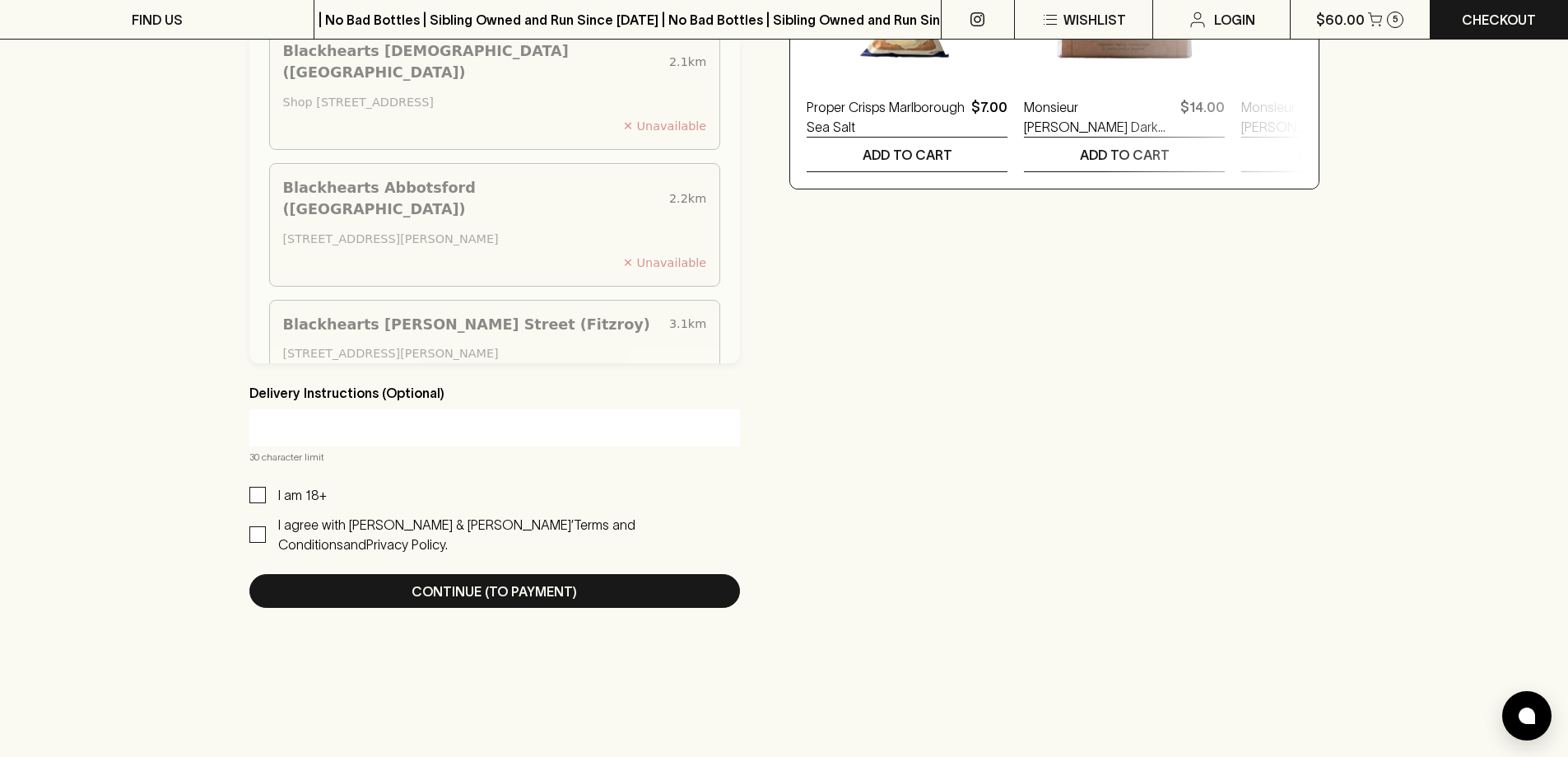
click at [260, 499] on input "I am 18+" at bounding box center [257, 495] width 17 height 17
checkbox input "true"
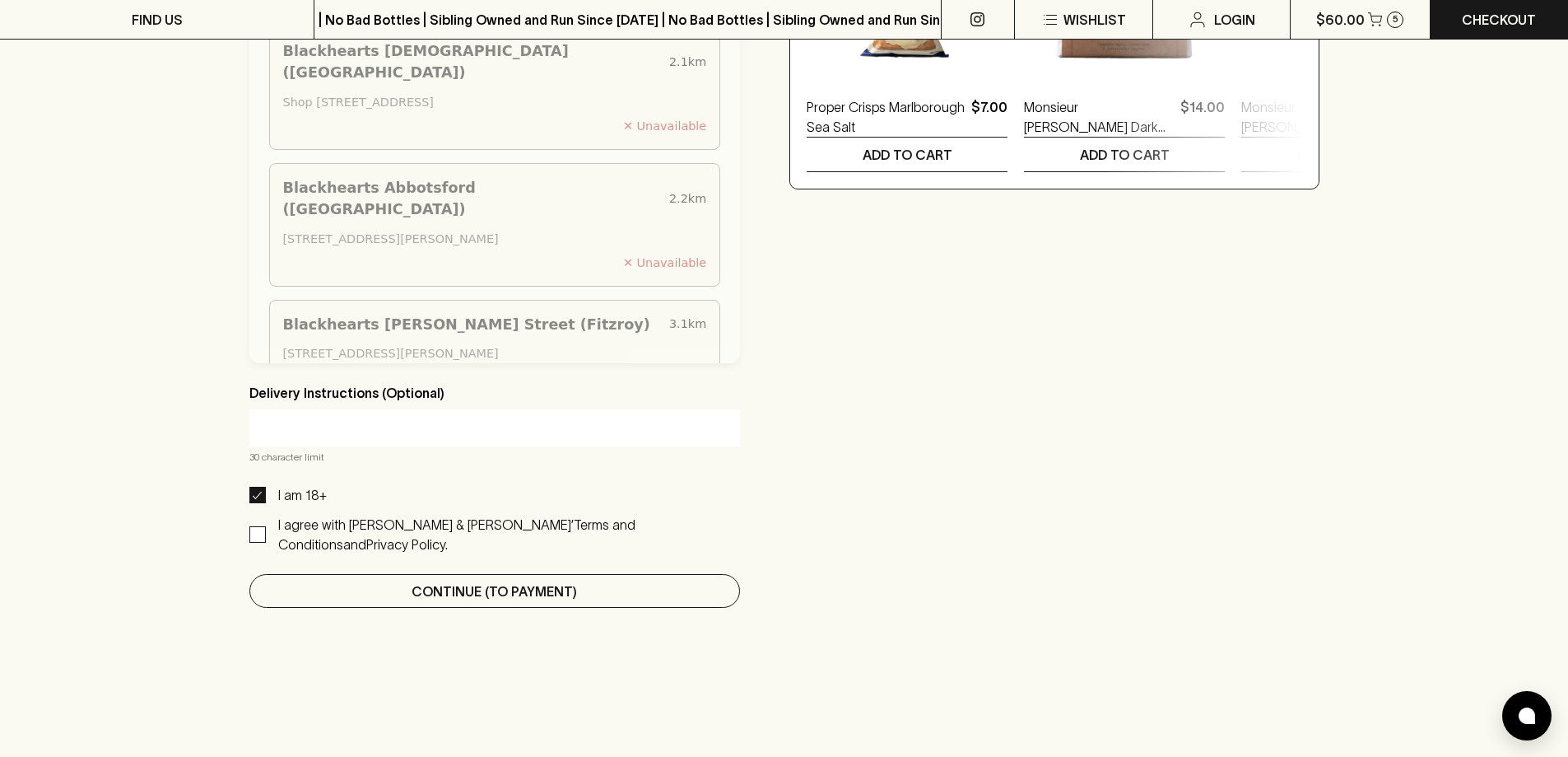
click at [615, 587] on button "Continue (To Payment)" at bounding box center [495, 590] width 491 height 34
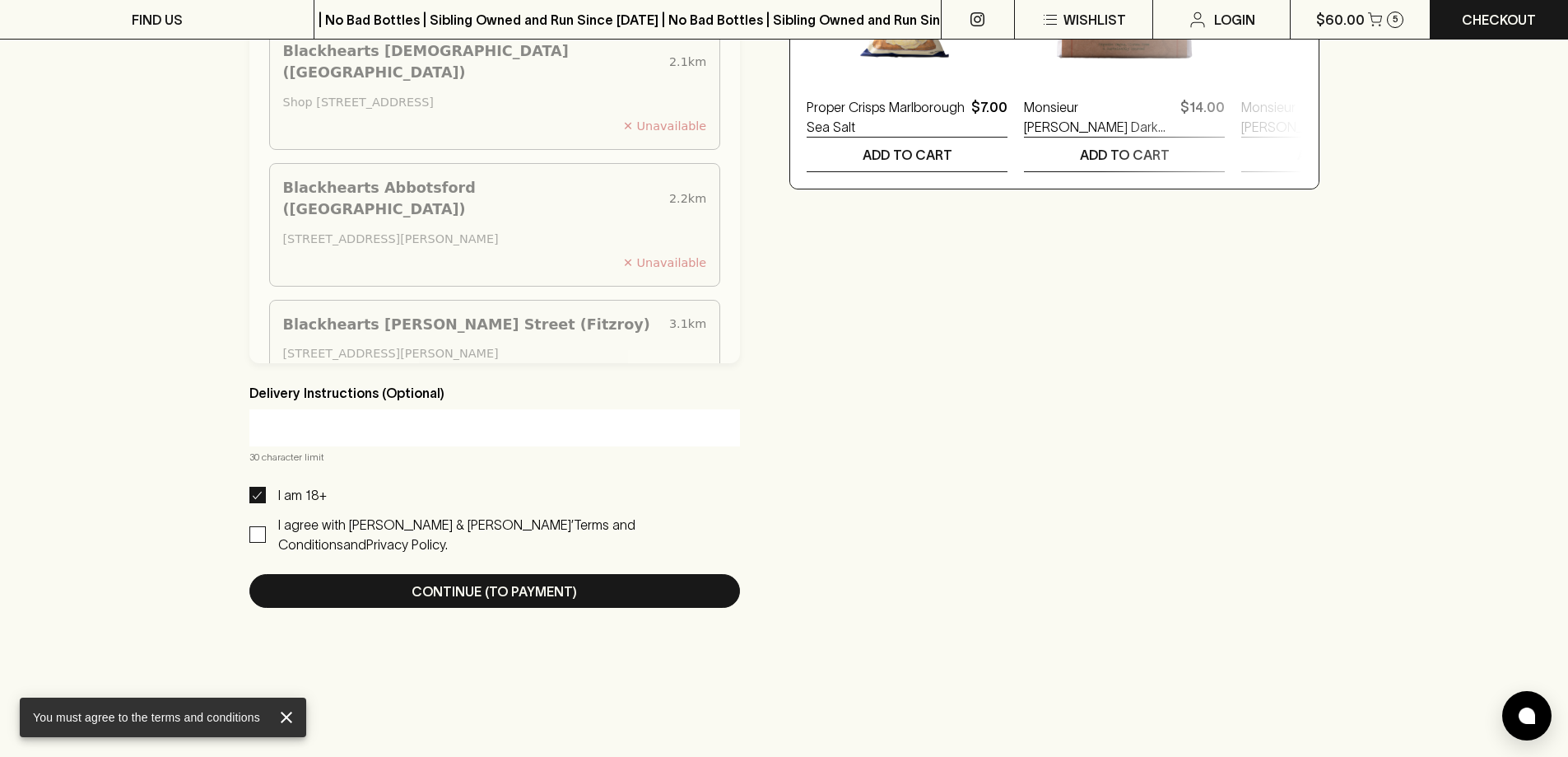
click at [370, 524] on div "I agree with Blackhearts & Sparrows’ Terms and Conditions and Privacy Policy." at bounding box center [509, 535] width 462 height 40
click at [266, 526] on input "I agree with Blackhearts & Sparrows’ Terms and Conditions and Privacy Policy." at bounding box center [257, 534] width 17 height 17
checkbox input "true"
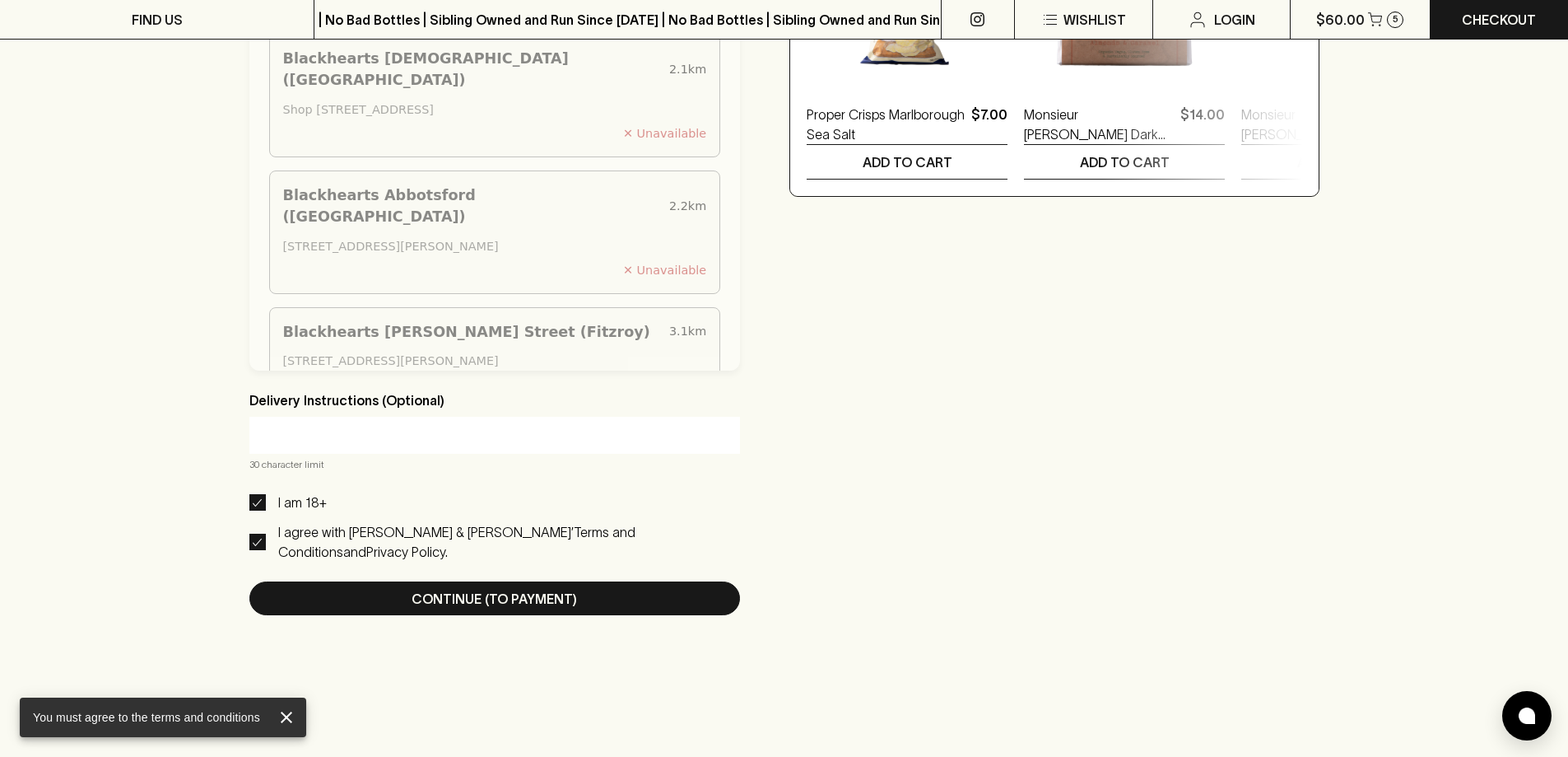
scroll to position [1070, 0]
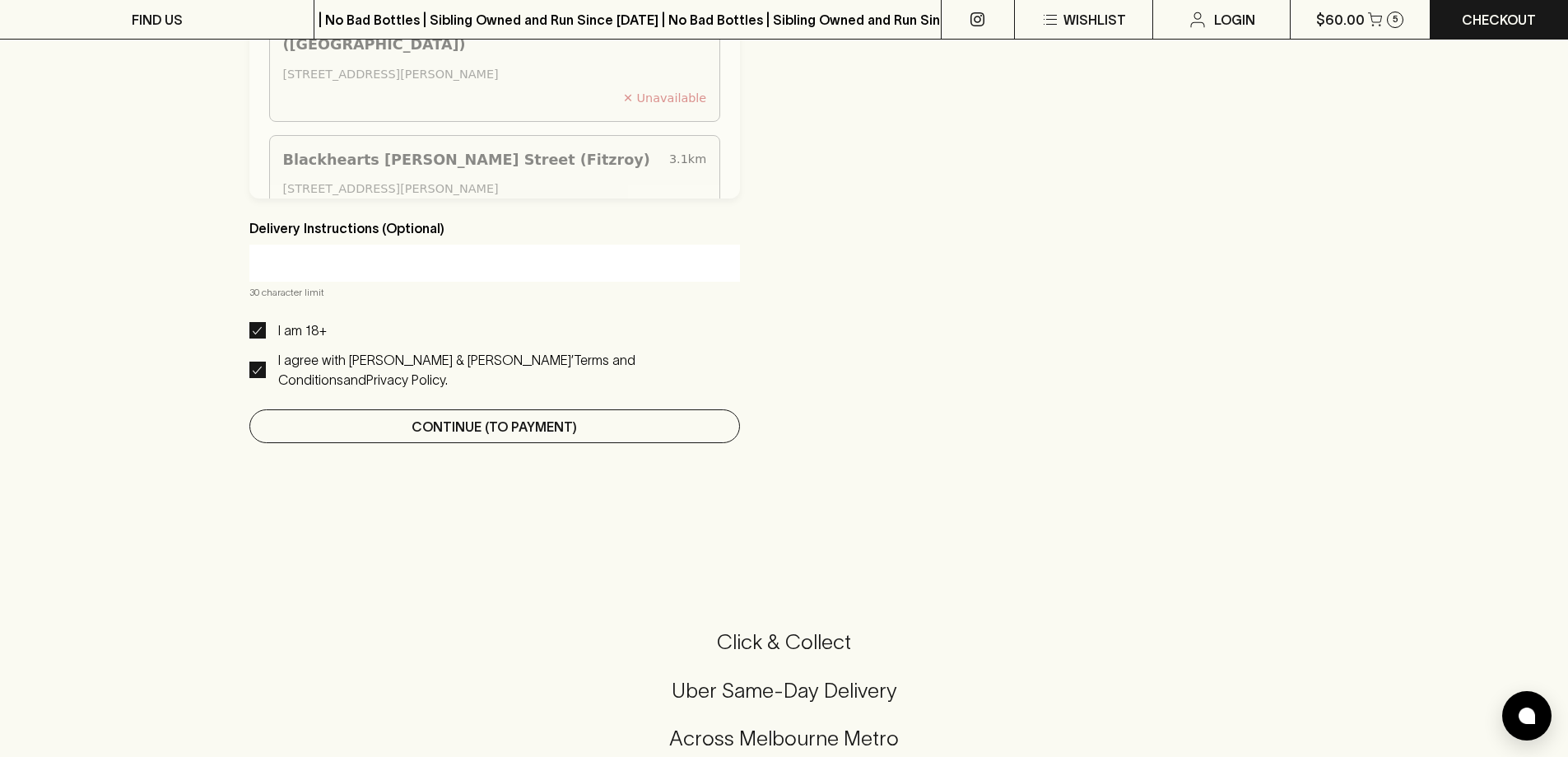
click at [517, 417] on p "Continue (To Payment)" at bounding box center [494, 426] width 166 height 20
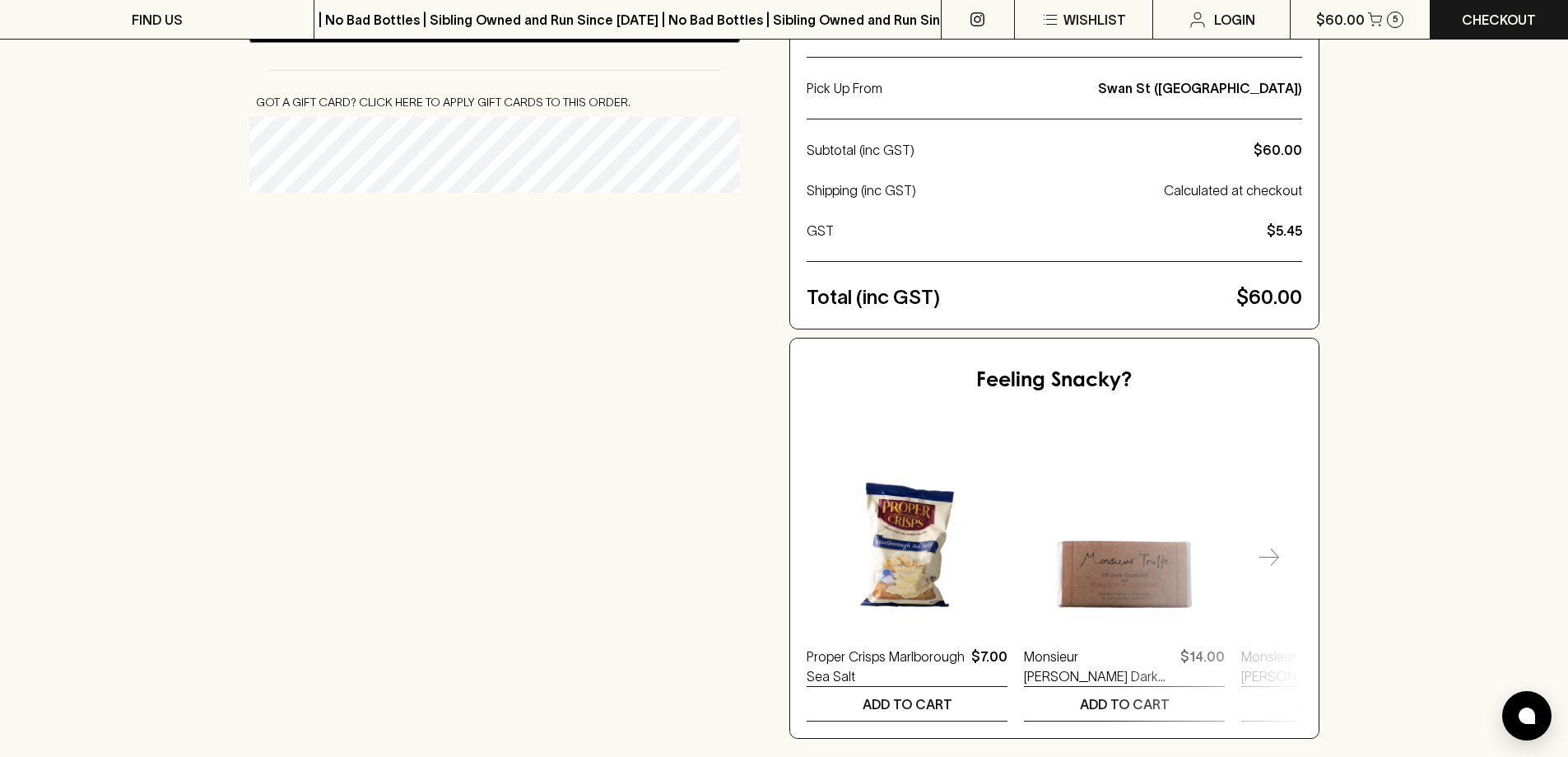
scroll to position [82, 0]
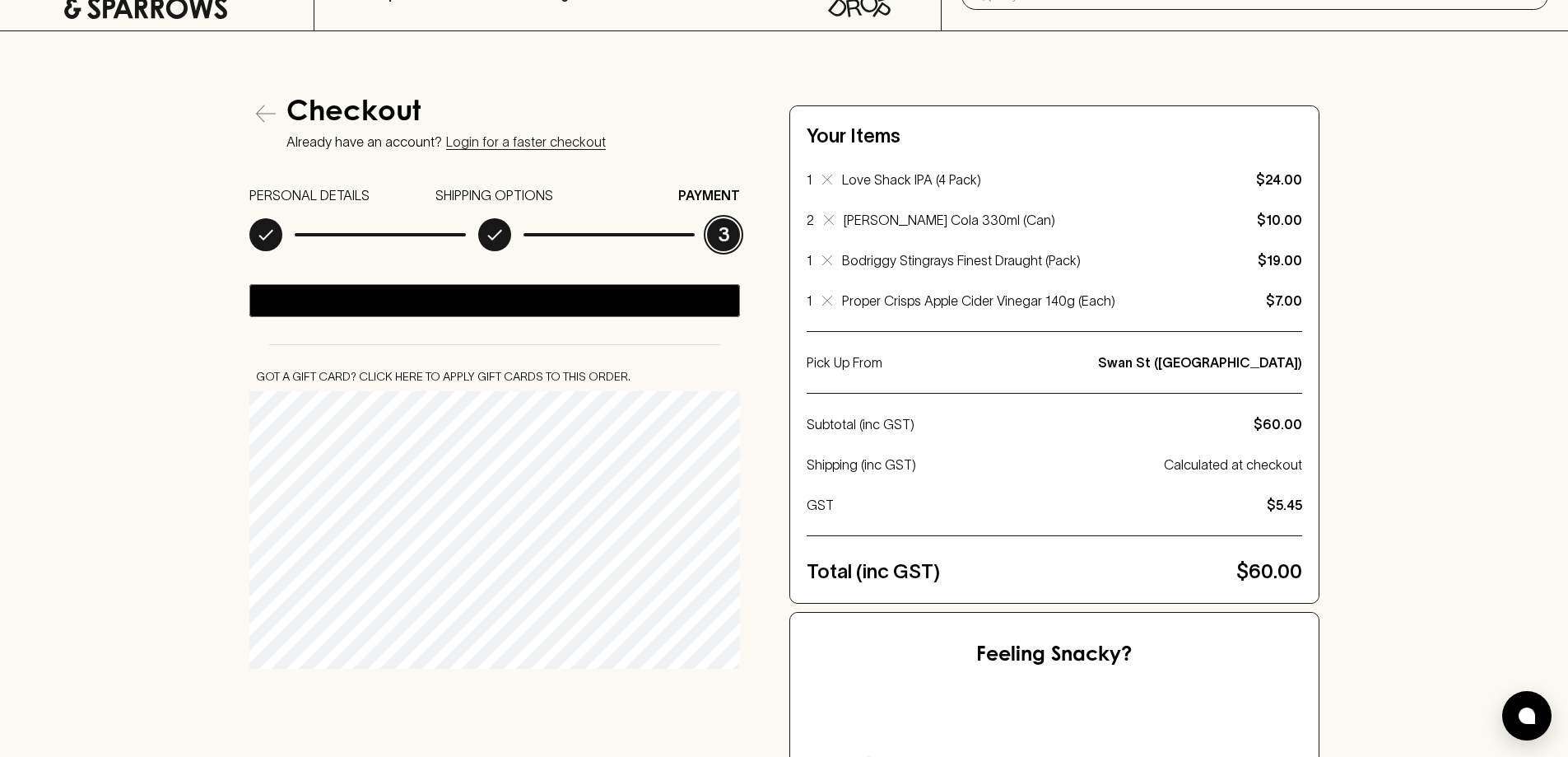
click at [95, 566] on div "Checkout Already have an account? Login for a faster checkout PERSONAL DETAILS …" at bounding box center [784, 555] width 1568 height 1048
click at [185, 557] on div "Checkout Already have an account? Login for a faster checkout PERSONAL DETAILS …" at bounding box center [784, 555] width 1568 height 1048
